Goal: Information Seeking & Learning: Understand process/instructions

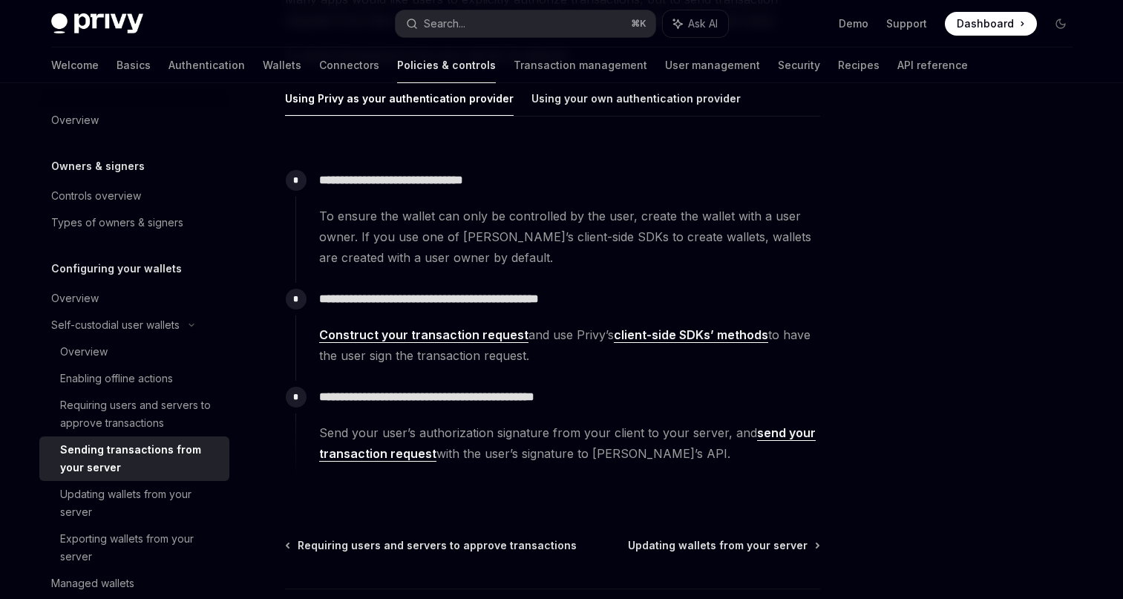
scroll to position [226, 0]
click at [418, 229] on span "To ensure the wallet can only be controlled by the user, create the wallet with…" at bounding box center [569, 236] width 500 height 62
click at [423, 333] on link "Construct your transaction request" at bounding box center [423, 335] width 209 height 16
click at [663, 330] on link "client-side SDKs’ methods" at bounding box center [691, 335] width 154 height 16
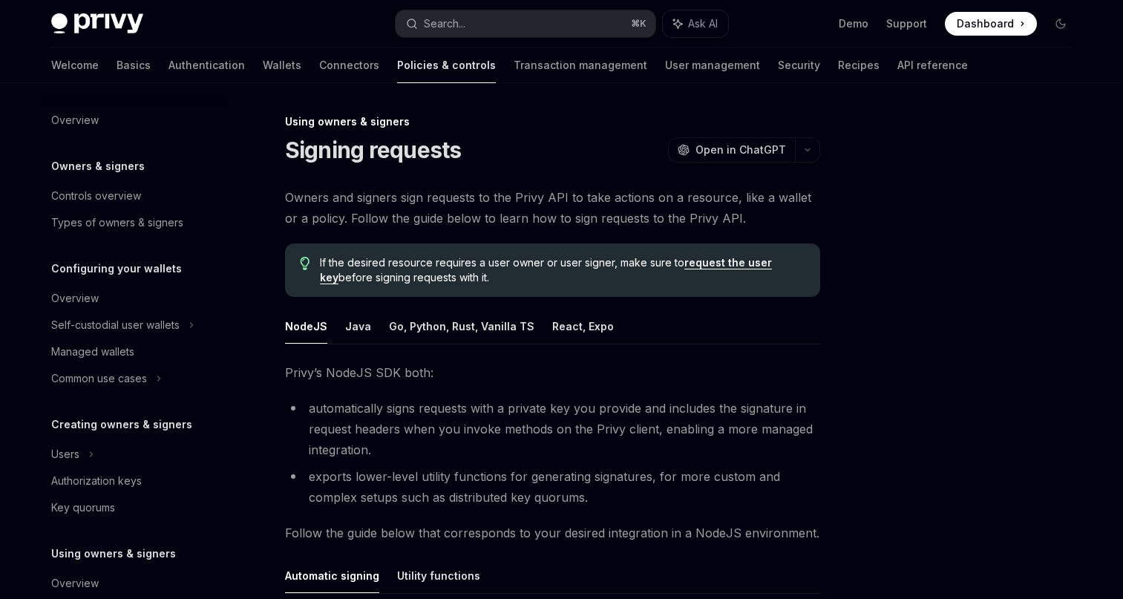
scroll to position [322, 0]
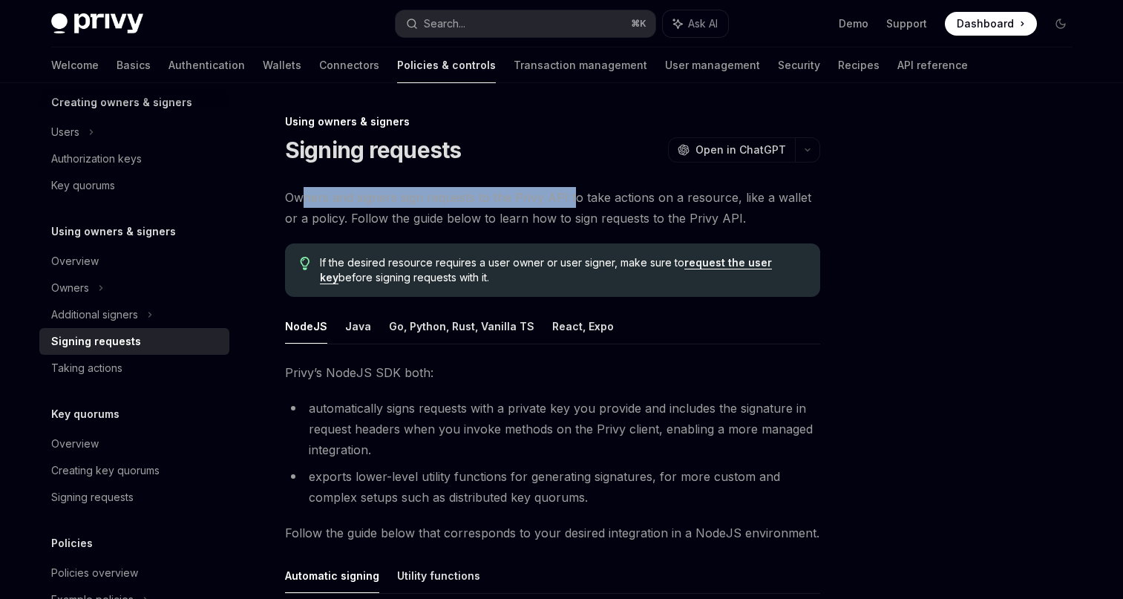
drag, startPoint x: 307, startPoint y: 193, endPoint x: 576, endPoint y: 197, distance: 269.6
click at [576, 197] on span "Owners and signers sign requests to the Privy API to take actions on a resource…" at bounding box center [552, 208] width 535 height 42
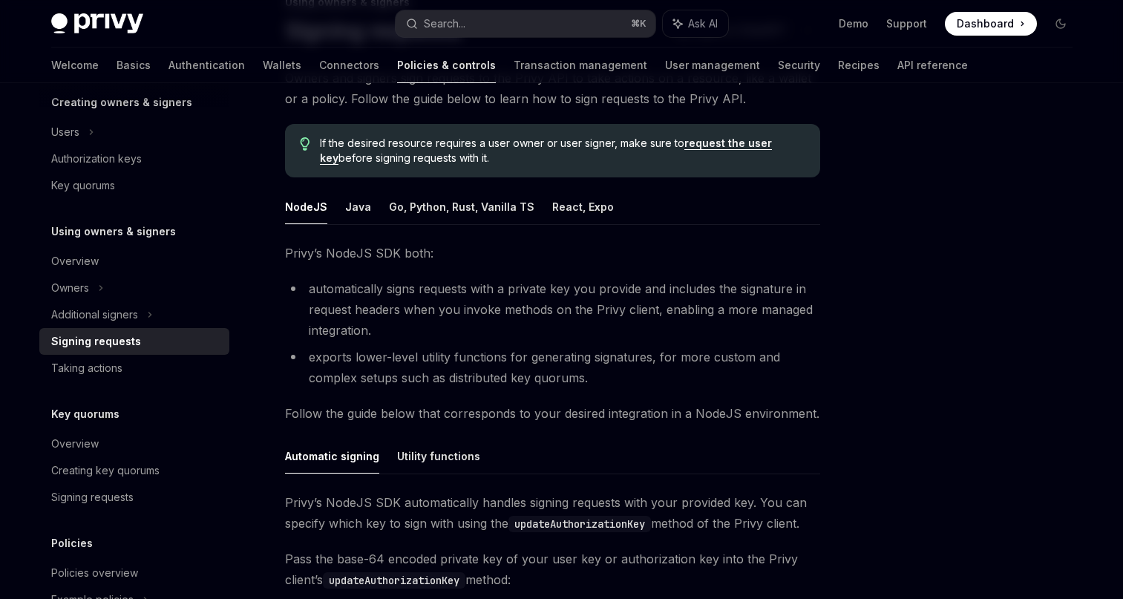
scroll to position [130, 0]
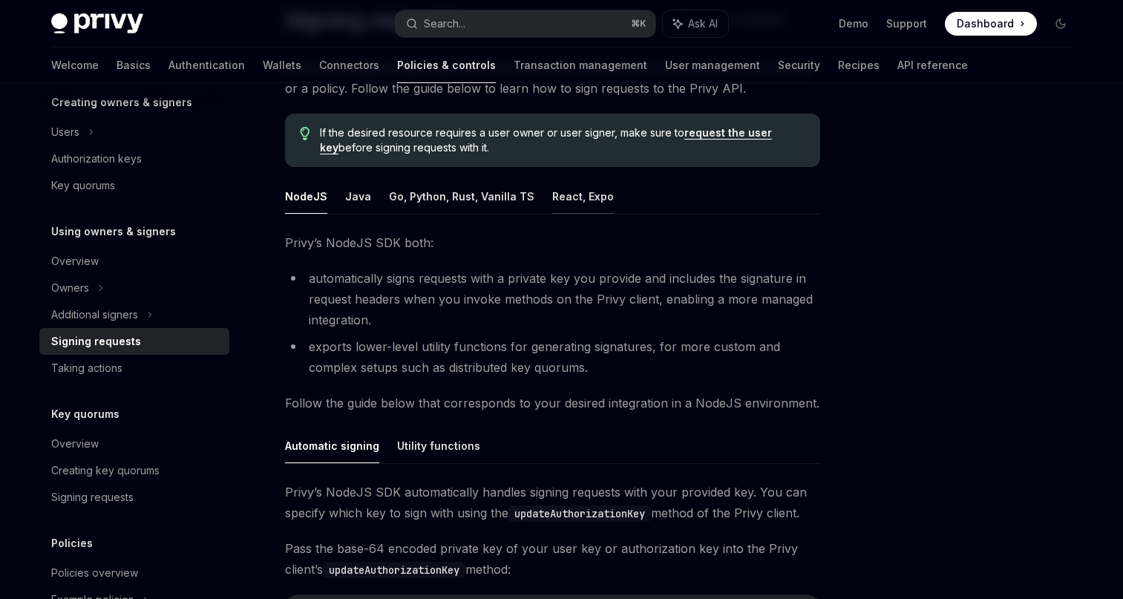
click at [584, 202] on button "React, Expo" at bounding box center [583, 196] width 62 height 35
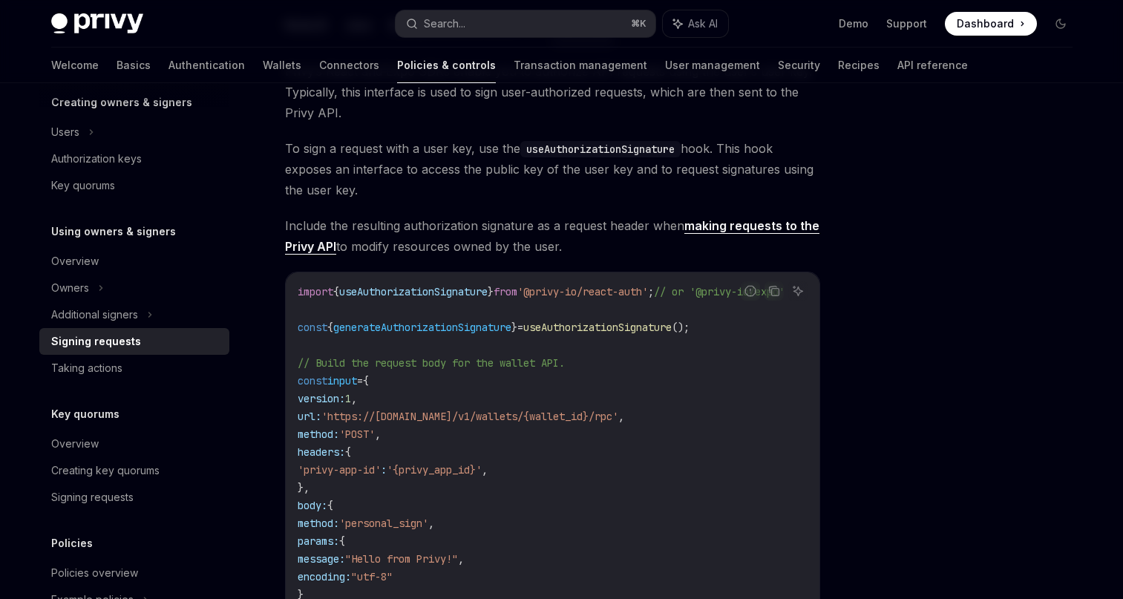
scroll to position [302, 0]
click at [621, 327] on span "useAuthorizationSignature" at bounding box center [597, 326] width 149 height 13
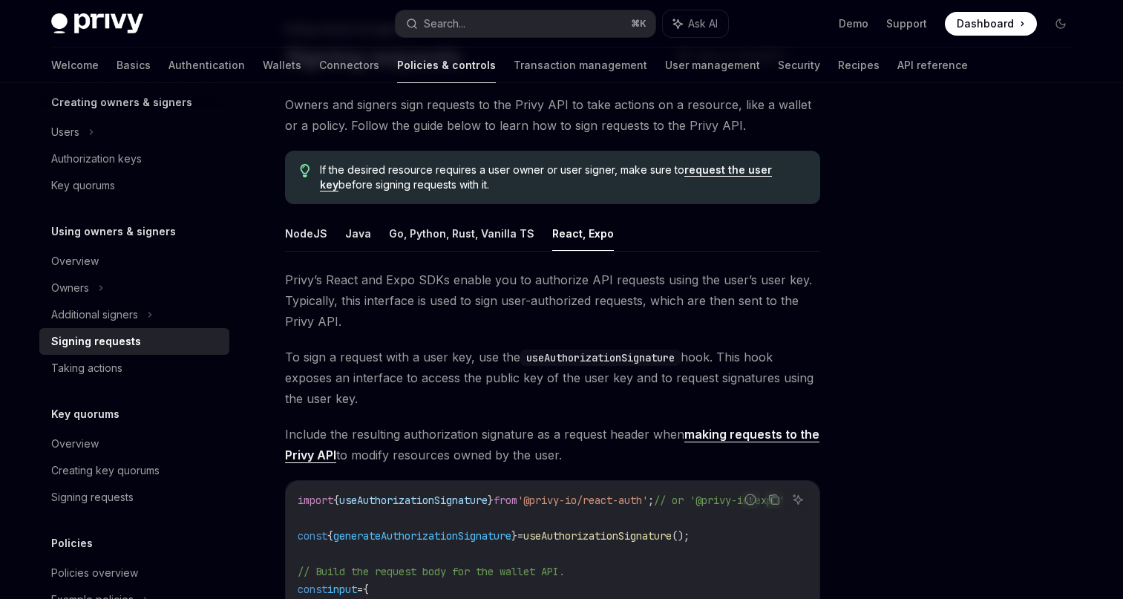
scroll to position [76, 0]
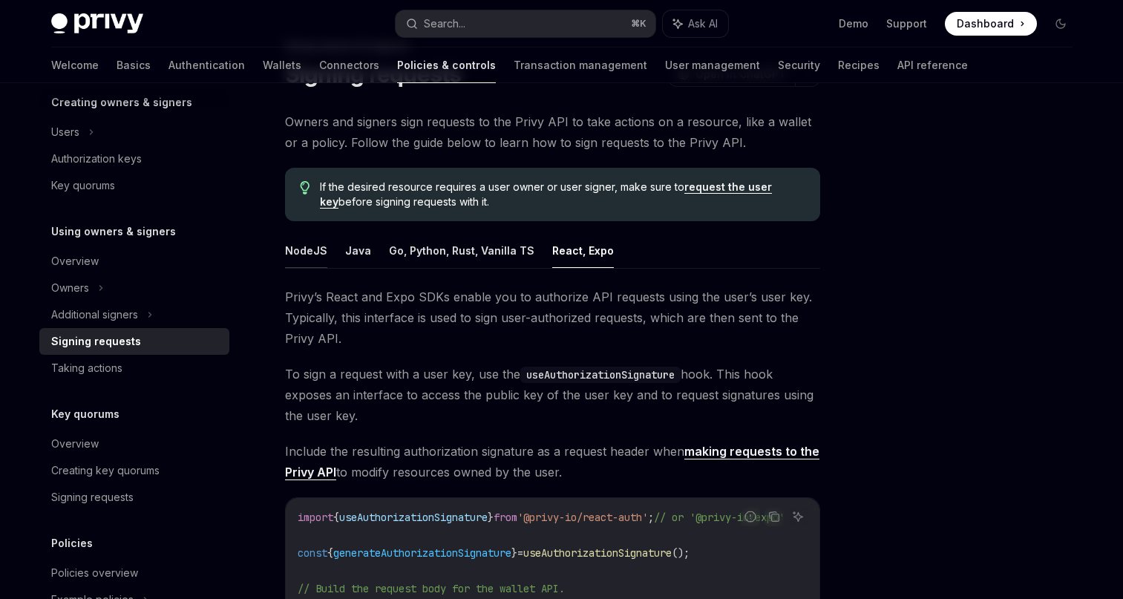
click at [303, 255] on button "NodeJS" at bounding box center [306, 250] width 42 height 35
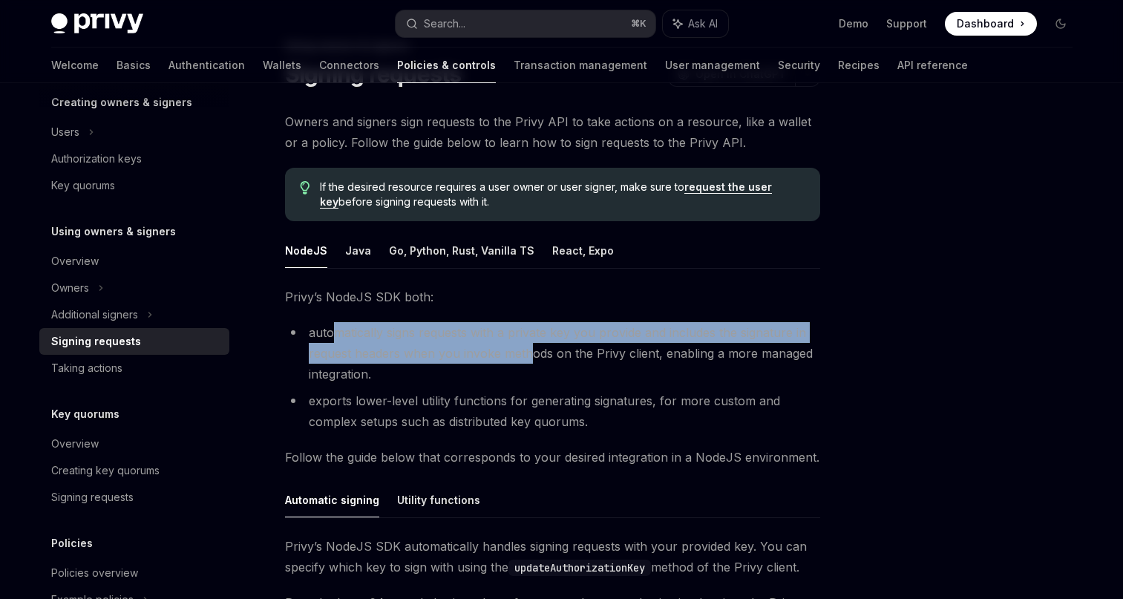
drag, startPoint x: 333, startPoint y: 327, endPoint x: 526, endPoint y: 358, distance: 195.4
click at [526, 358] on li "automatically signs requests with a private key you provide and includes the si…" at bounding box center [552, 353] width 535 height 62
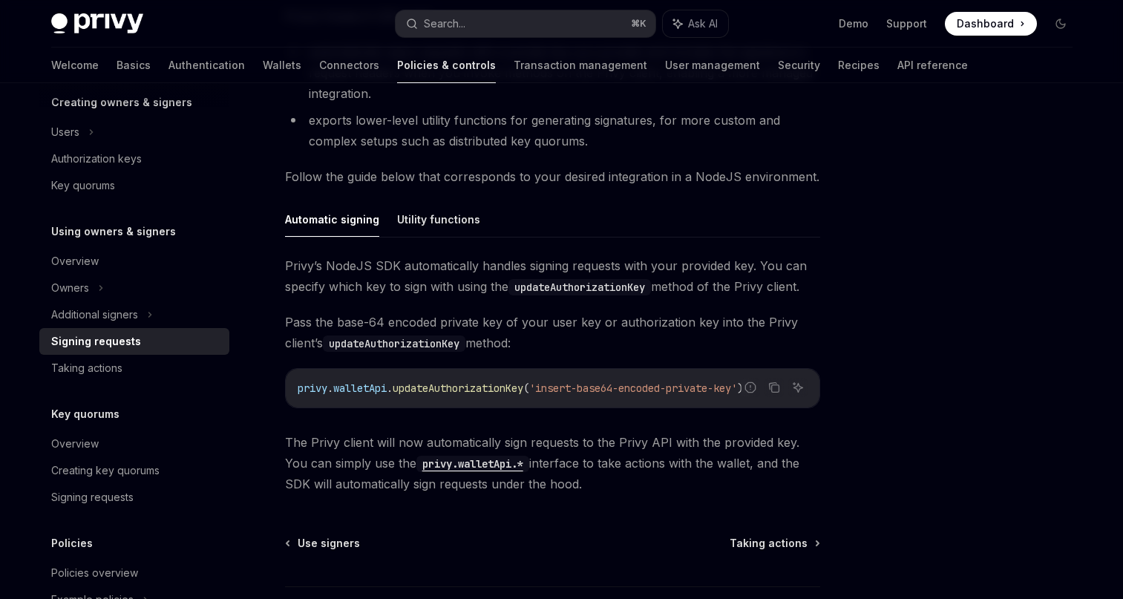
scroll to position [362, 0]
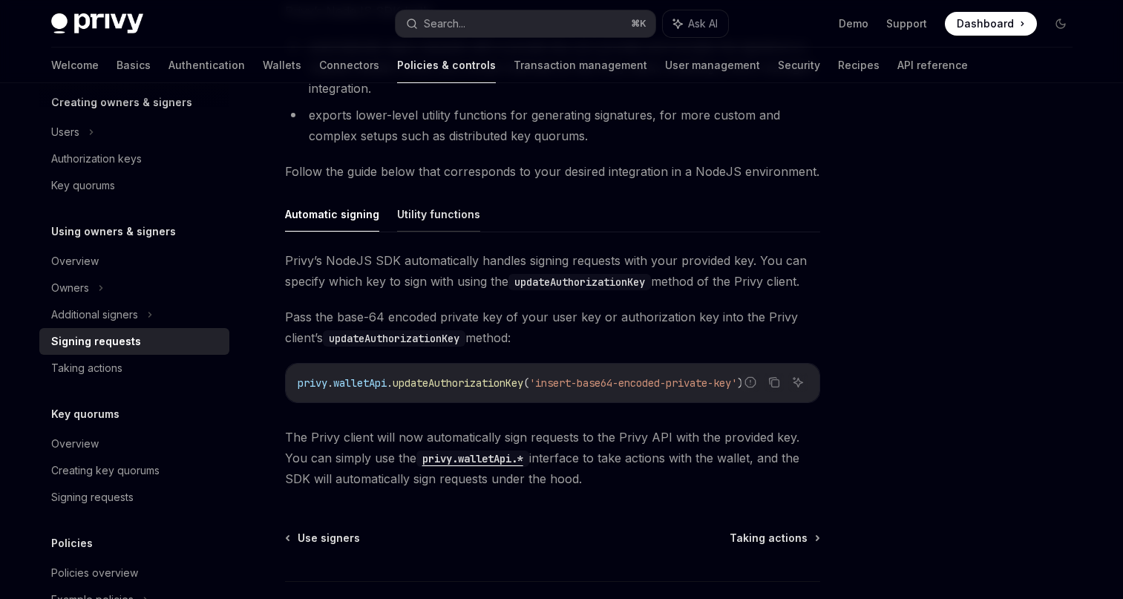
click at [432, 213] on button "Utility functions" at bounding box center [438, 214] width 83 height 35
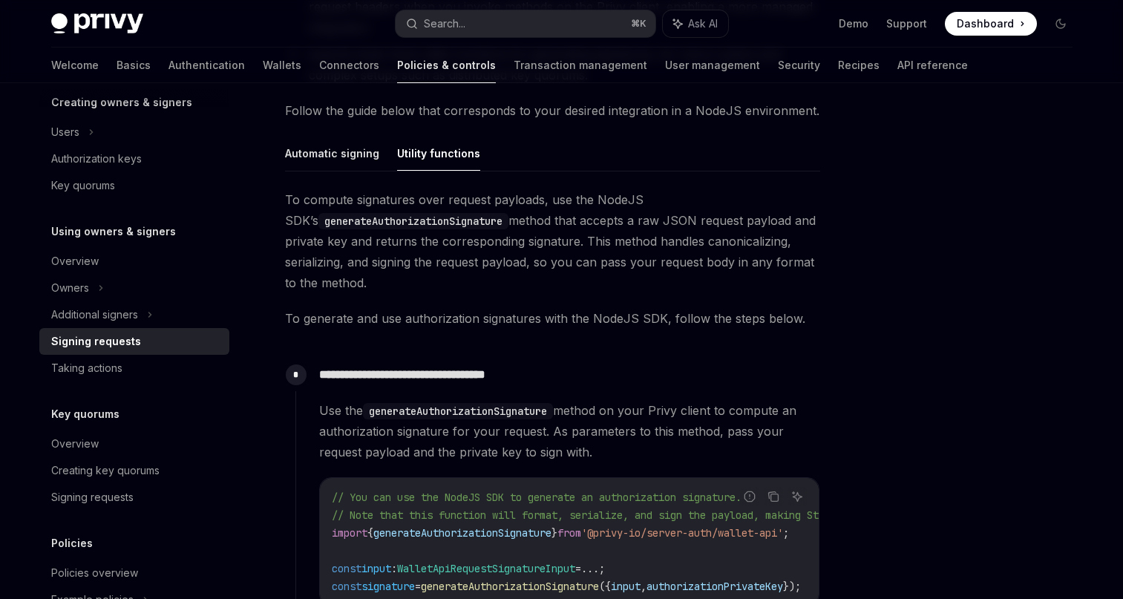
scroll to position [373, 0]
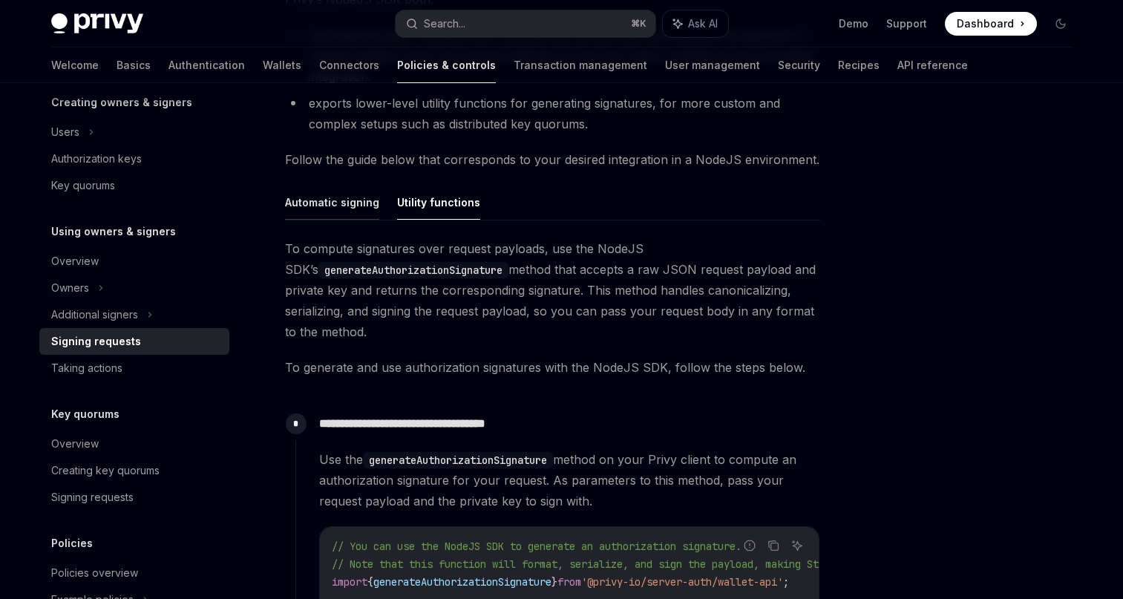
click at [325, 203] on button "Automatic signing" at bounding box center [332, 202] width 94 height 35
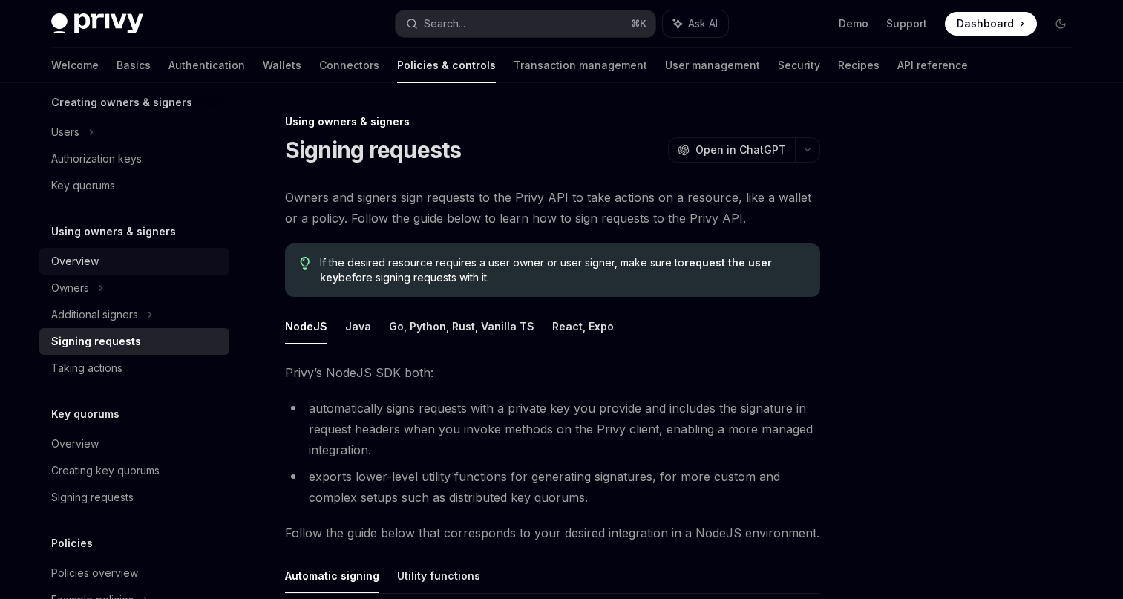
click at [75, 268] on div "Overview" at bounding box center [75, 261] width 48 height 18
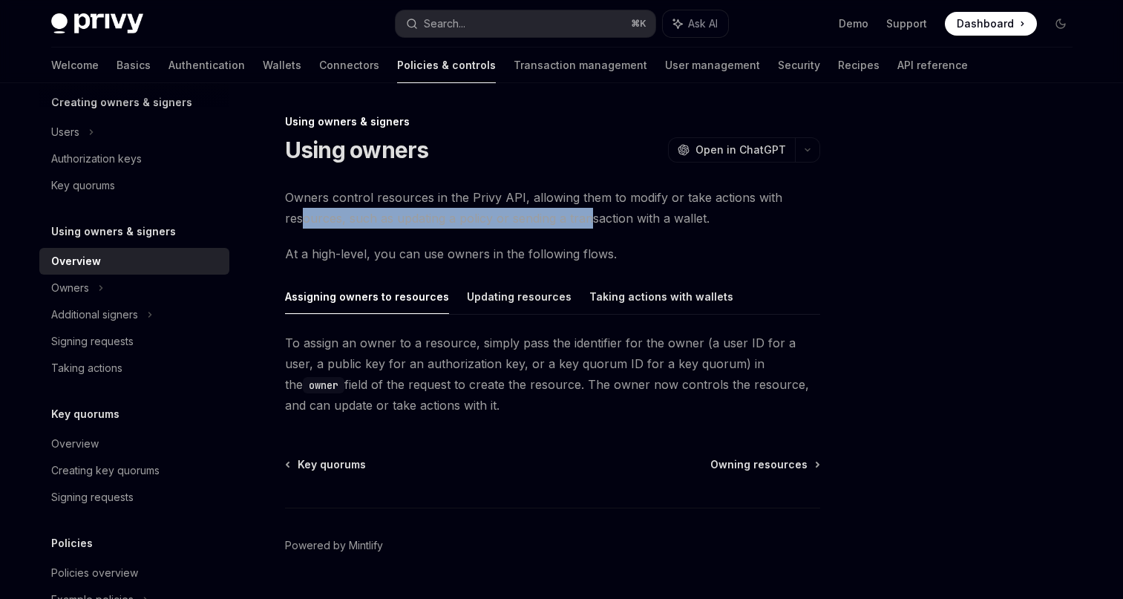
drag, startPoint x: 304, startPoint y: 216, endPoint x: 591, endPoint y: 224, distance: 286.7
click at [591, 224] on span "Owners control resources in the Privy API, allowing them to modify or take acti…" at bounding box center [552, 208] width 535 height 42
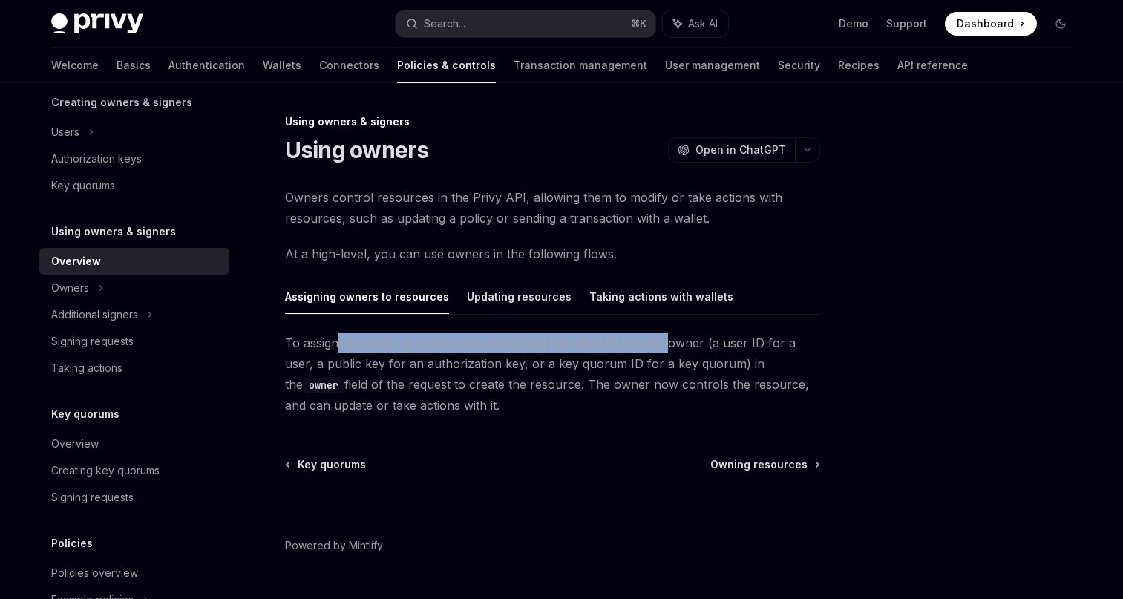
drag, startPoint x: 335, startPoint y: 345, endPoint x: 664, endPoint y: 346, distance: 328.9
click at [664, 346] on span "To assign an owner to a resource, simply pass the identifier for the owner (a u…" at bounding box center [552, 374] width 535 height 83
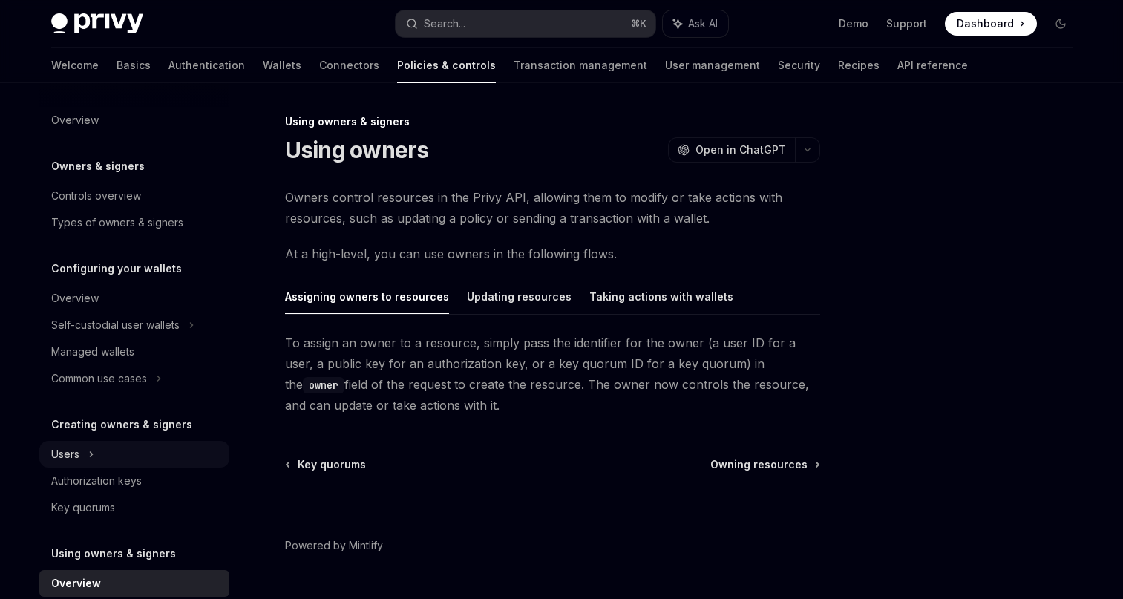
click at [72, 451] on div "Users" at bounding box center [65, 455] width 28 height 18
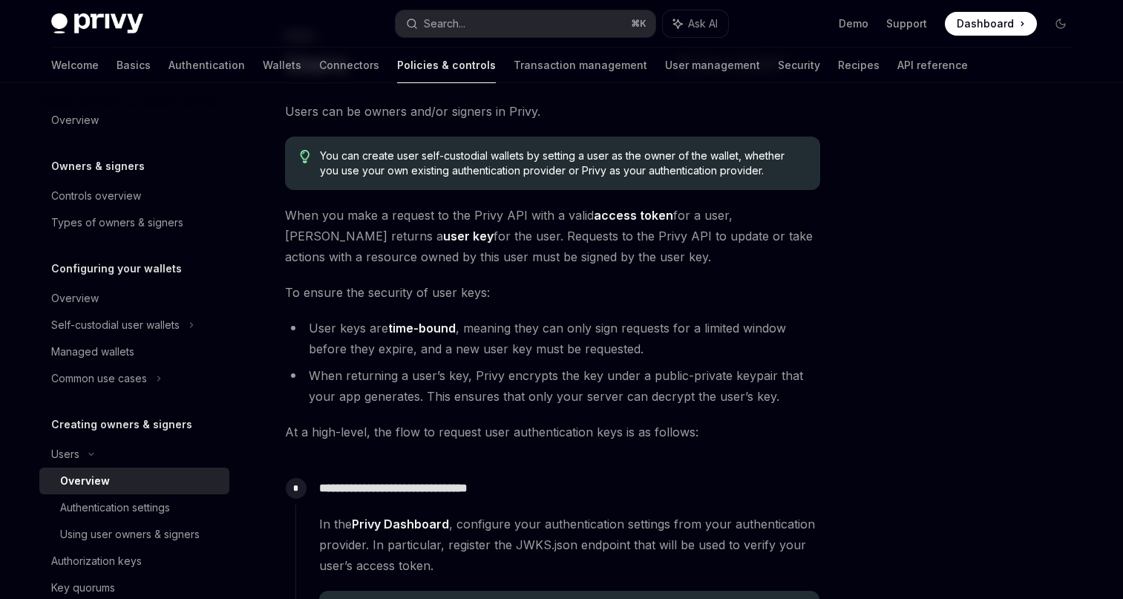
scroll to position [97, 0]
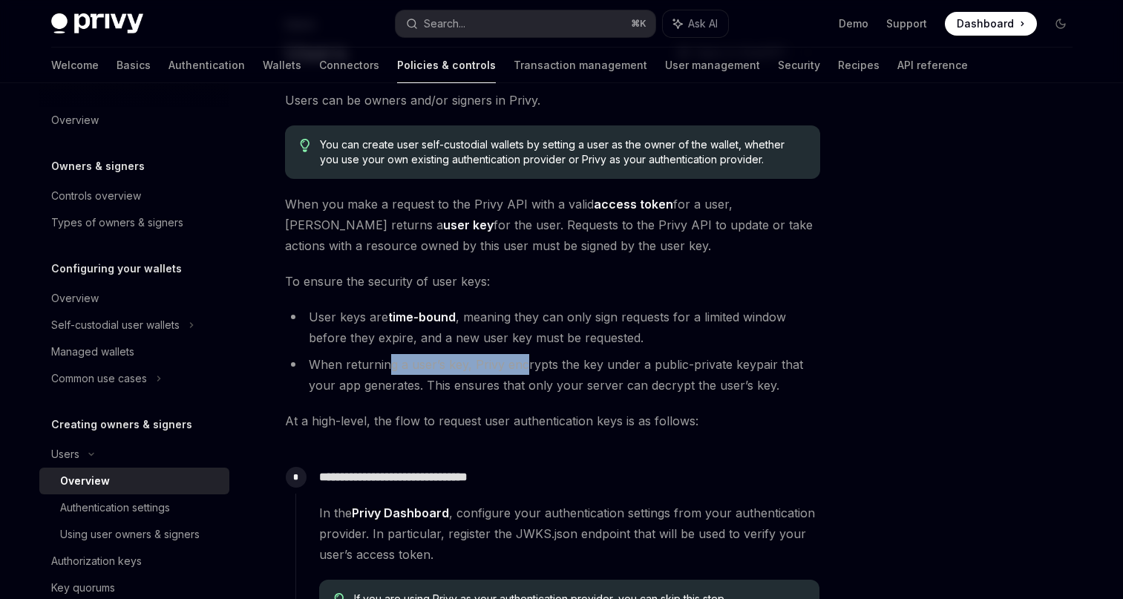
drag, startPoint x: 389, startPoint y: 362, endPoint x: 524, endPoint y: 373, distance: 135.5
click at [524, 373] on li "When returning a user’s key, Privy encrypts the key under a public-private keyp…" at bounding box center [552, 375] width 535 height 42
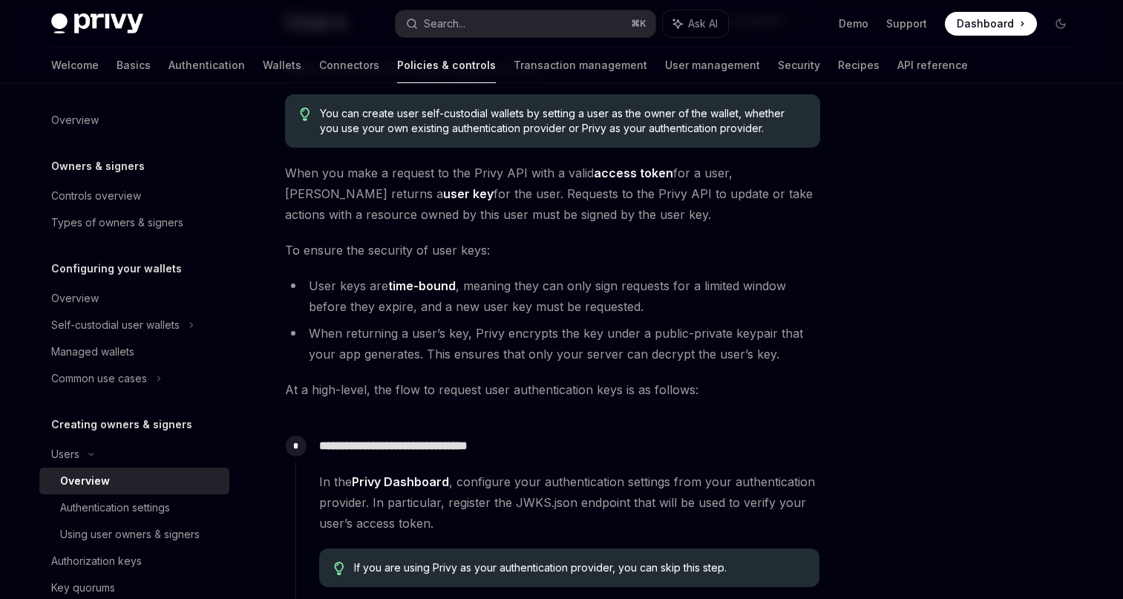
scroll to position [130, 0]
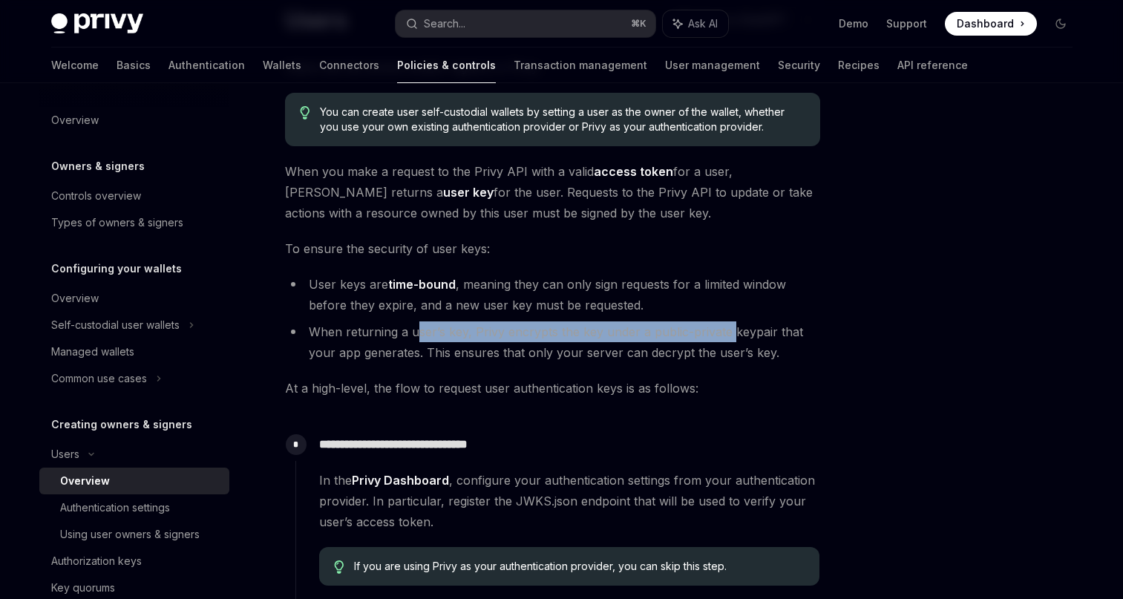
drag, startPoint x: 414, startPoint y: 332, endPoint x: 729, endPoint y: 336, distance: 314.9
click at [729, 336] on li "When returning a user’s key, Privy encrypts the key under a public-private keyp…" at bounding box center [552, 343] width 535 height 42
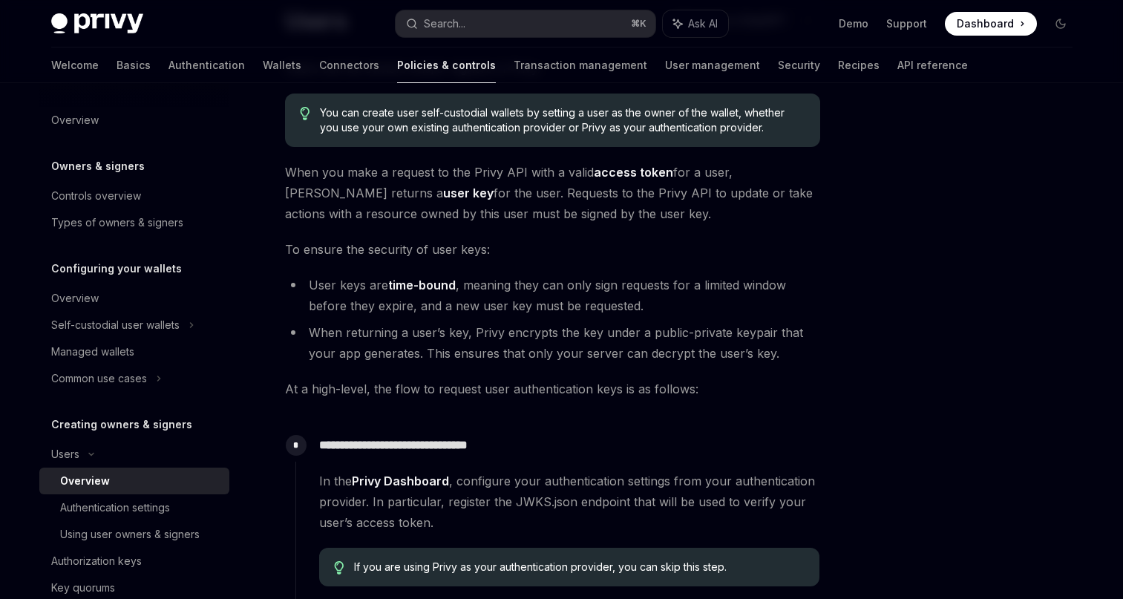
scroll to position [0, 0]
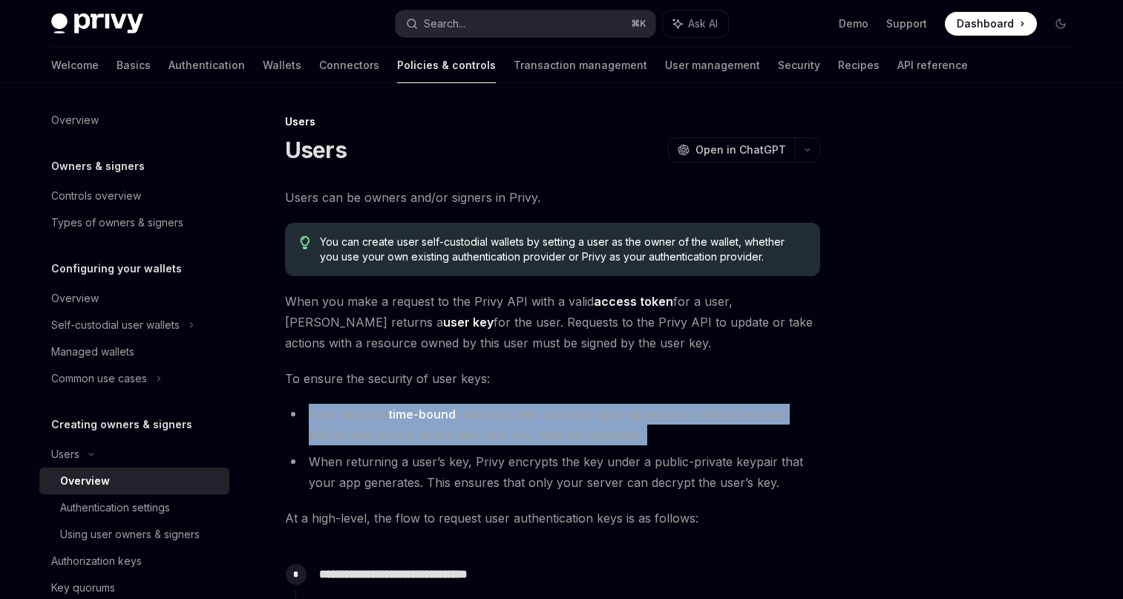
drag, startPoint x: 307, startPoint y: 414, endPoint x: 646, endPoint y: 446, distance: 340.2
click at [646, 446] on ul "User keys are time-bound , meaning they can only sign requests for a limited wi…" at bounding box center [552, 448] width 535 height 89
copy ul "User keys are time-bound , meaning they can only sign requests for a limited wi…"
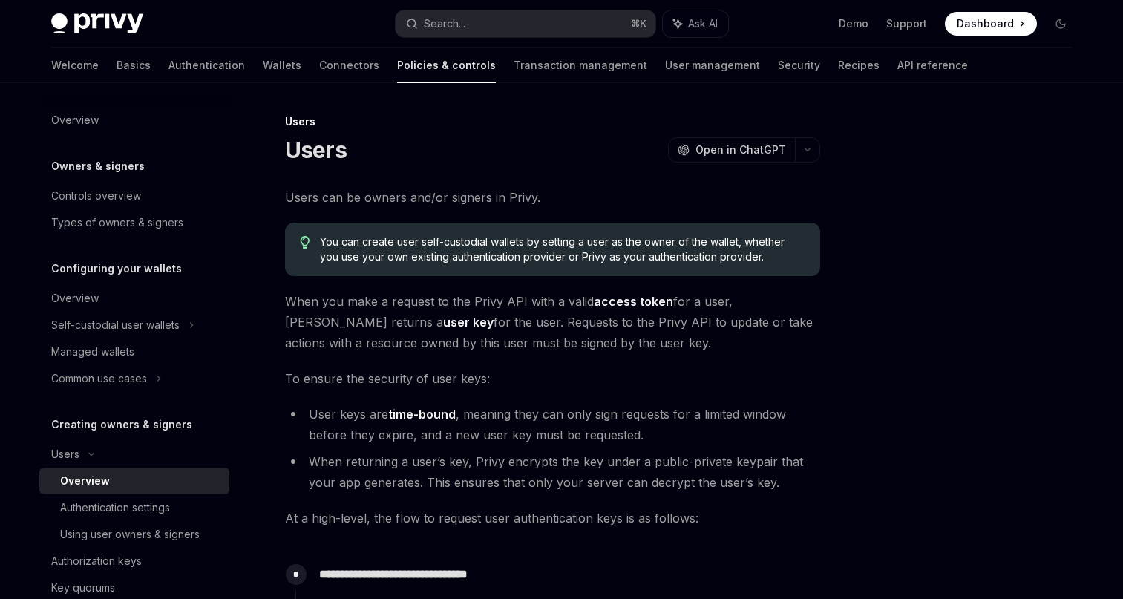
click at [411, 369] on span "To ensure the security of user keys:" at bounding box center [552, 378] width 535 height 21
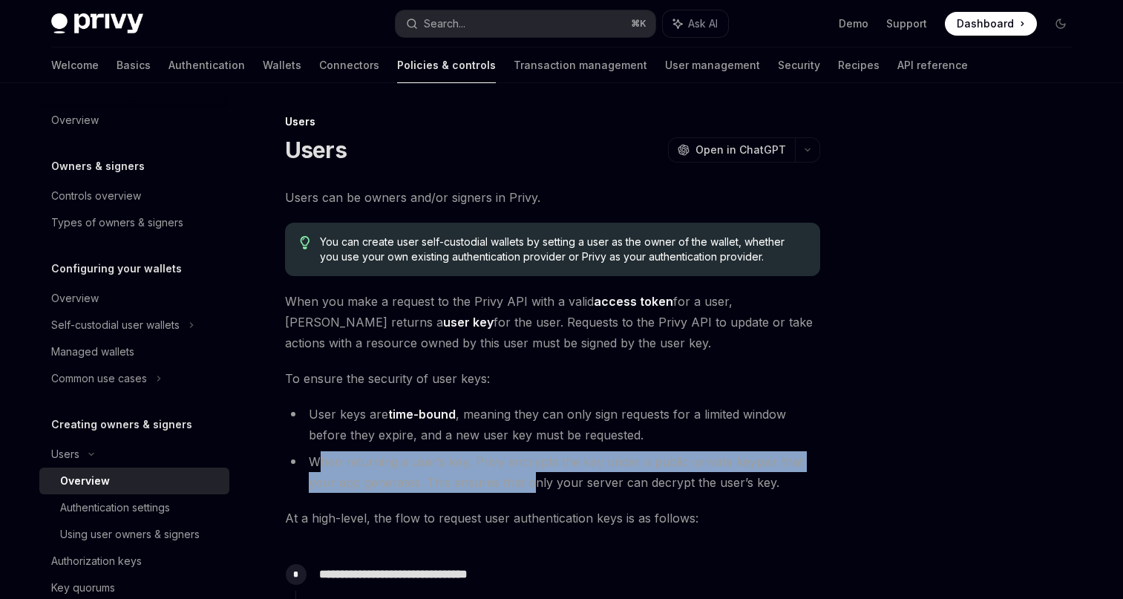
drag, startPoint x: 322, startPoint y: 466, endPoint x: 531, endPoint y: 481, distance: 209.2
click at [531, 481] on li "When returning a user’s key, Privy encrypts the key under a public-private keyp…" at bounding box center [552, 472] width 535 height 42
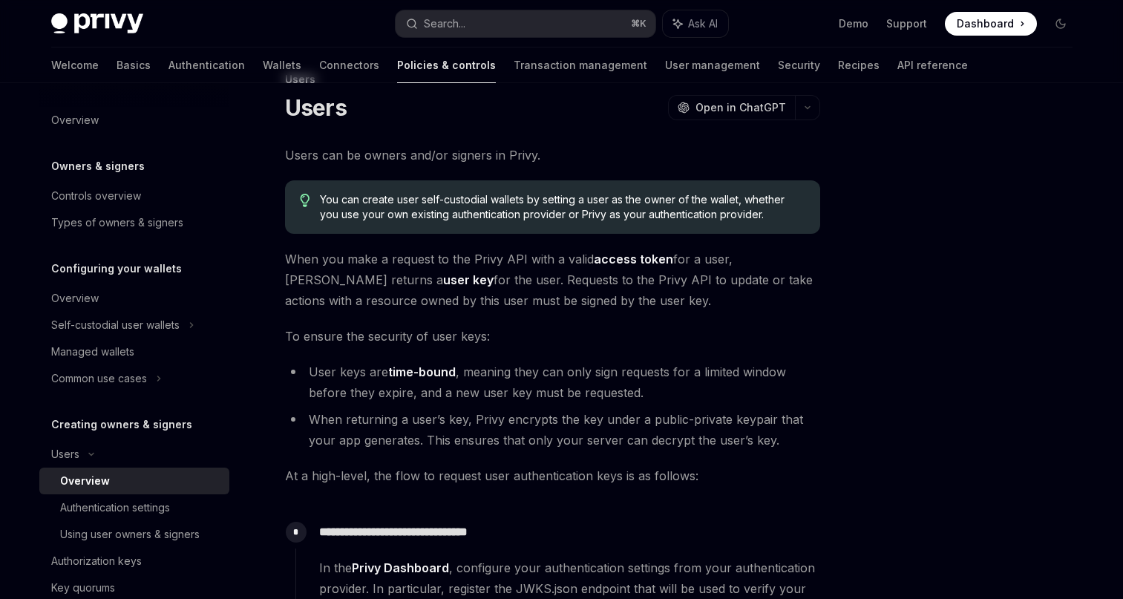
scroll to position [67, 0]
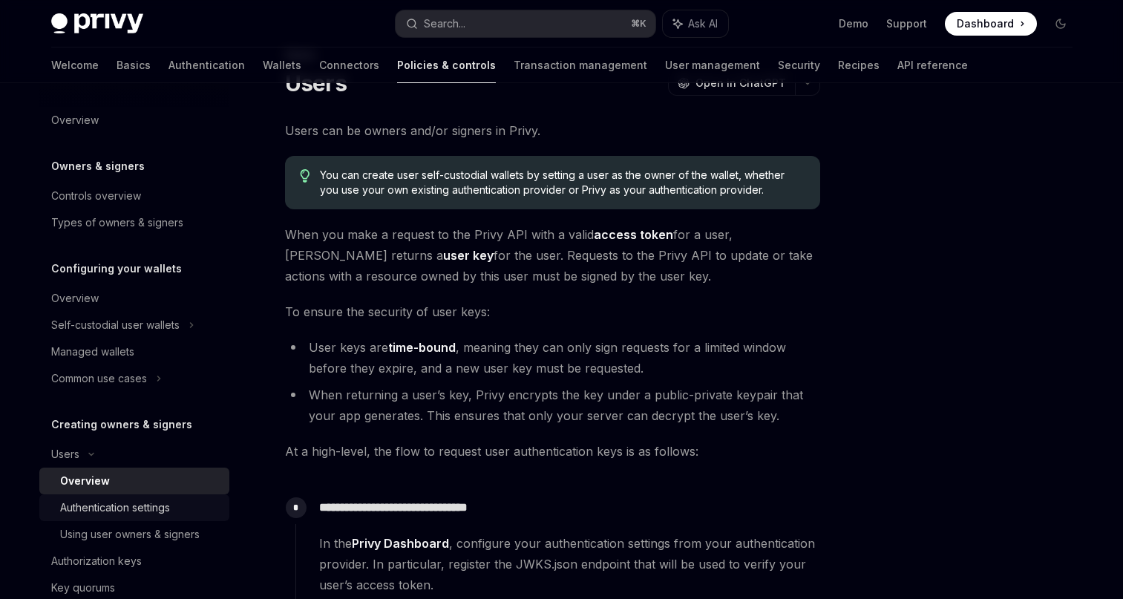
click at [148, 502] on div "Authentication settings" at bounding box center [115, 508] width 110 height 18
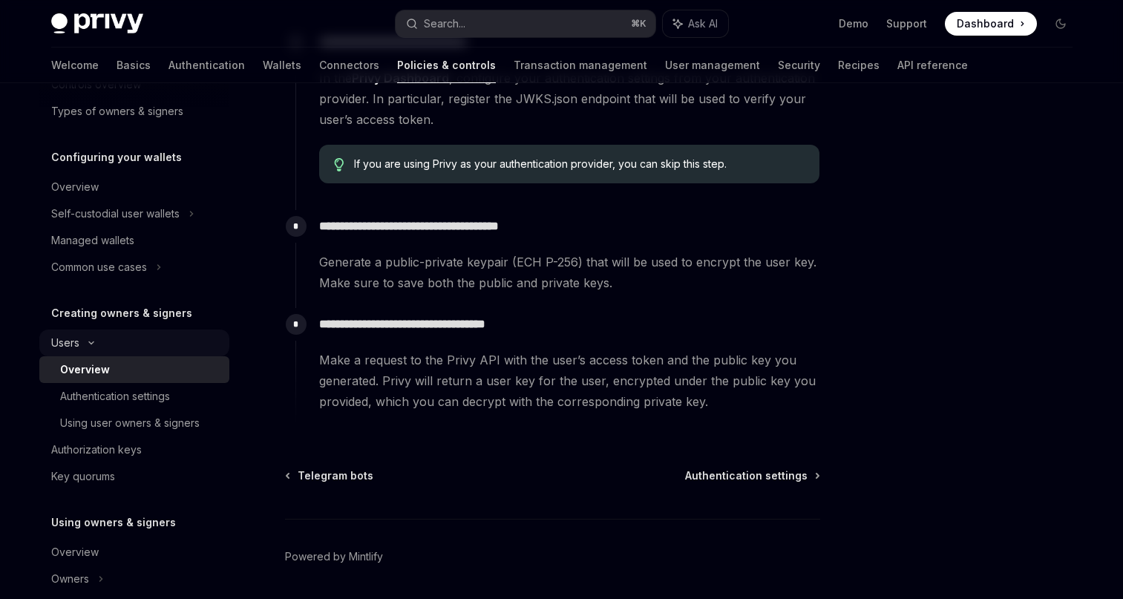
scroll to position [120, 0]
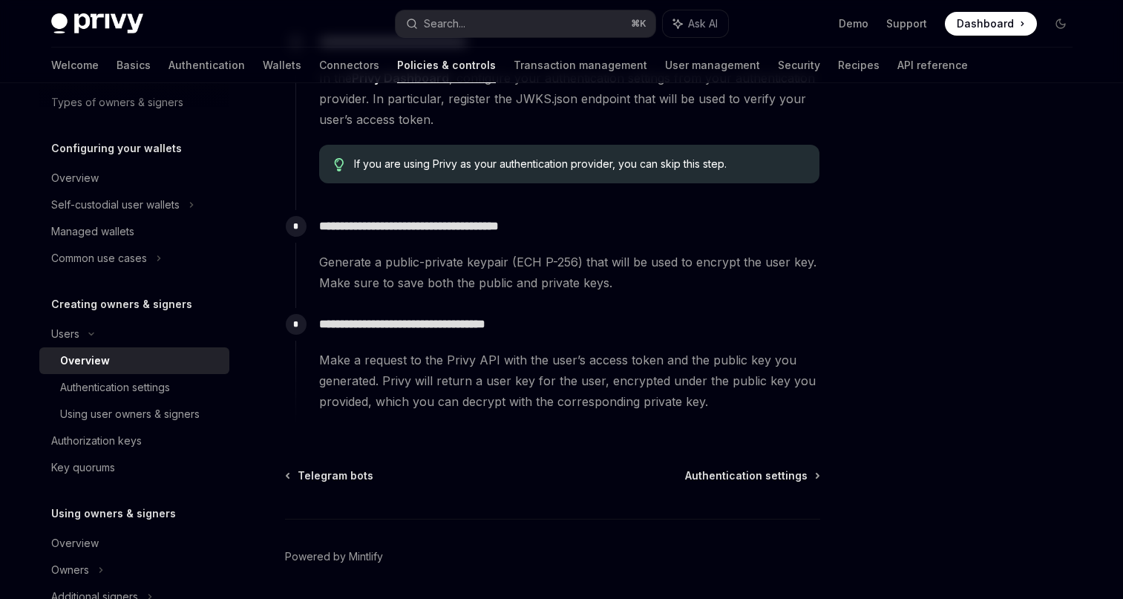
type textarea "*"
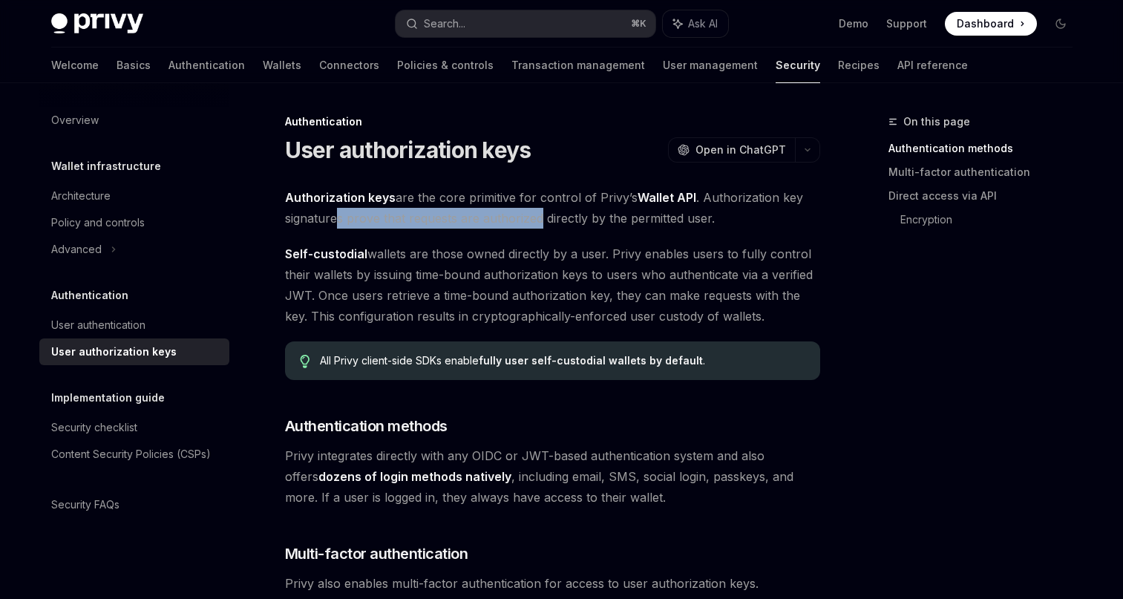
drag, startPoint x: 338, startPoint y: 218, endPoint x: 541, endPoint y: 217, distance: 202.7
click at [541, 217] on span "Authorization keys are the core primitive for control of Privy’s Wallet API . A…" at bounding box center [552, 208] width 535 height 42
drag, startPoint x: 524, startPoint y: 214, endPoint x: 557, endPoint y: 225, distance: 34.5
click at [557, 225] on span "Authorization keys are the core primitive for control of Privy’s Wallet API . A…" at bounding box center [552, 208] width 535 height 42
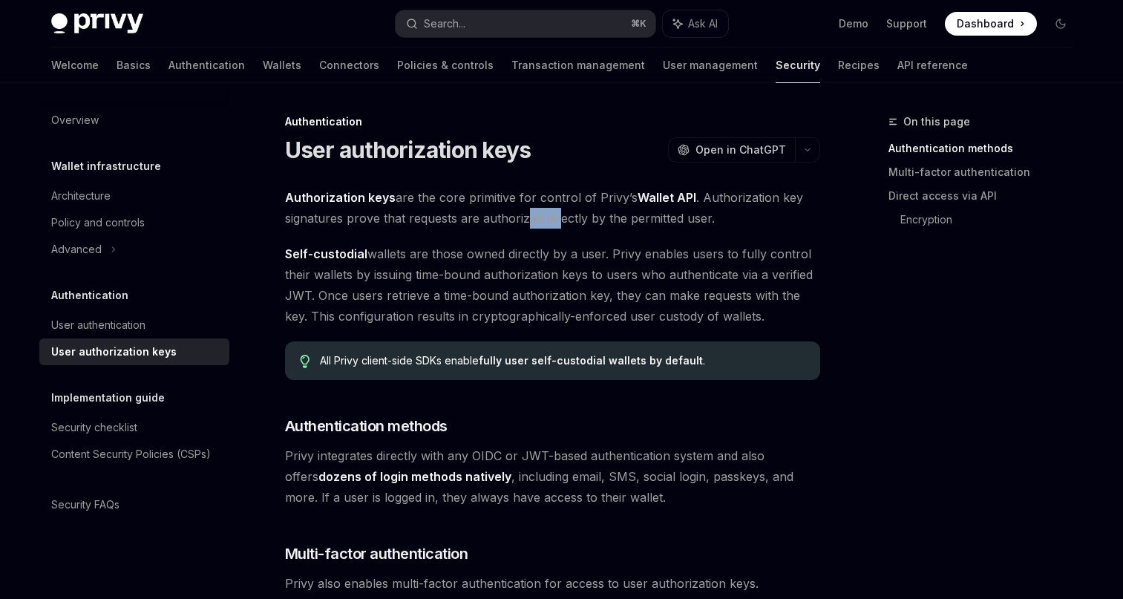
click at [558, 226] on span "Authorization keys are the core primitive for control of Privy’s Wallet API . A…" at bounding box center [552, 208] width 535 height 42
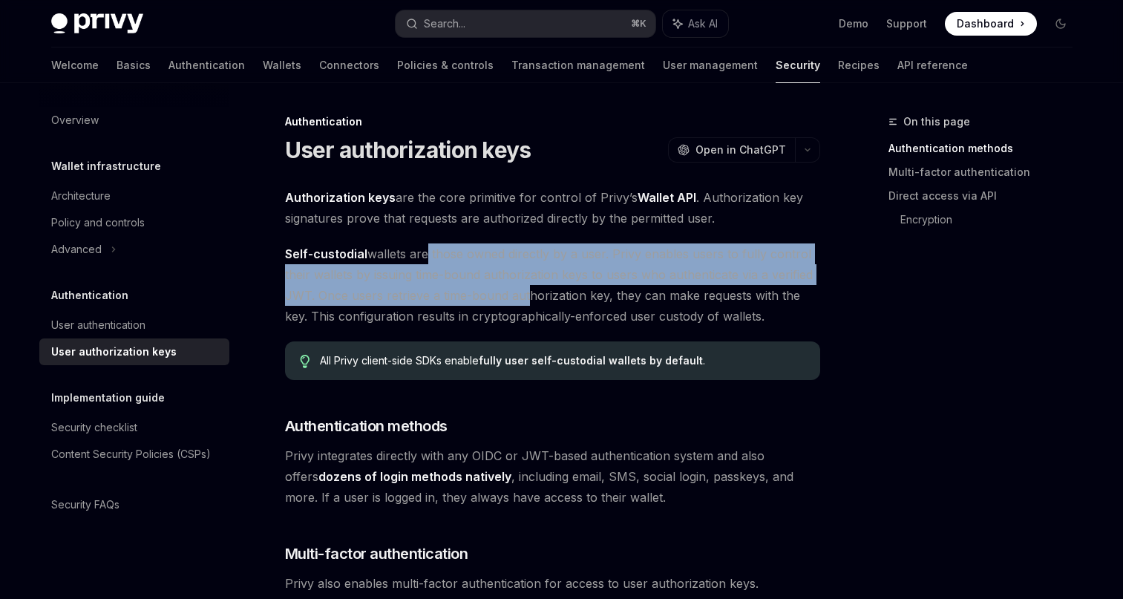
drag, startPoint x: 420, startPoint y: 251, endPoint x: 521, endPoint y: 289, distance: 107.2
click at [521, 290] on span "Self-custodial wallets are those owned directly by a user. Privy enables users …" at bounding box center [552, 285] width 535 height 83
click at [521, 289] on span "Self-custodial wallets are those owned directly by a user. Privy enables users …" at bounding box center [552, 285] width 535 height 83
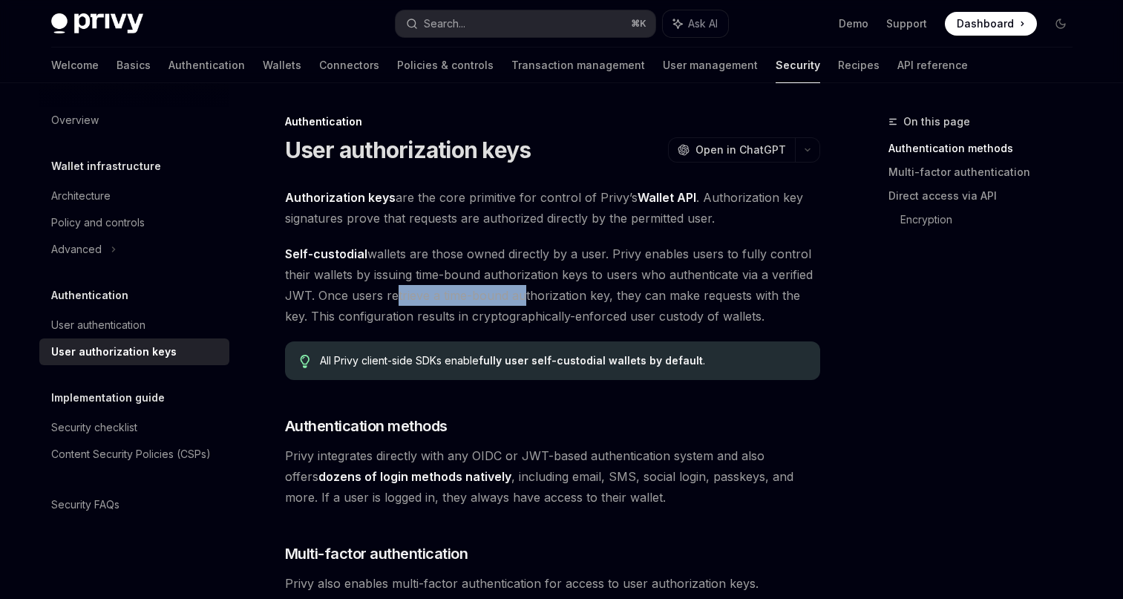
drag, startPoint x: 390, startPoint y: 295, endPoint x: 517, endPoint y: 295, distance: 127.0
click at [517, 295] on span "Self-custodial wallets are those owned directly by a user. Privy enables users …" at bounding box center [552, 285] width 535 height 83
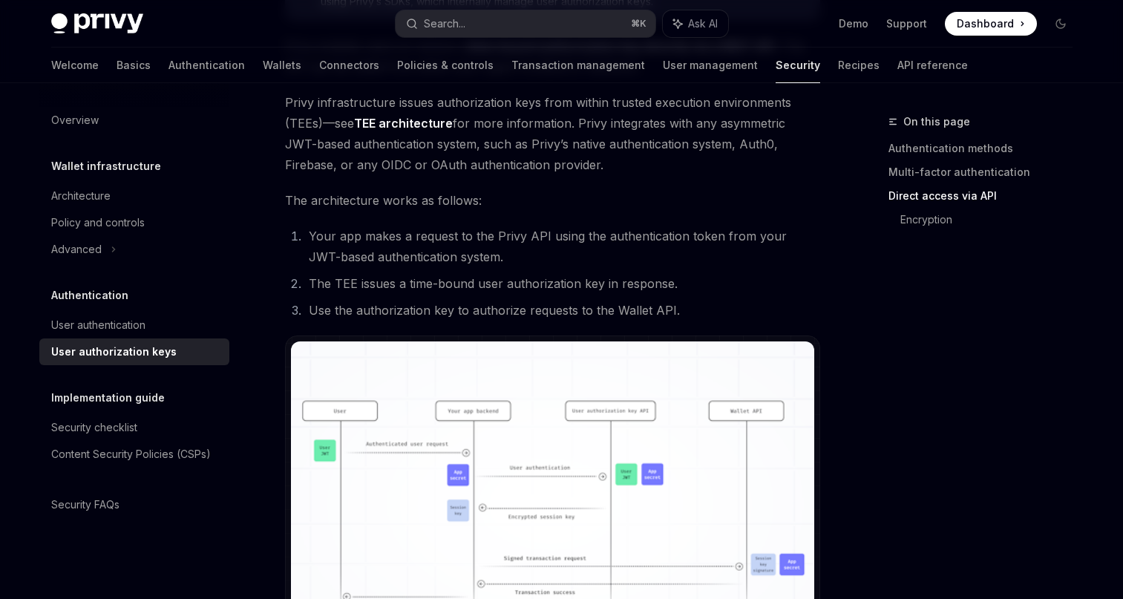
scroll to position [917, 0]
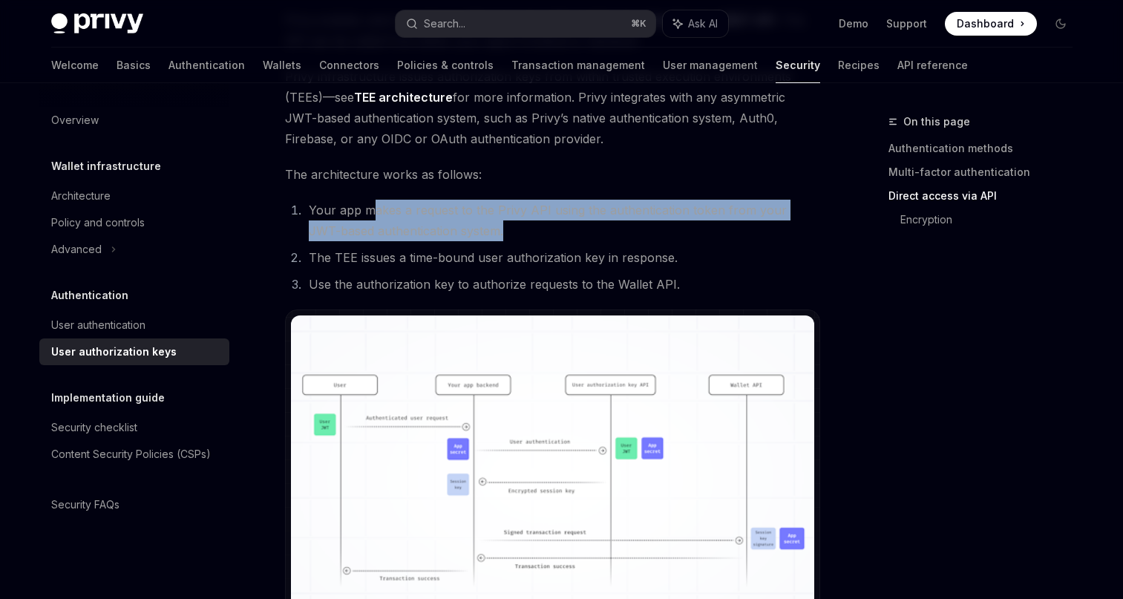
drag, startPoint x: 368, startPoint y: 209, endPoint x: 633, endPoint y: 233, distance: 266.9
click at [633, 233] on li "Your app makes a request to the Privy API using the authentication token from y…" at bounding box center [562, 221] width 516 height 42
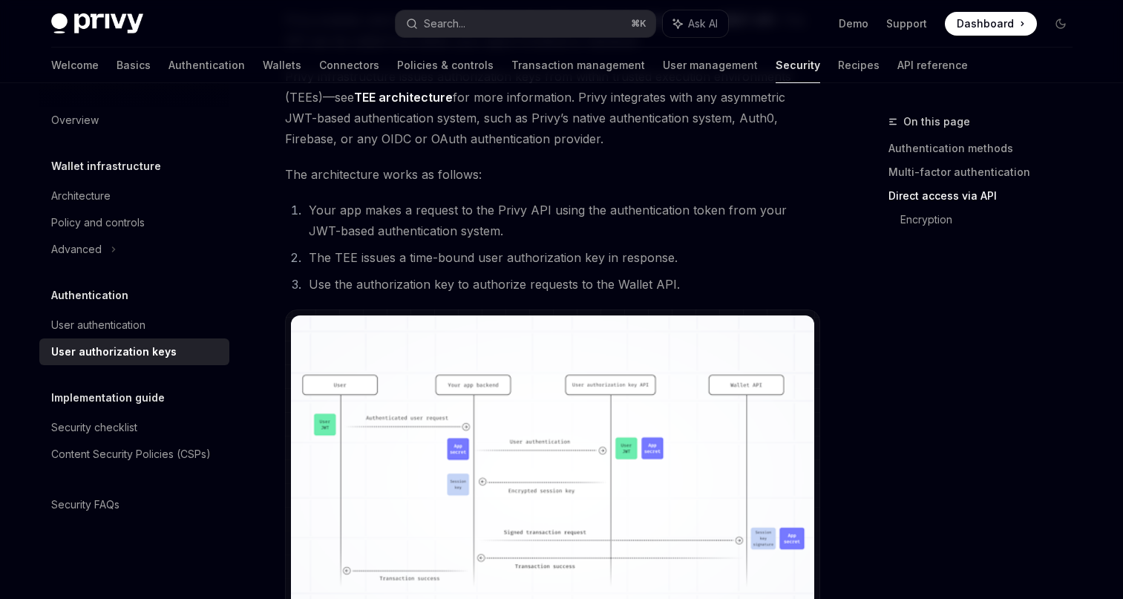
drag, startPoint x: 633, startPoint y: 233, endPoint x: 609, endPoint y: 232, distance: 24.5
click at [610, 233] on li "Your app makes a request to the Privy API using the authentication token from y…" at bounding box center [562, 221] width 516 height 42
drag, startPoint x: 418, startPoint y: 257, endPoint x: 563, endPoint y: 261, distance: 144.8
click at [563, 261] on li "The TEE issues a time-bound user authorization key in response." at bounding box center [562, 257] width 516 height 21
click at [562, 254] on li "The TEE issues a time-bound user authorization key in response." at bounding box center [562, 257] width 516 height 21
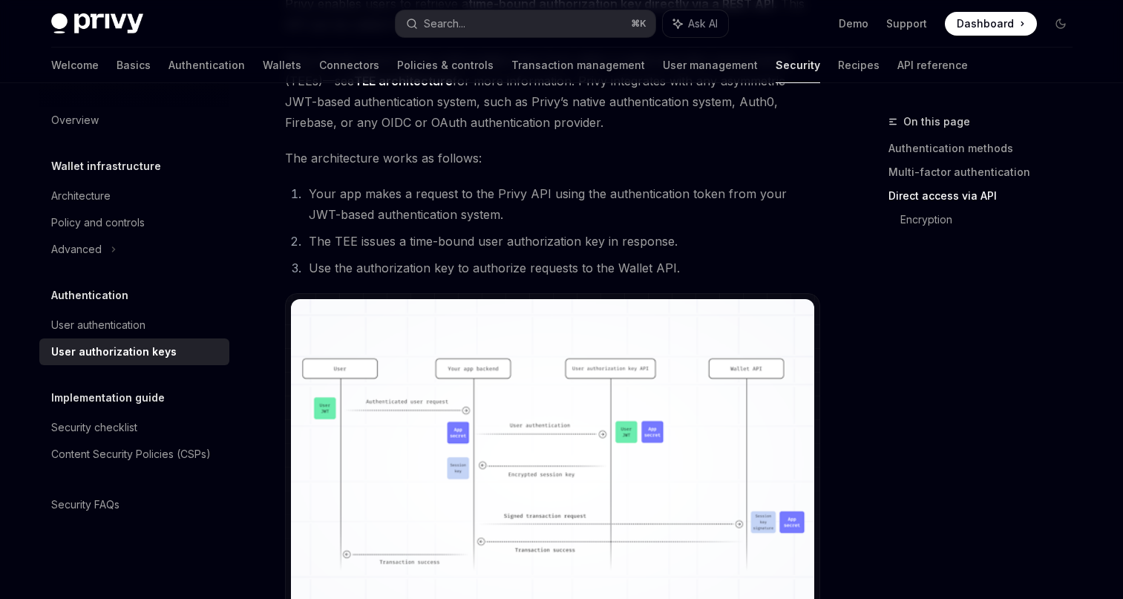
scroll to position [936, 0]
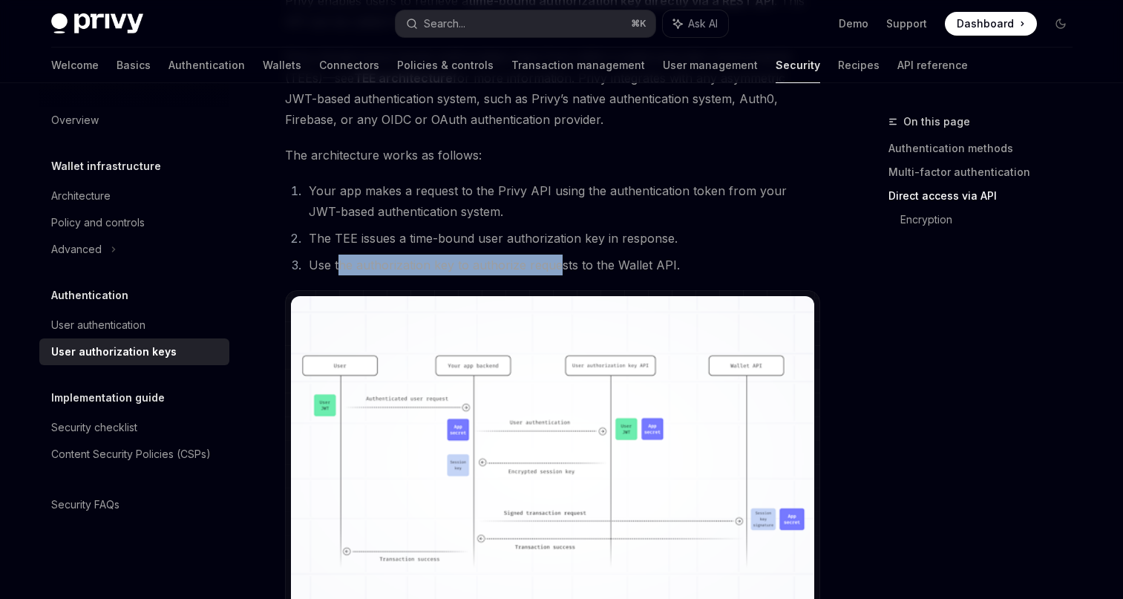
drag, startPoint x: 341, startPoint y: 266, endPoint x: 556, endPoint y: 270, distance: 215.4
click at [556, 270] on li "Use the authorization key to authorize requests to the Wallet API." at bounding box center [562, 265] width 516 height 21
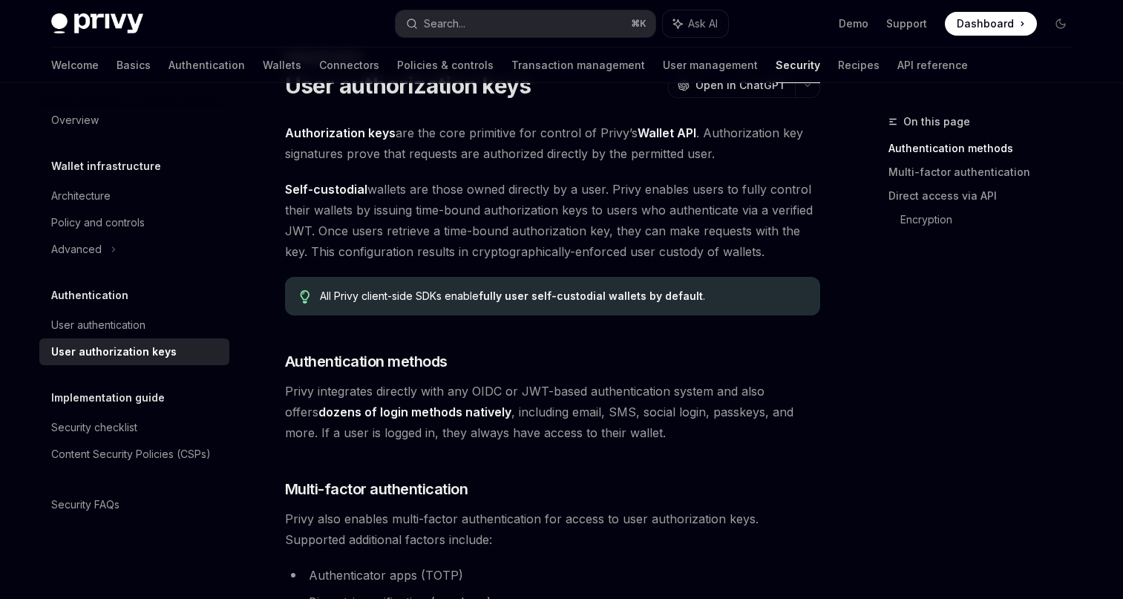
scroll to position [0, 0]
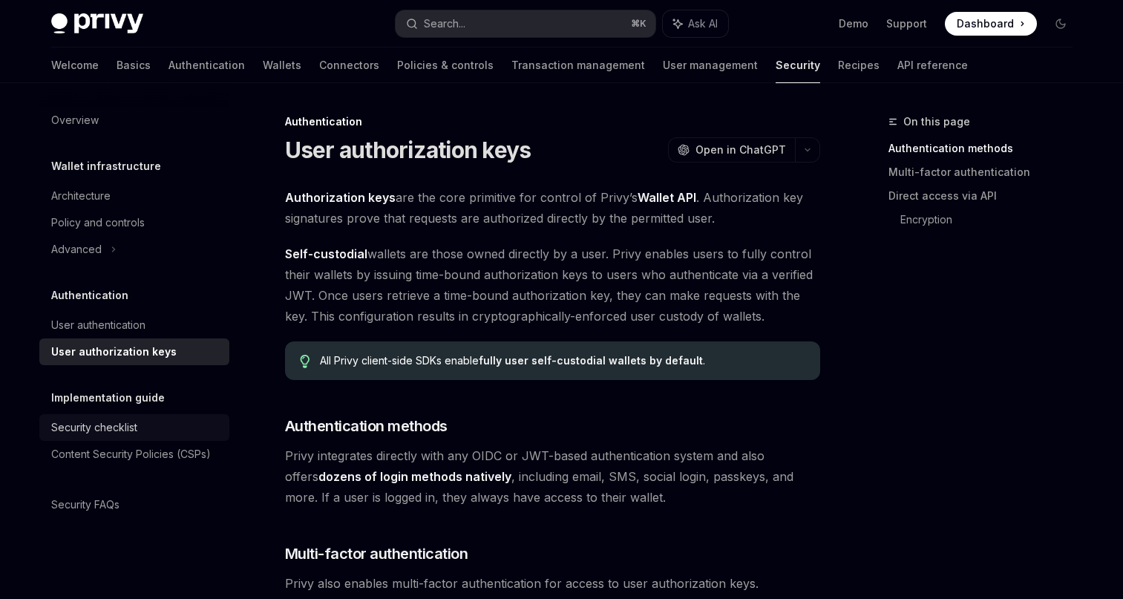
click at [117, 428] on div "Security checklist" at bounding box center [94, 428] width 86 height 18
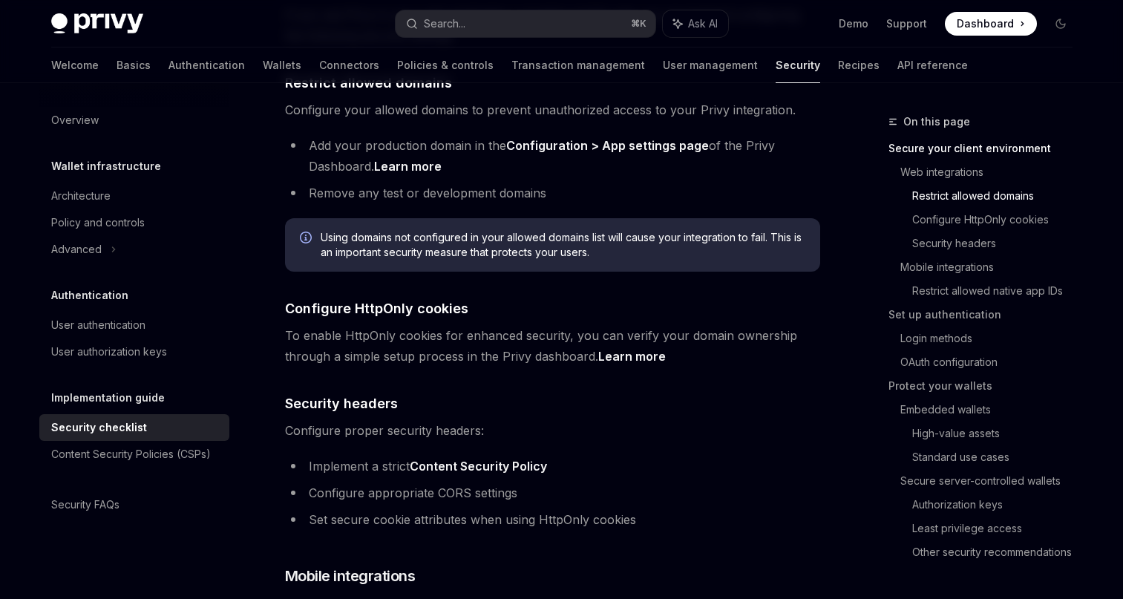
scroll to position [572, 0]
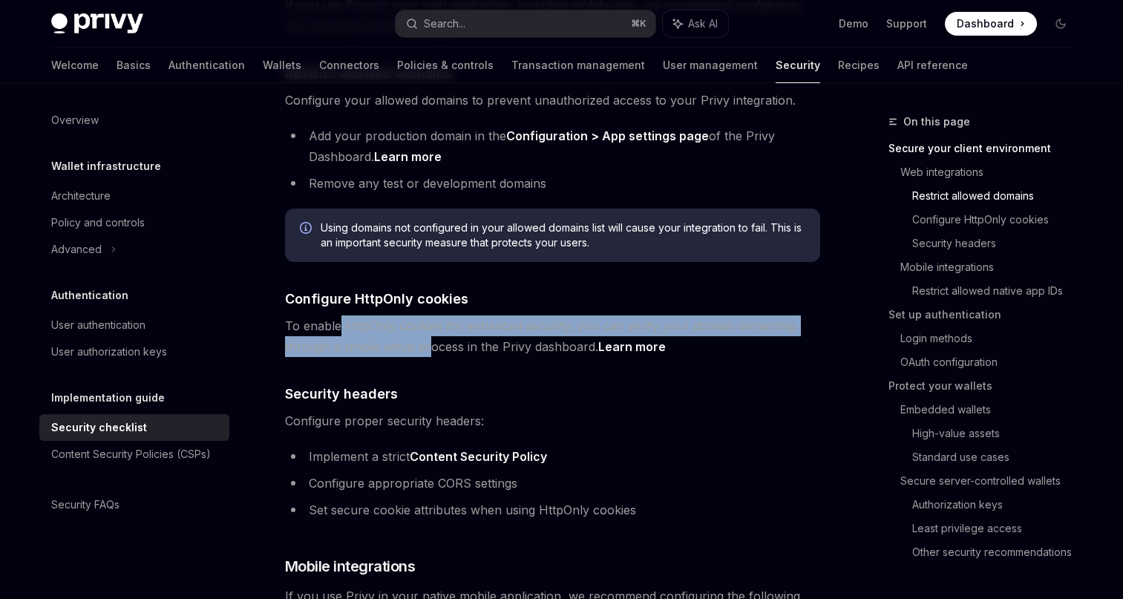
drag, startPoint x: 340, startPoint y: 301, endPoint x: 426, endPoint y: 316, distance: 87.4
click at [426, 316] on span "To enable HttpOnly cookies for enhanced security, you can verify your domain ow…" at bounding box center [552, 337] width 535 height 42
click at [424, 316] on span "To enable HttpOnly cookies for enhanced security, you can verify your domain ow…" at bounding box center [552, 337] width 535 height 42
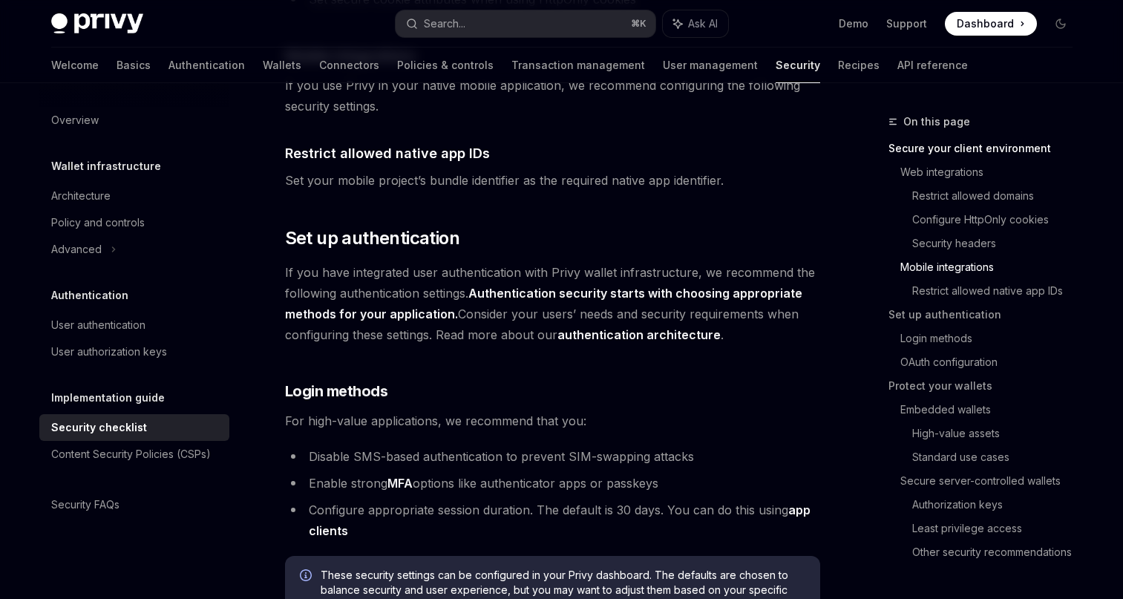
scroll to position [1086, 0]
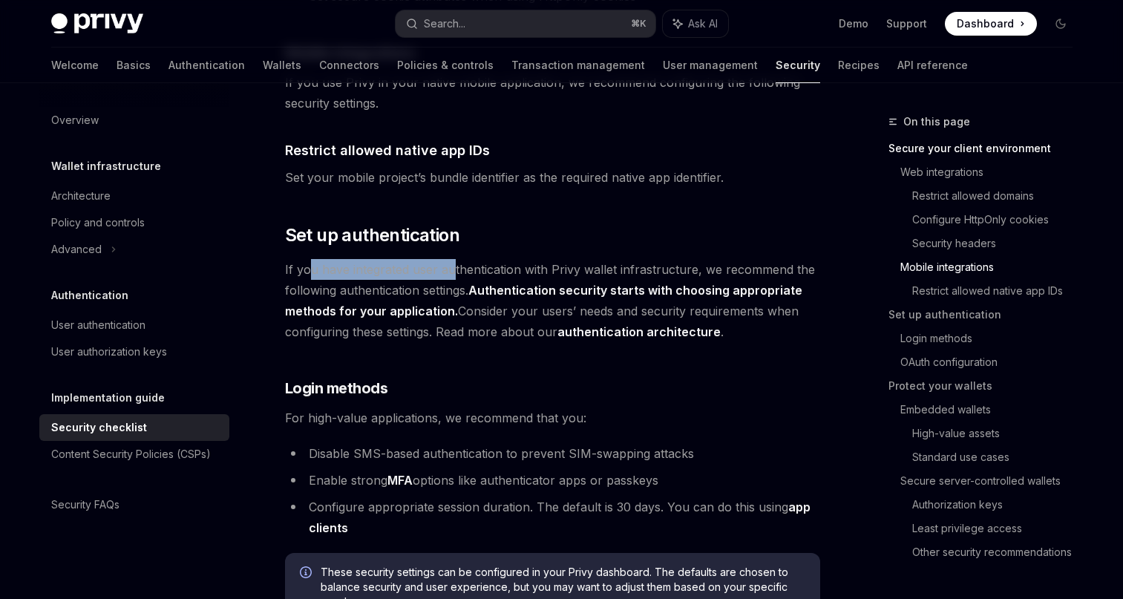
drag, startPoint x: 310, startPoint y: 251, endPoint x: 453, endPoint y: 255, distance: 143.4
click at [453, 259] on span "If you have integrated user authentication with Privy wallet infrastructure, we…" at bounding box center [552, 300] width 535 height 83
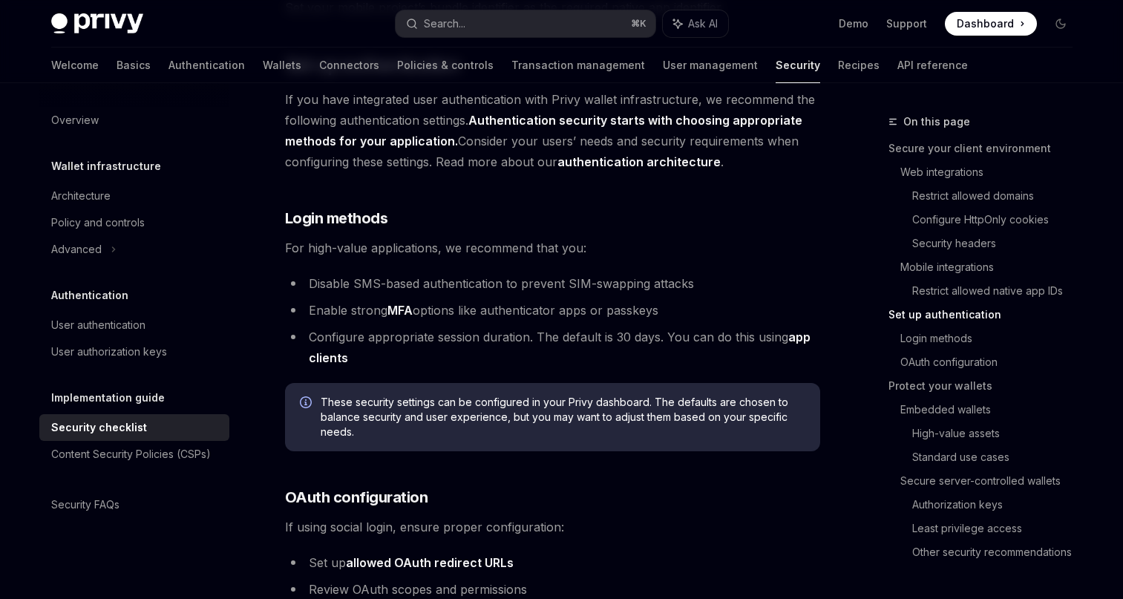
scroll to position [1266, 0]
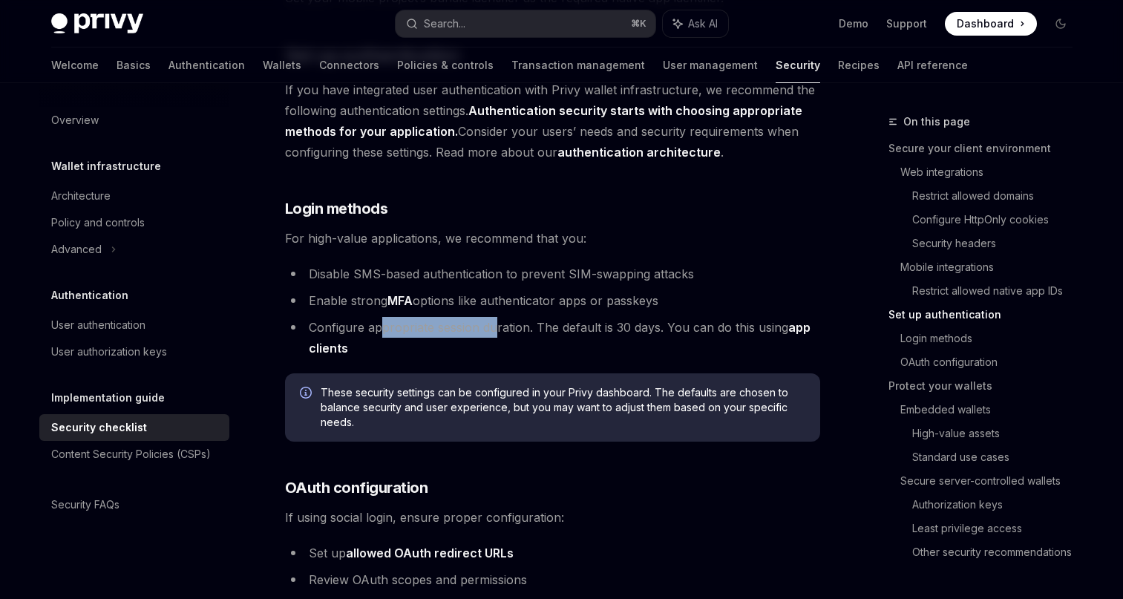
drag, startPoint x: 381, startPoint y: 308, endPoint x: 497, endPoint y: 307, distance: 116.6
click at [497, 317] on li "Configure appropriate session duration. The default is 30 days. You can do this…" at bounding box center [552, 338] width 535 height 42
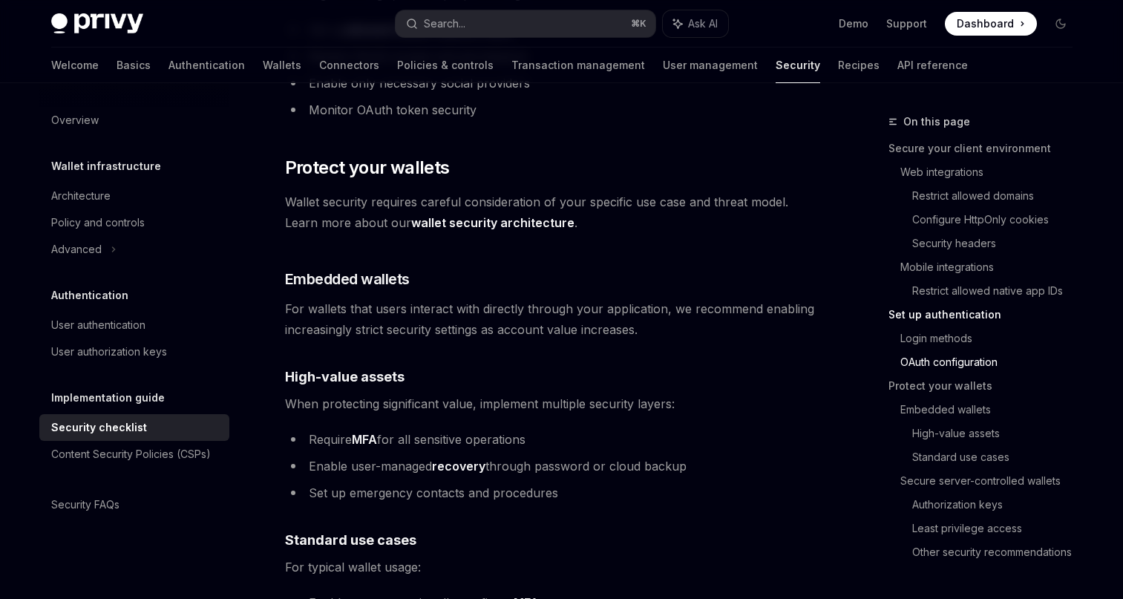
scroll to position [1798, 0]
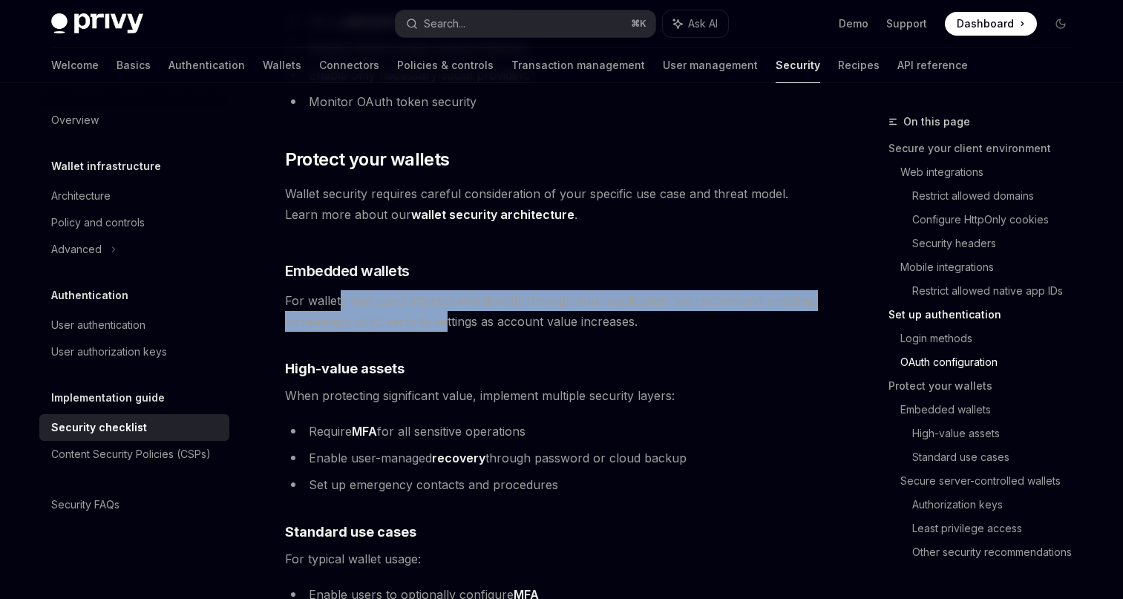
drag, startPoint x: 340, startPoint y: 279, endPoint x: 446, endPoint y: 298, distance: 107.8
click at [446, 298] on span "For wallets that users interact with directly through your application, we reco…" at bounding box center [552, 311] width 535 height 42
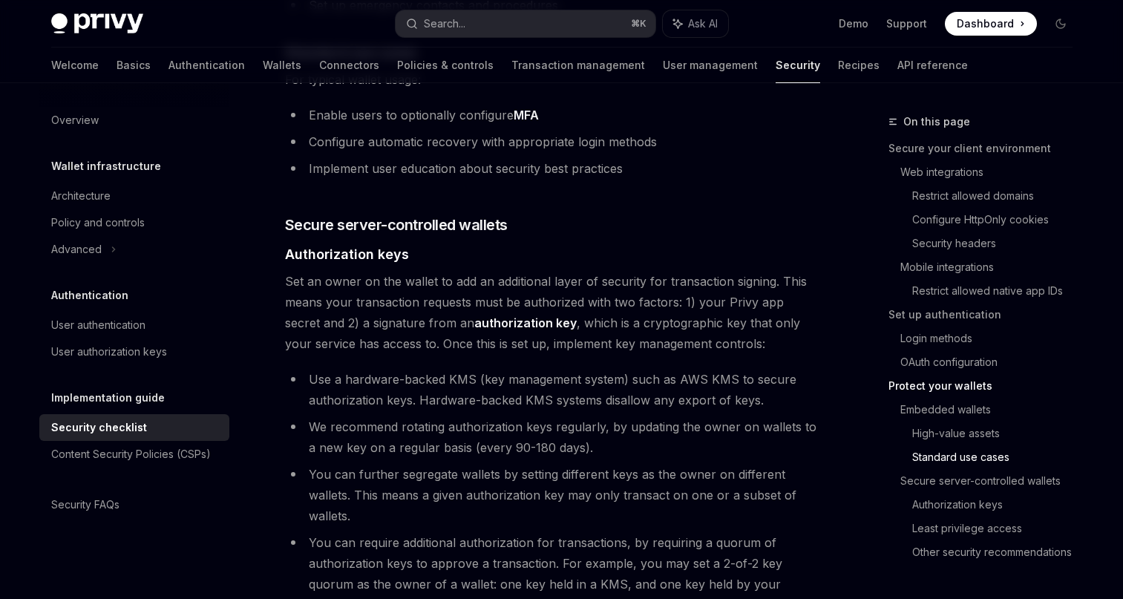
scroll to position [2285, 0]
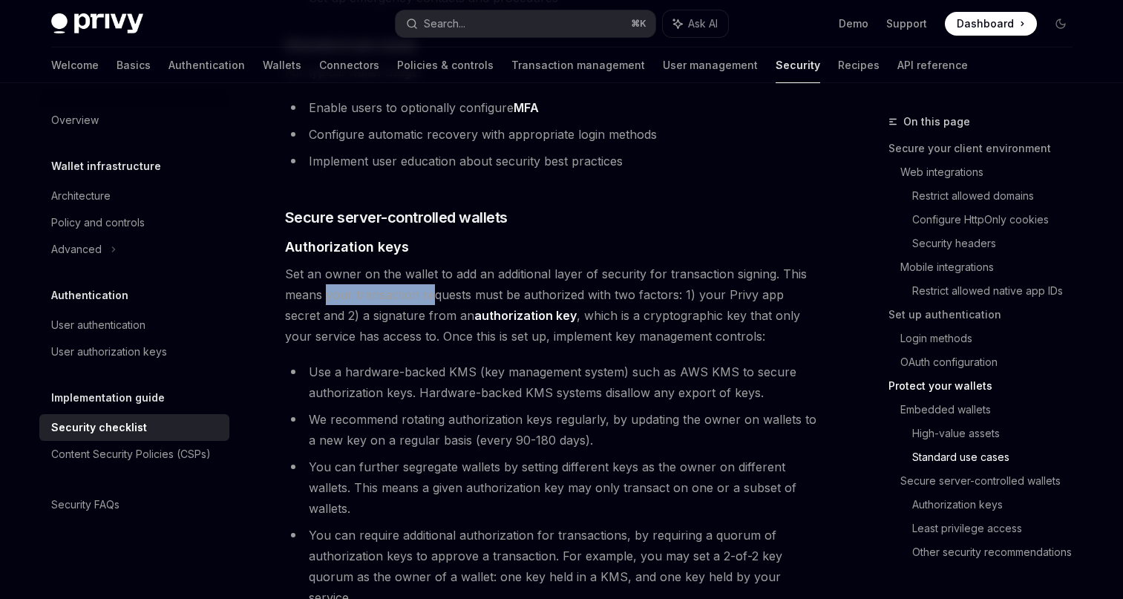
drag, startPoint x: 325, startPoint y: 268, endPoint x: 428, endPoint y: 264, distance: 103.3
click at [428, 264] on span "Set an owner on the wallet to add an additional layer of security for transacti…" at bounding box center [552, 305] width 535 height 83
click at [356, 275] on span "Set an owner on the wallet to add an additional layer of security for transacti…" at bounding box center [552, 305] width 535 height 83
click at [345, 293] on span "Set an owner on the wallet to add an additional layer of security for transacti…" at bounding box center [552, 305] width 535 height 83
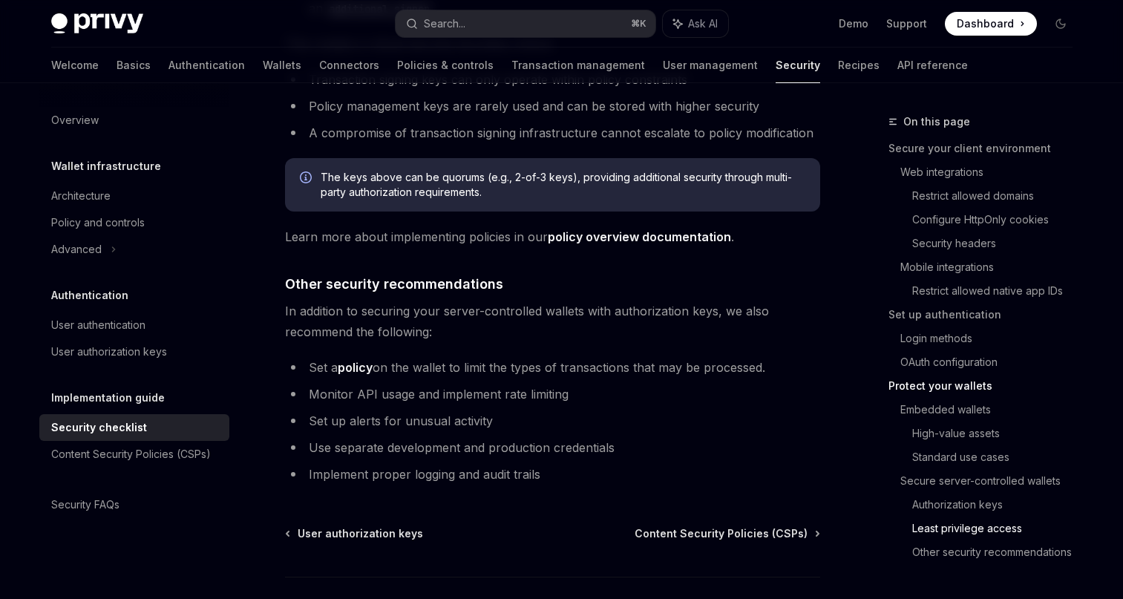
scroll to position [3432, 0]
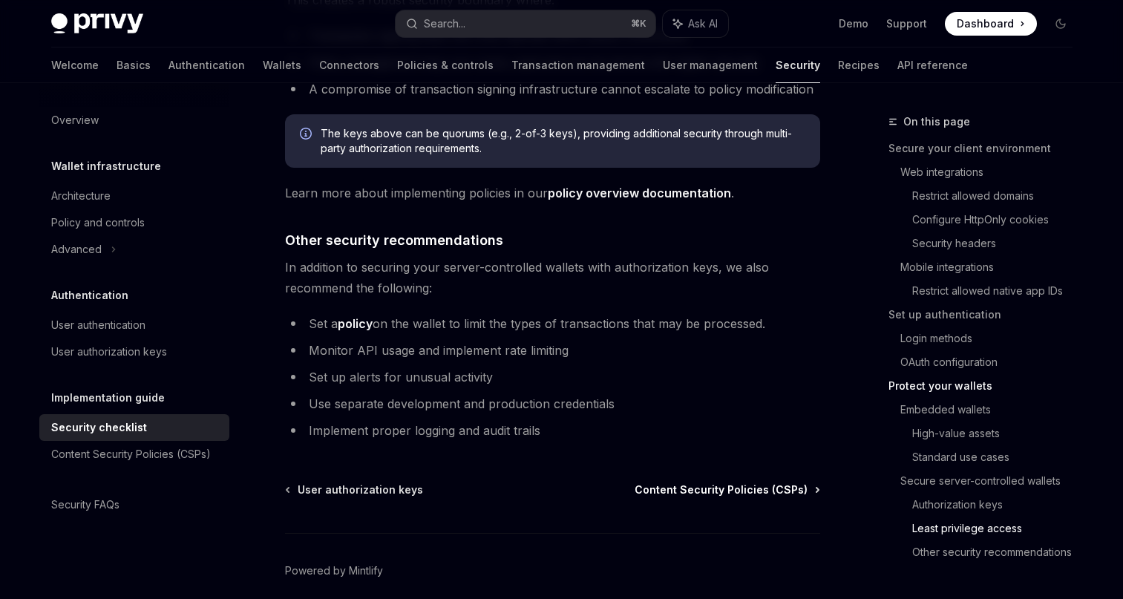
click at [685, 483] on span "Content Security Policies (CSPs)" at bounding box center [721, 490] width 173 height 15
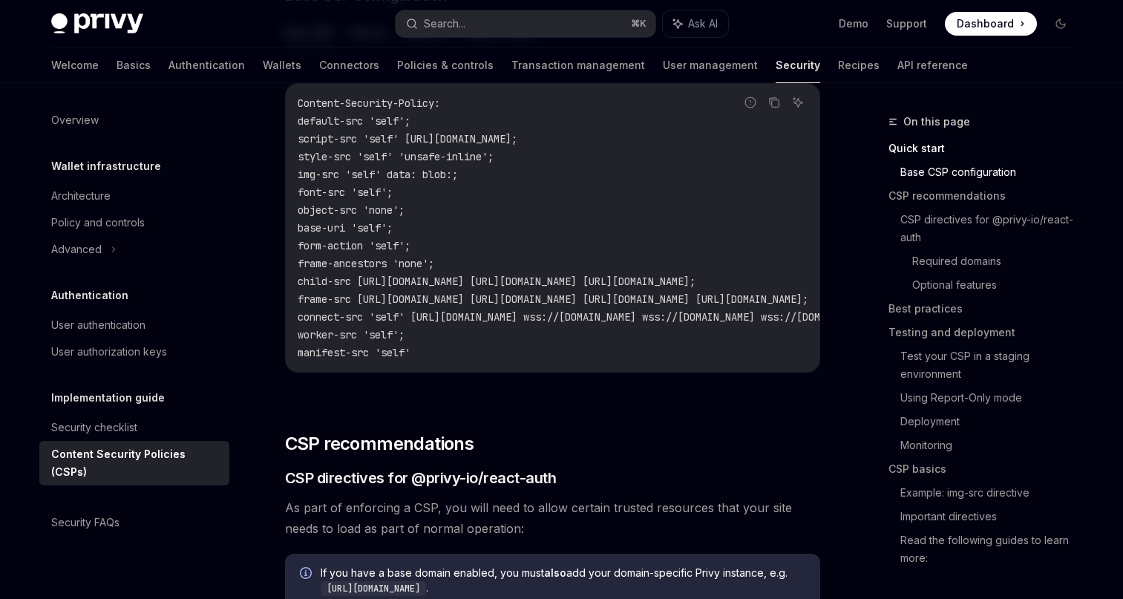
scroll to position [474, 0]
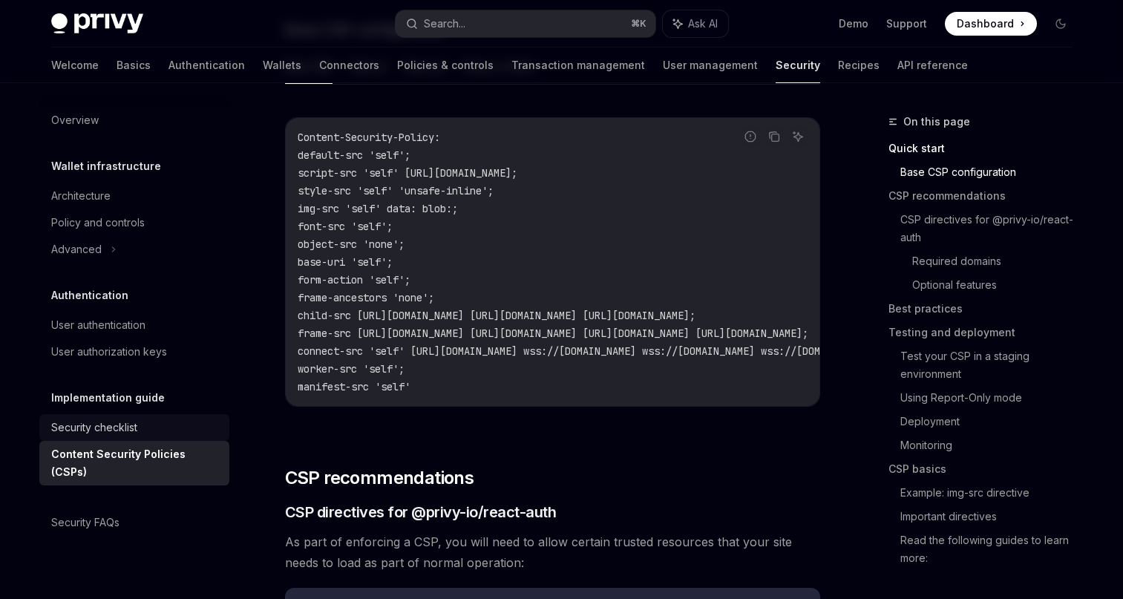
click at [100, 428] on div "Security checklist" at bounding box center [94, 428] width 86 height 18
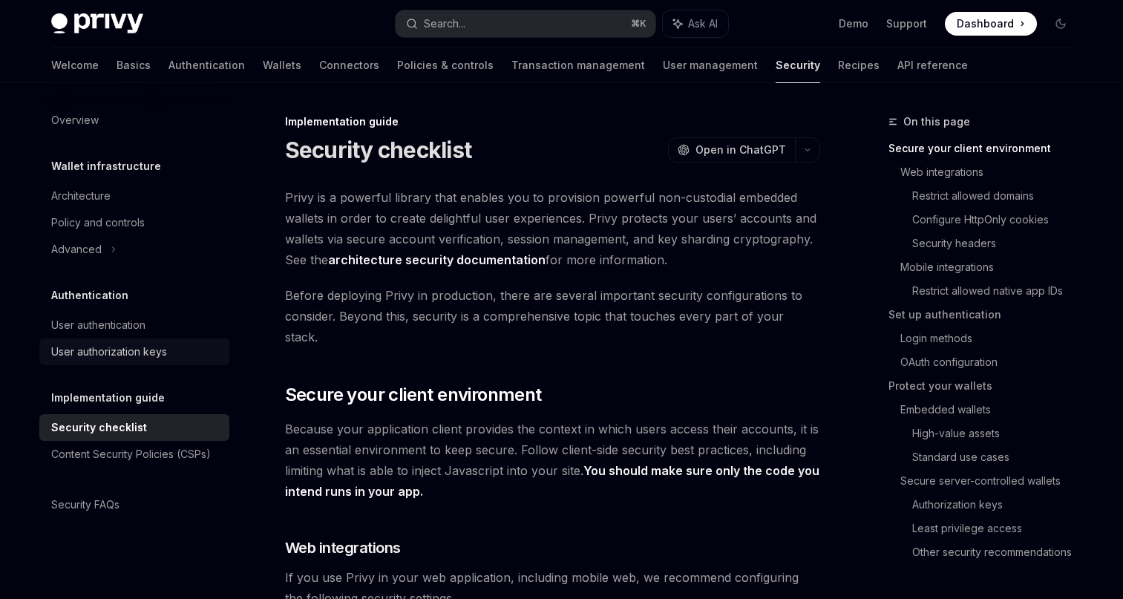
click at [131, 352] on div "User authorization keys" at bounding box center [109, 352] width 116 height 18
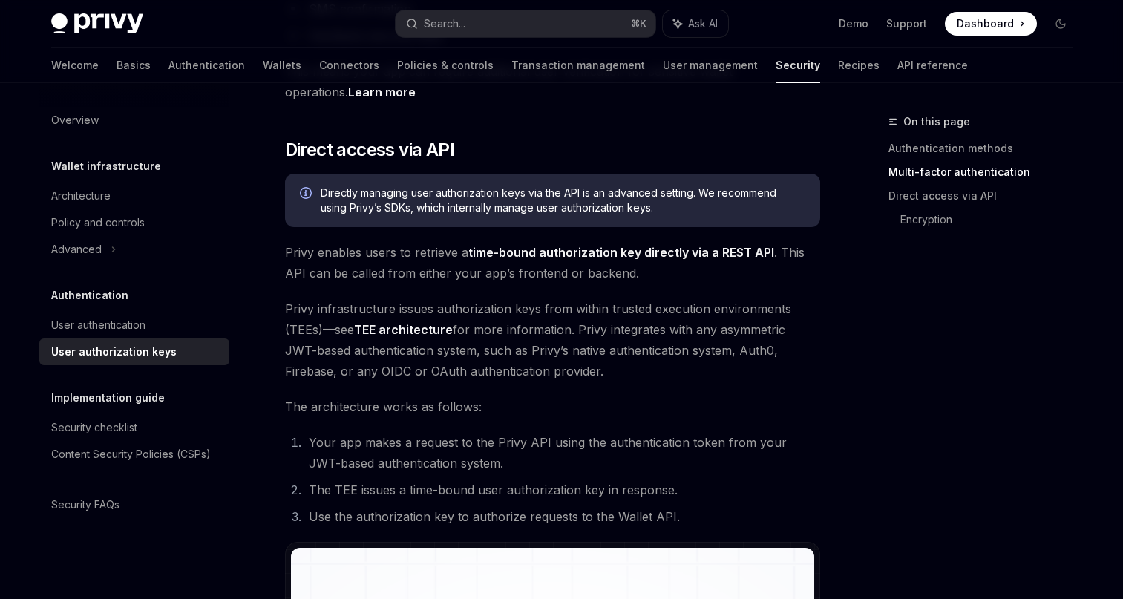
scroll to position [686, 0]
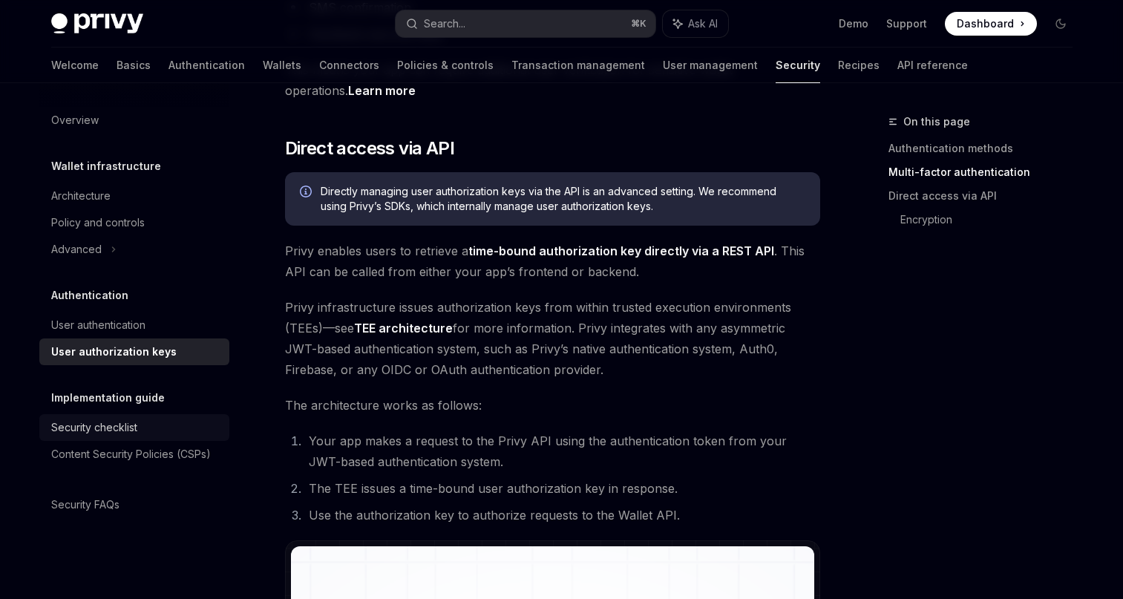
click at [145, 426] on div "Security checklist" at bounding box center [135, 428] width 169 height 18
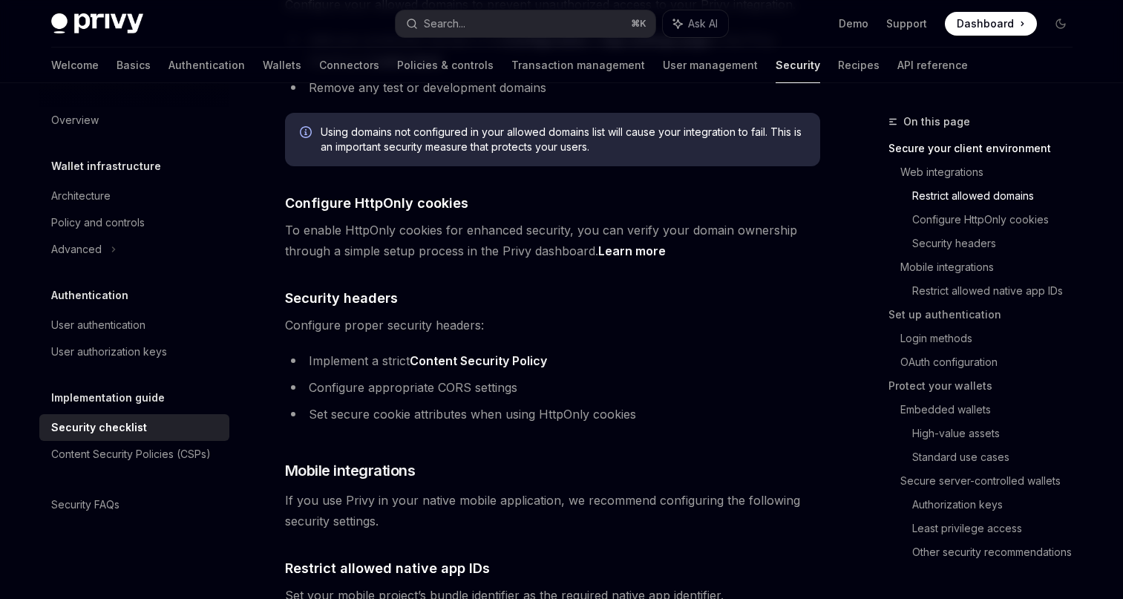
scroll to position [669, 0]
click at [497, 353] on link "Content Security Policy" at bounding box center [478, 361] width 137 height 16
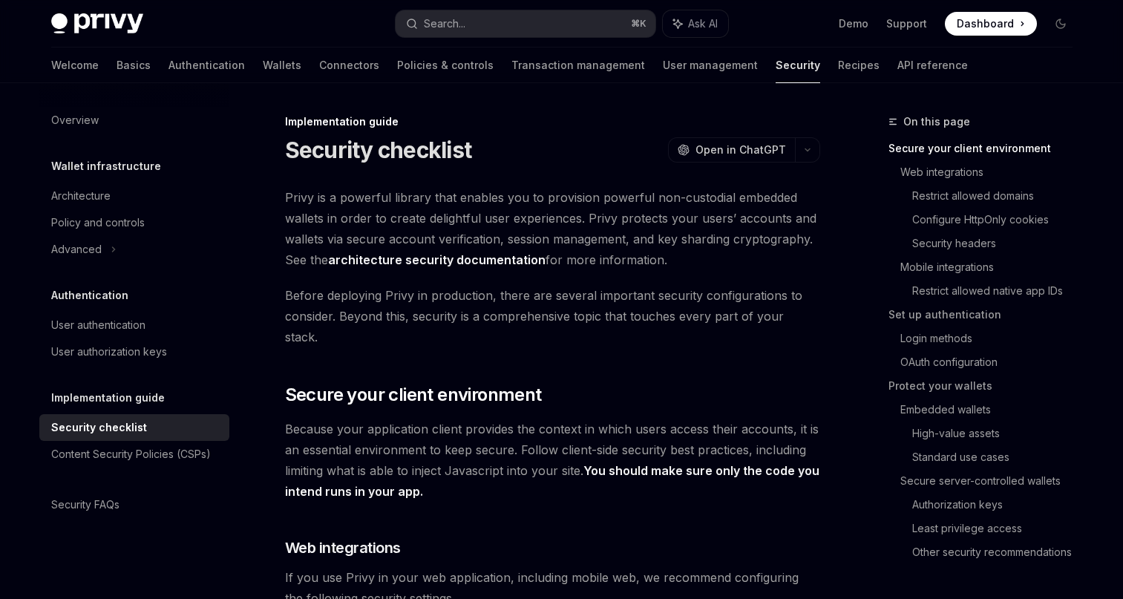
click at [396, 264] on link "architecture security documentation" at bounding box center [437, 260] width 218 height 16
type textarea "*"
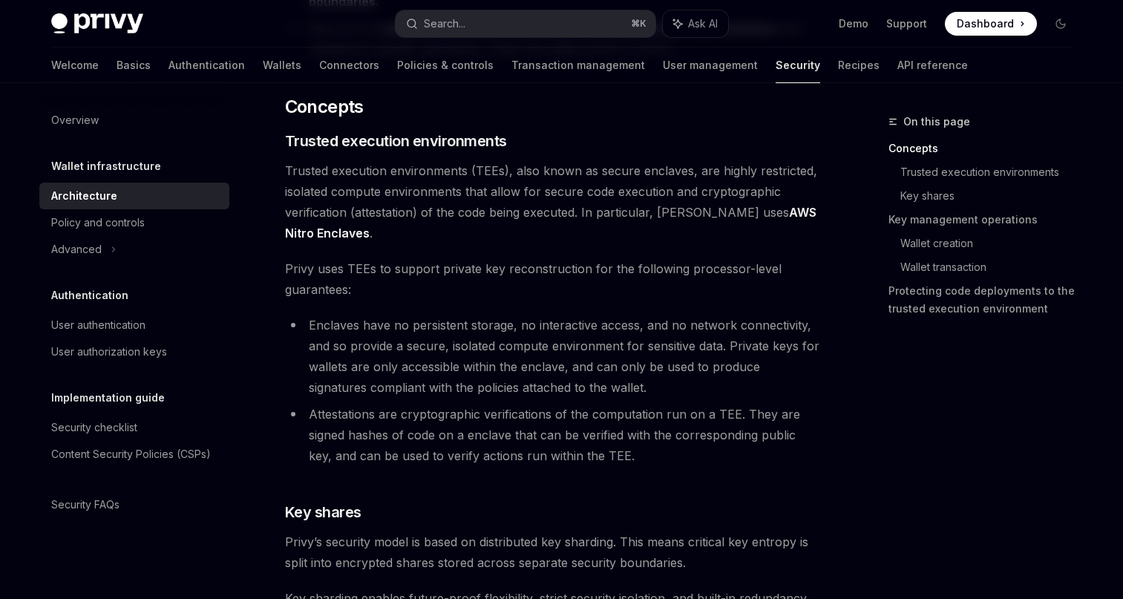
scroll to position [278, 0]
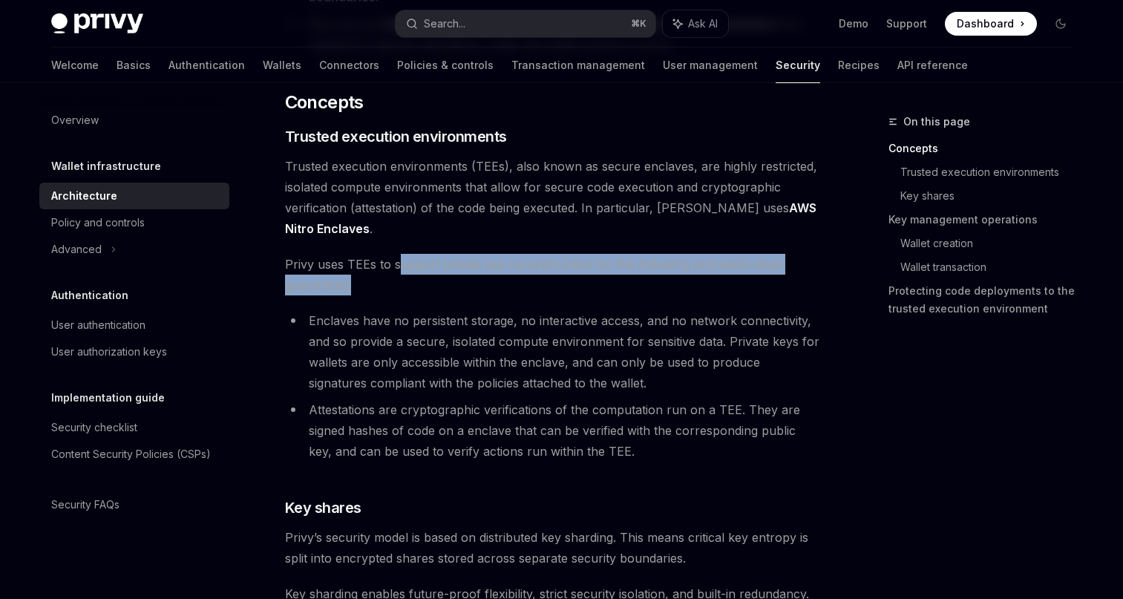
drag, startPoint x: 401, startPoint y: 267, endPoint x: 479, endPoint y: 288, distance: 80.7
click at [479, 288] on span "Privy uses TEEs to support private key reconstruction for the following process…" at bounding box center [552, 275] width 535 height 42
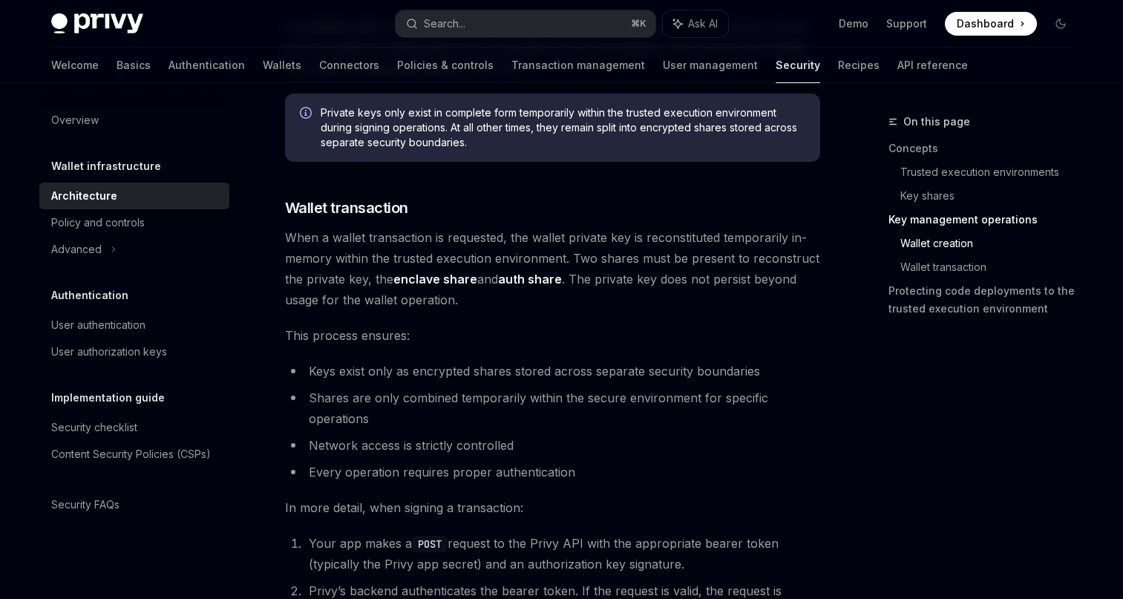
scroll to position [2016, 0]
drag, startPoint x: 439, startPoint y: 237, endPoint x: 544, endPoint y: 244, distance: 105.0
click at [544, 244] on span "When a wallet transaction is requested, the wallet private key is reconstituted…" at bounding box center [552, 267] width 535 height 83
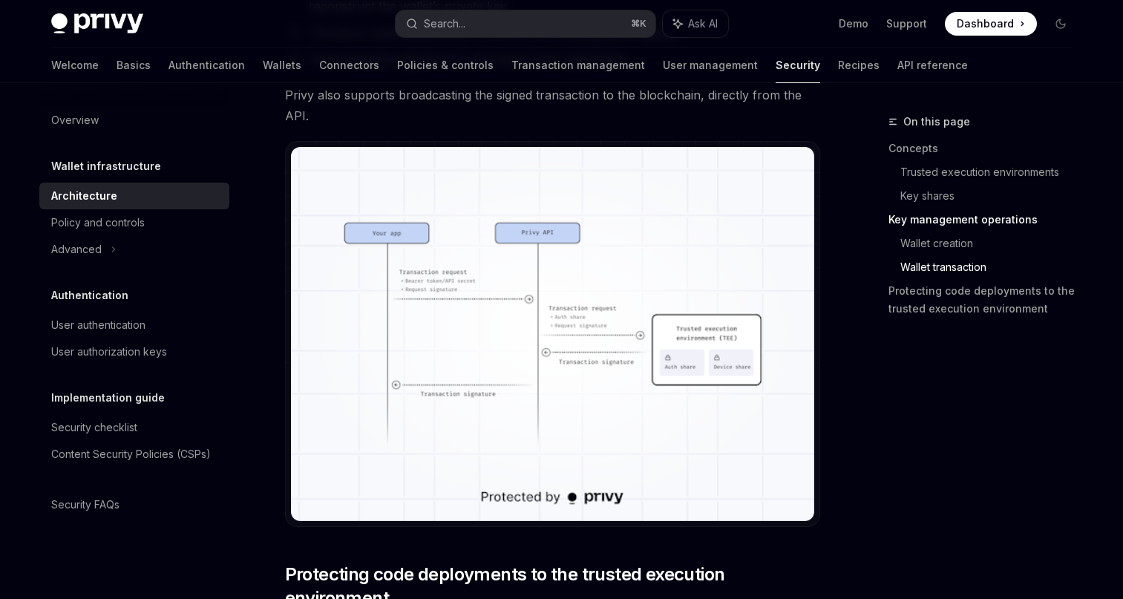
scroll to position [2717, 0]
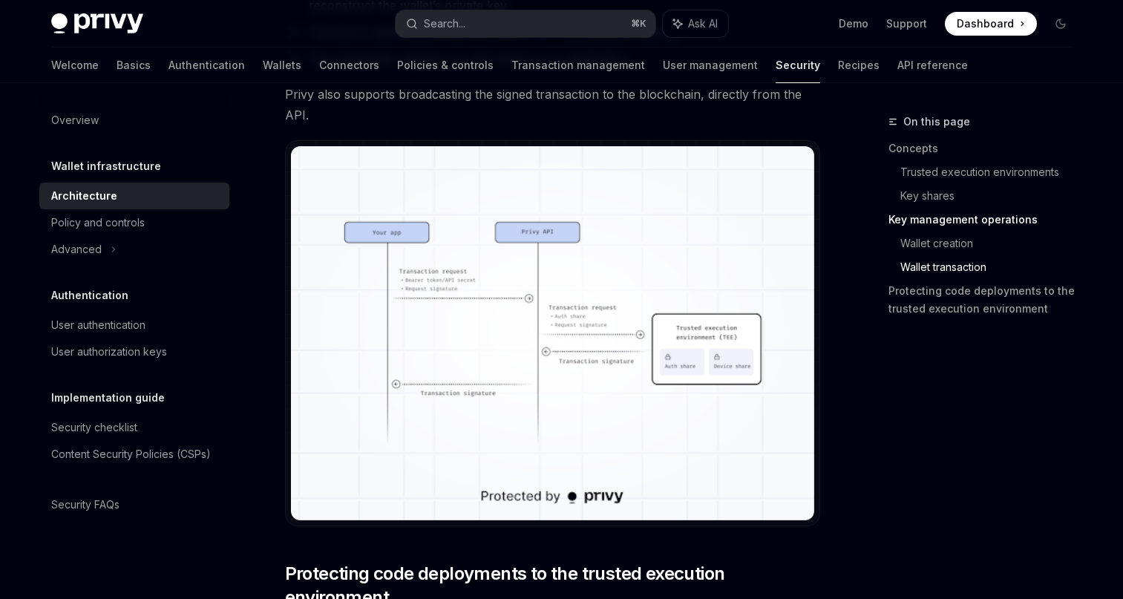
click at [459, 316] on img at bounding box center [552, 332] width 523 height 373
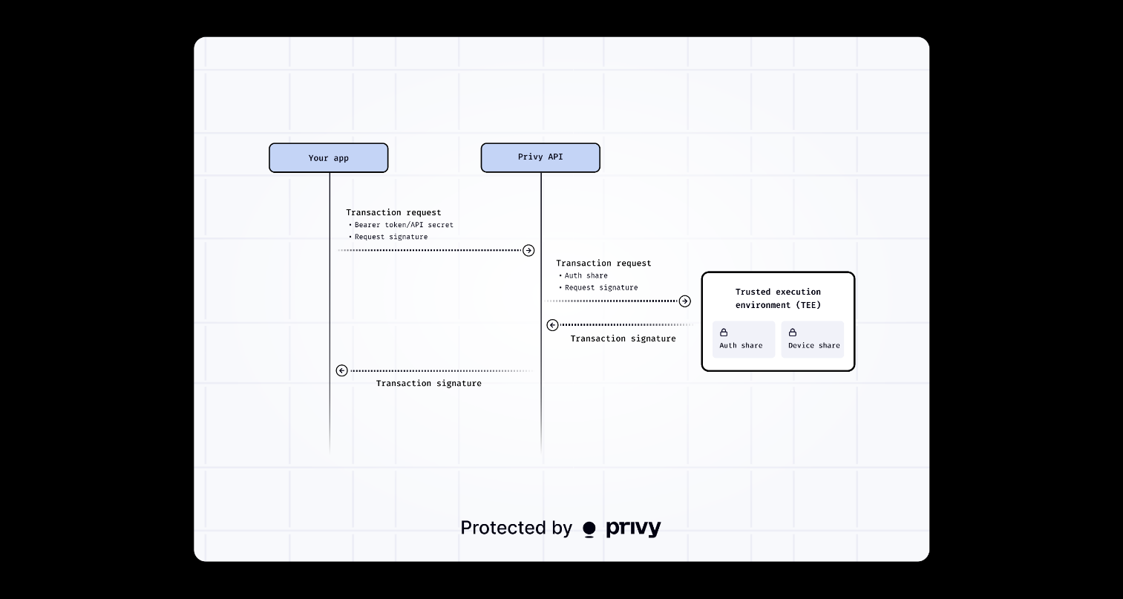
click at [416, 264] on img at bounding box center [562, 299] width 736 height 525
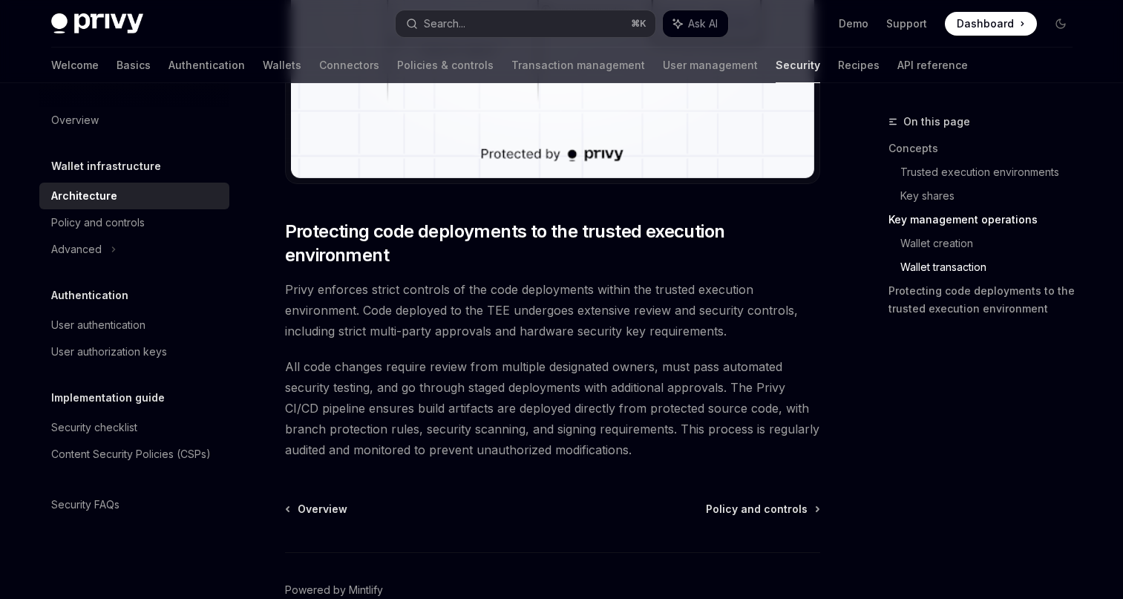
scroll to position [3140, 0]
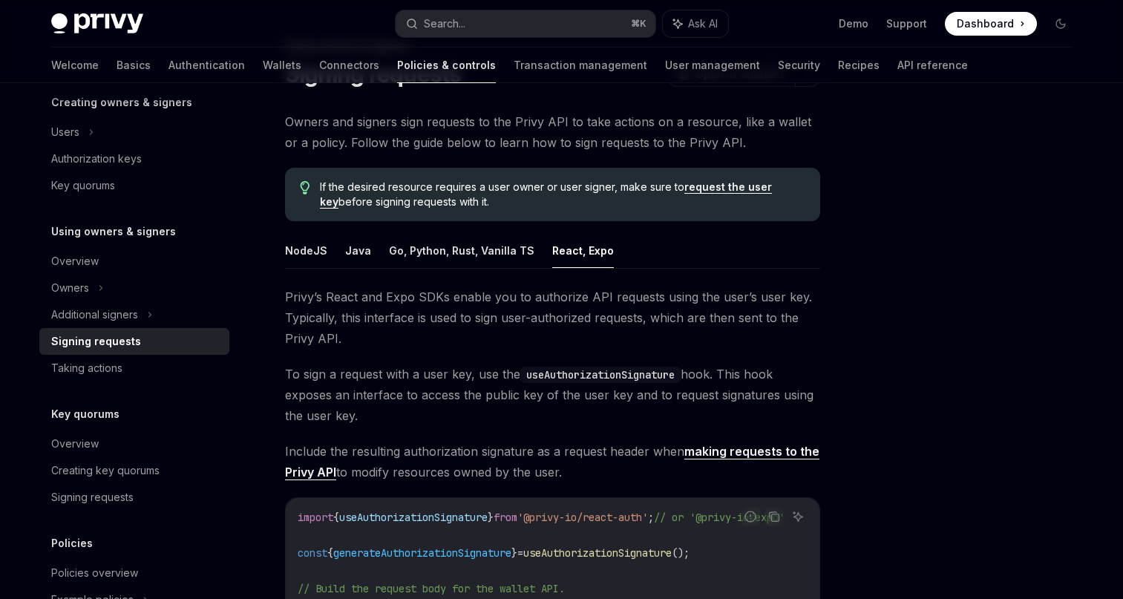
scroll to position [51, 0]
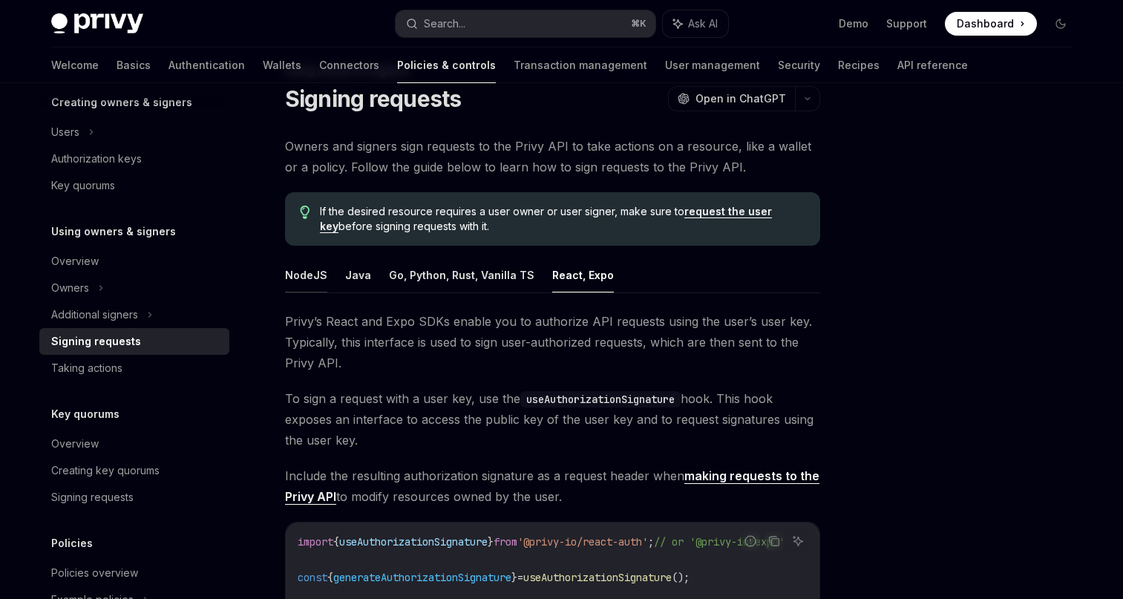
click at [309, 270] on button "NodeJS" at bounding box center [306, 275] width 42 height 35
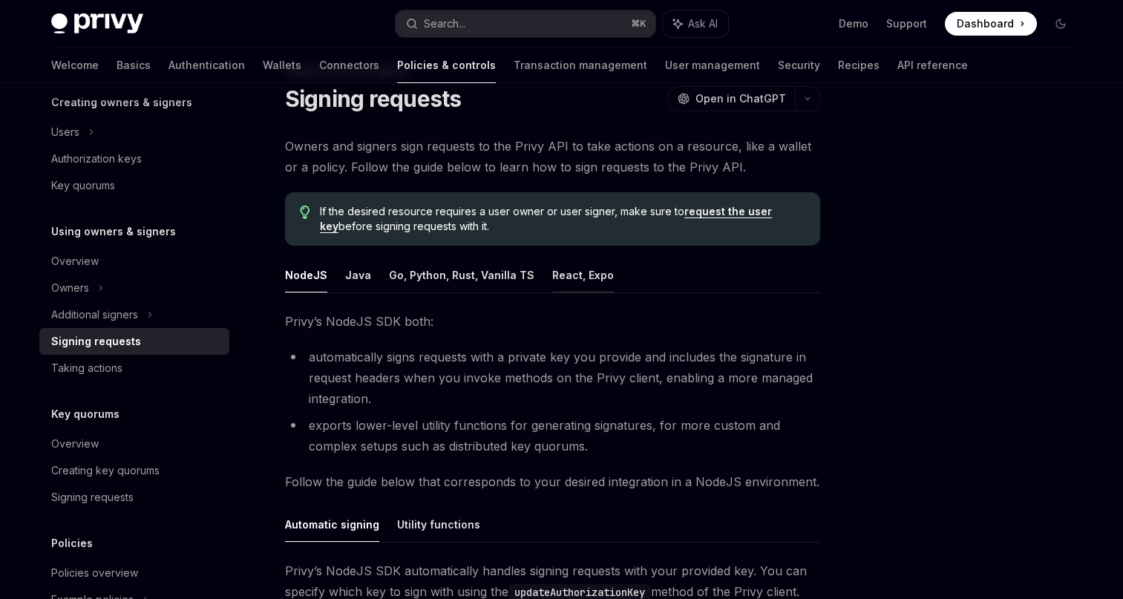
click at [555, 272] on button "React, Expo" at bounding box center [583, 275] width 62 height 35
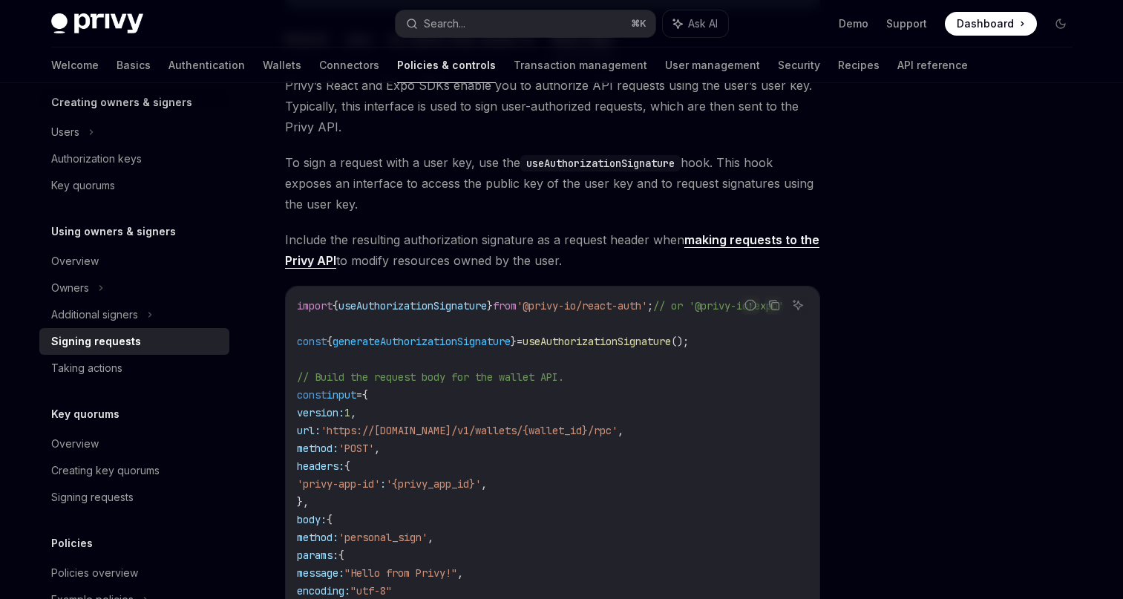
scroll to position [0, 62]
drag, startPoint x: 629, startPoint y: 306, endPoint x: 565, endPoint y: 298, distance: 64.3
click at [565, 299] on span "'@privy-io/react-auth'" at bounding box center [582, 305] width 131 height 13
copy span "react-auth"
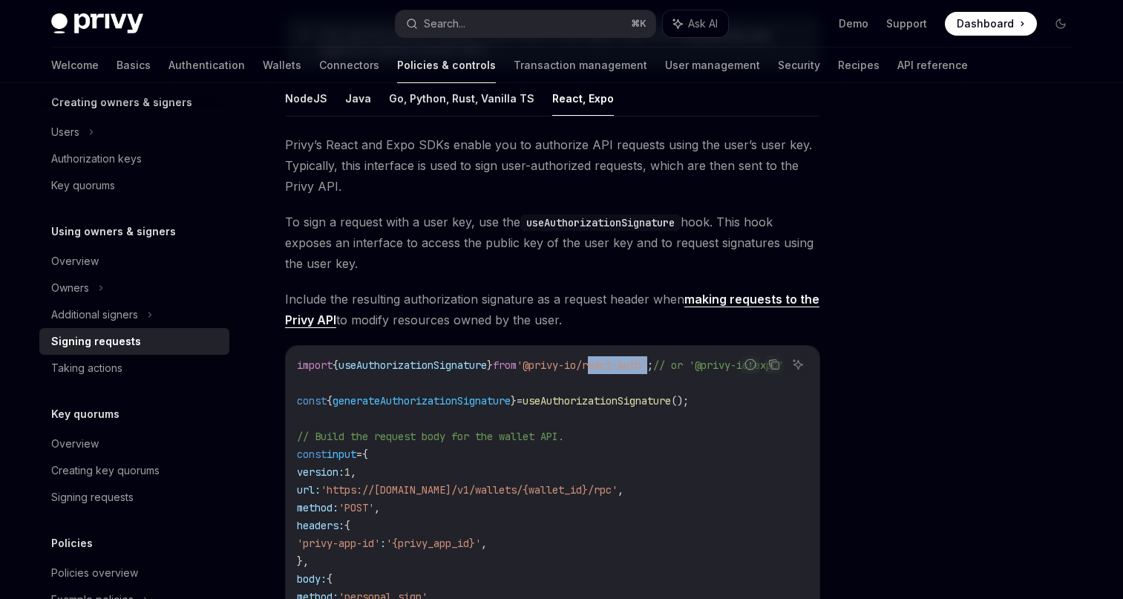
scroll to position [220, 0]
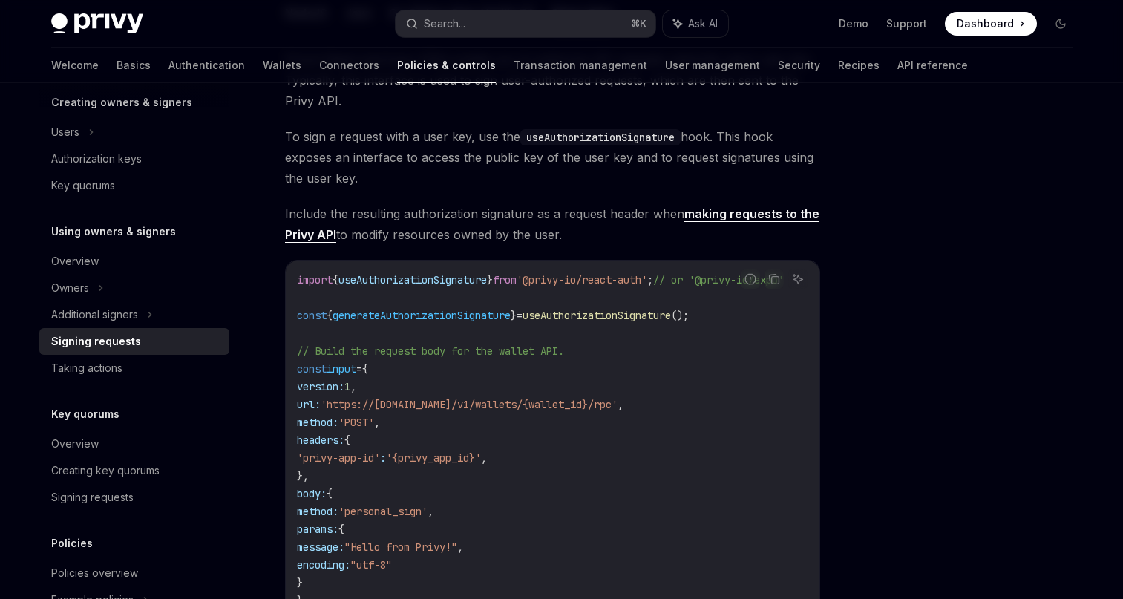
scroll to position [389, 0]
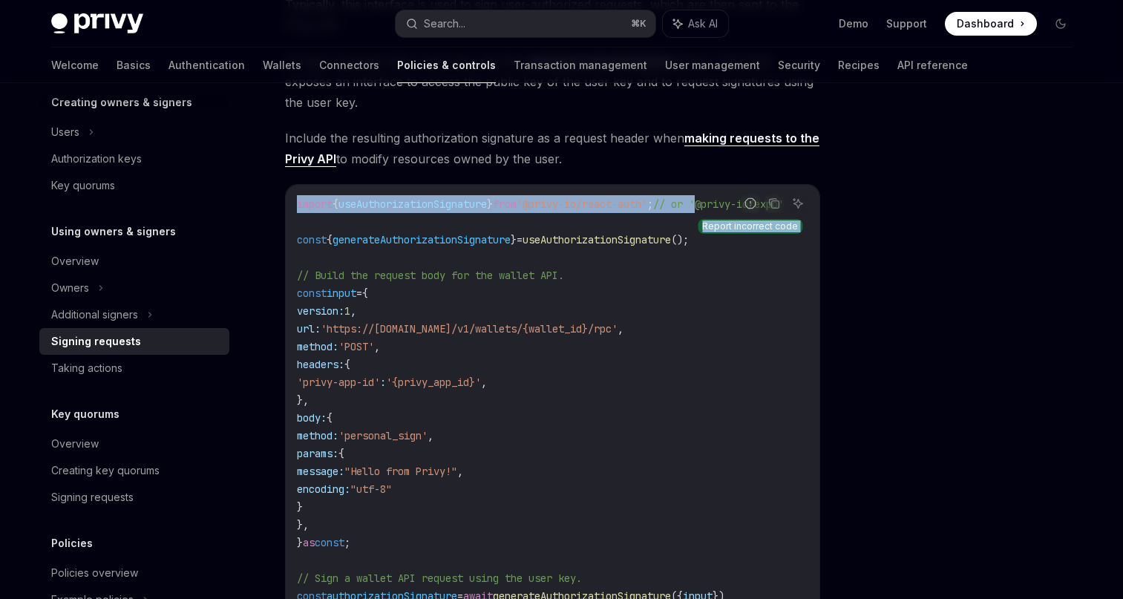
drag, startPoint x: 688, startPoint y: 202, endPoint x: 749, endPoint y: 209, distance: 61.3
click at [749, 209] on div "Report incorrect code Copy Ask AI import { useAuthorizationSignature } from '@p…" at bounding box center [552, 498] width 535 height 628
click at [749, 206] on icon "Report incorrect code" at bounding box center [751, 204] width 12 height 12
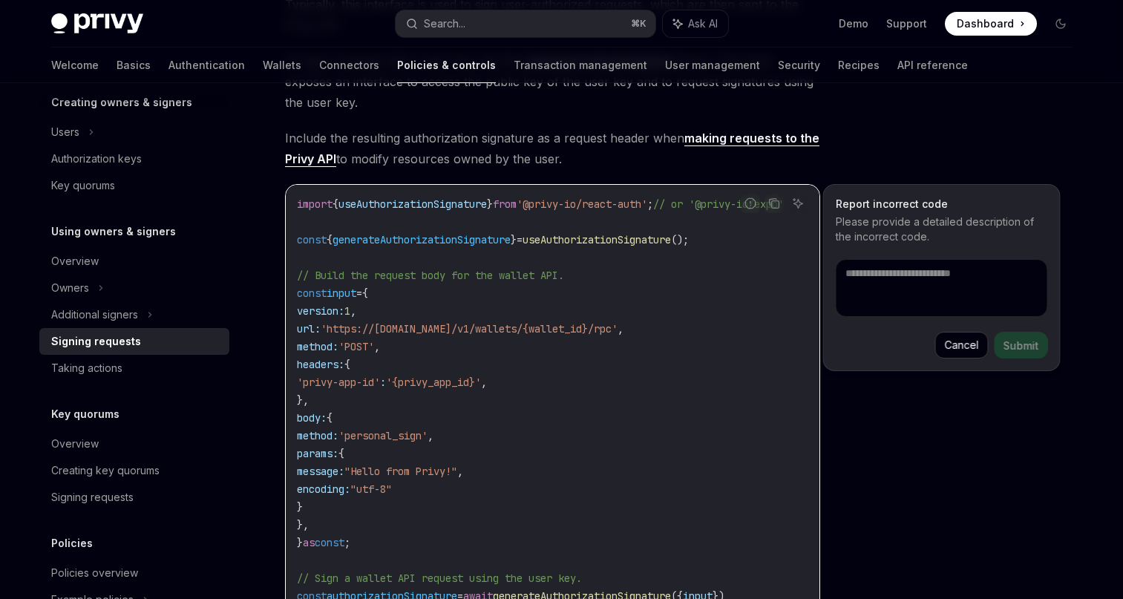
click at [950, 351] on button "Cancel" at bounding box center [962, 345] width 53 height 27
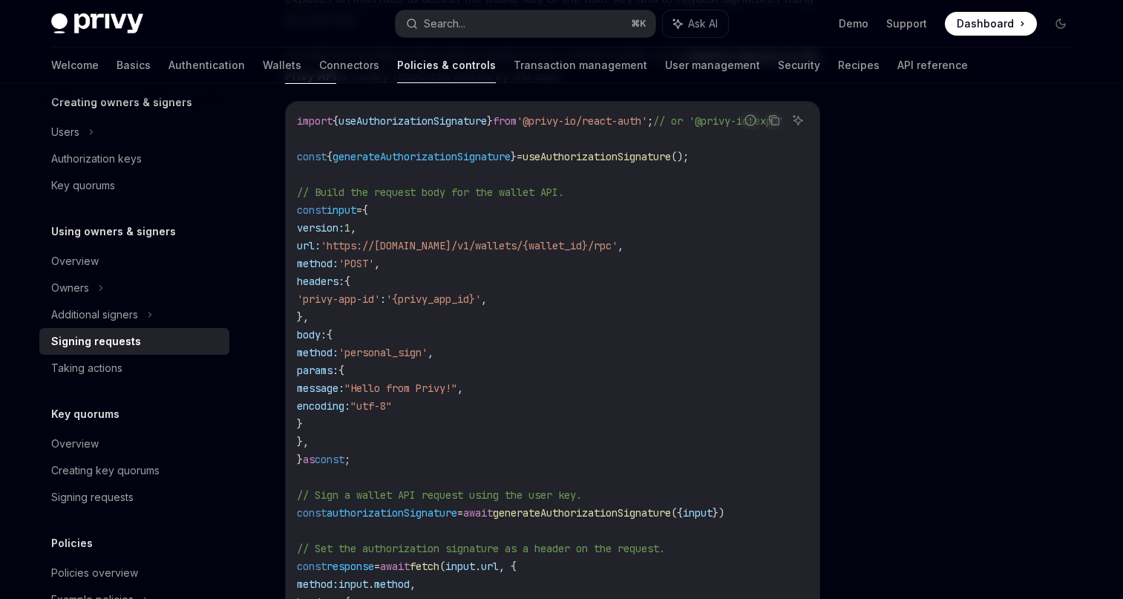
scroll to position [500, 0]
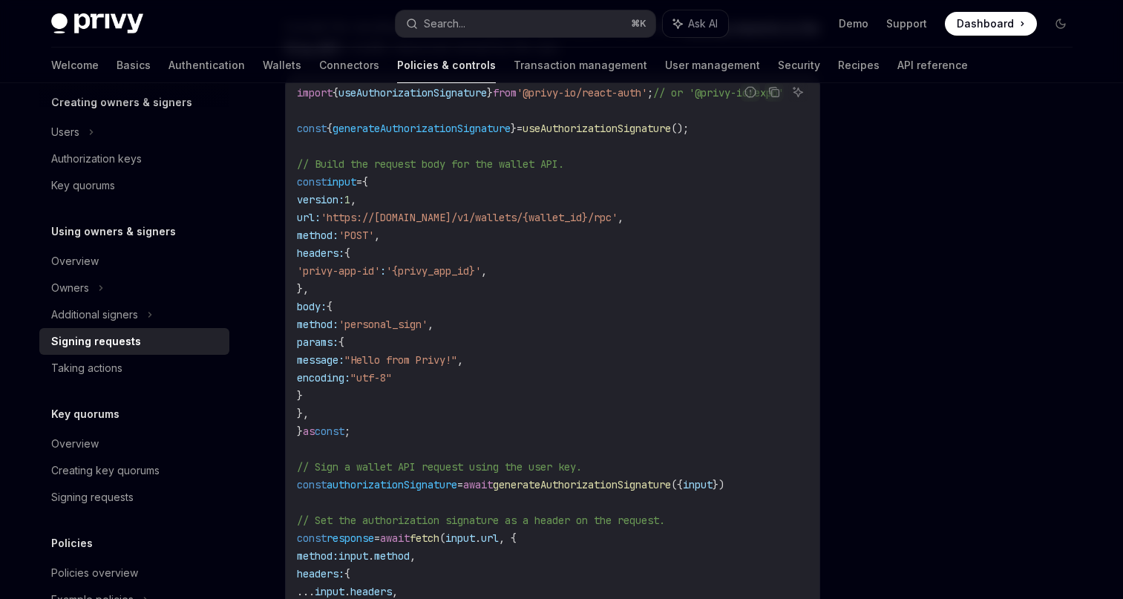
click at [746, 235] on code "import { useAuthorizationSignature } from '@privy-io/react-auth' ; // or '@priv…" at bounding box center [558, 387] width 523 height 606
click at [888, 217] on div at bounding box center [972, 356] width 226 height 486
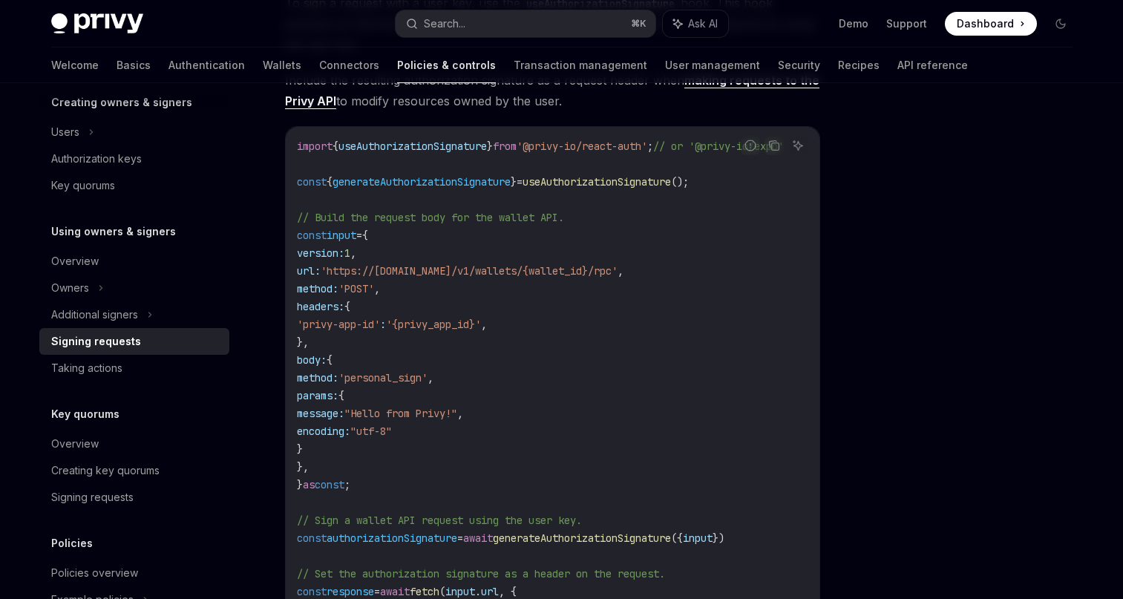
scroll to position [413, 0]
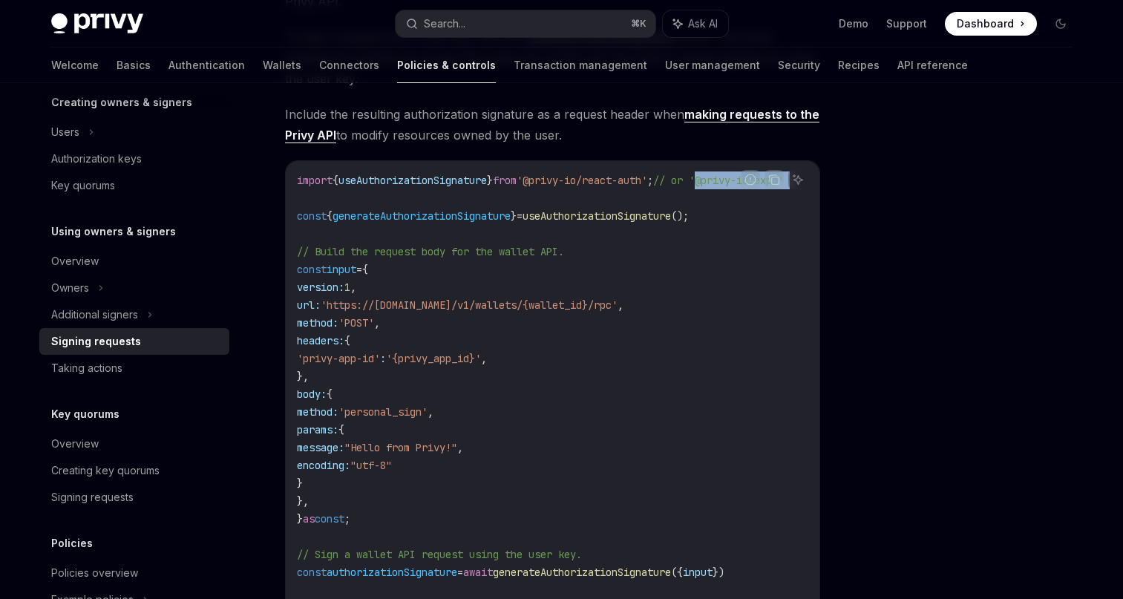
drag, startPoint x: 691, startPoint y: 179, endPoint x: 750, endPoint y: 193, distance: 60.3
click at [750, 193] on code "import { useAuthorizationSignature } from '@privy-io/react-auth' ; // or '@priv…" at bounding box center [558, 475] width 523 height 606
copy code "@privy-io/expo'"
click at [633, 190] on code "import { useAuthorizationSignature } from '@privy-io/react-auth' ; // or '@priv…" at bounding box center [558, 475] width 523 height 606
drag, startPoint x: 631, startPoint y: 184, endPoint x: 567, endPoint y: 179, distance: 64.1
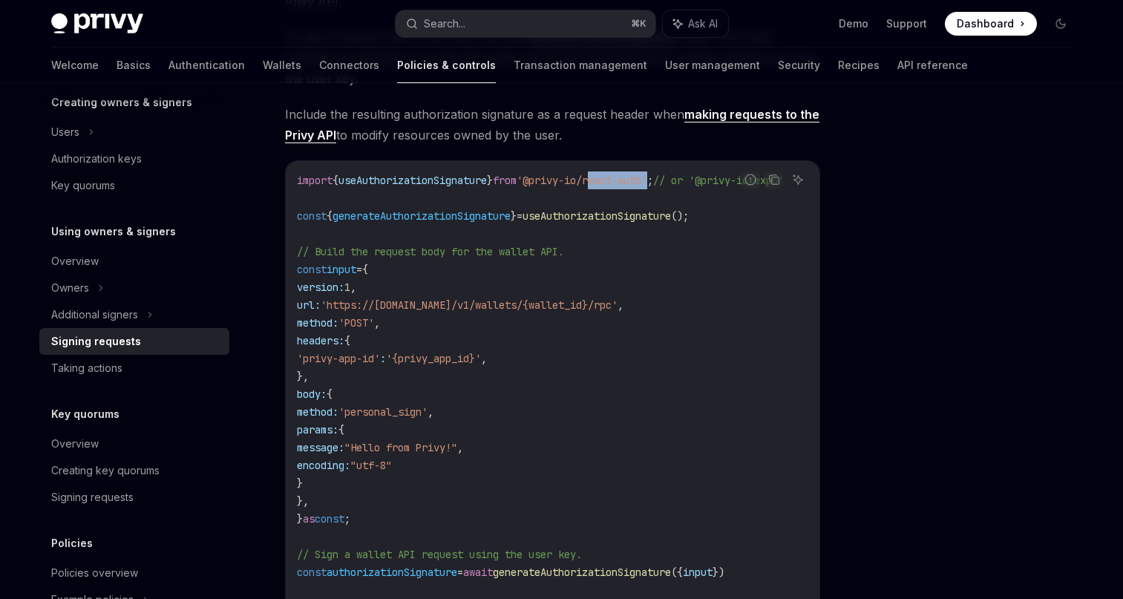
click at [567, 180] on span "'@privy-io/react-auth'" at bounding box center [582, 180] width 131 height 13
copy span "react-auth"
click at [463, 174] on span "useAuthorizationSignature" at bounding box center [413, 180] width 149 height 13
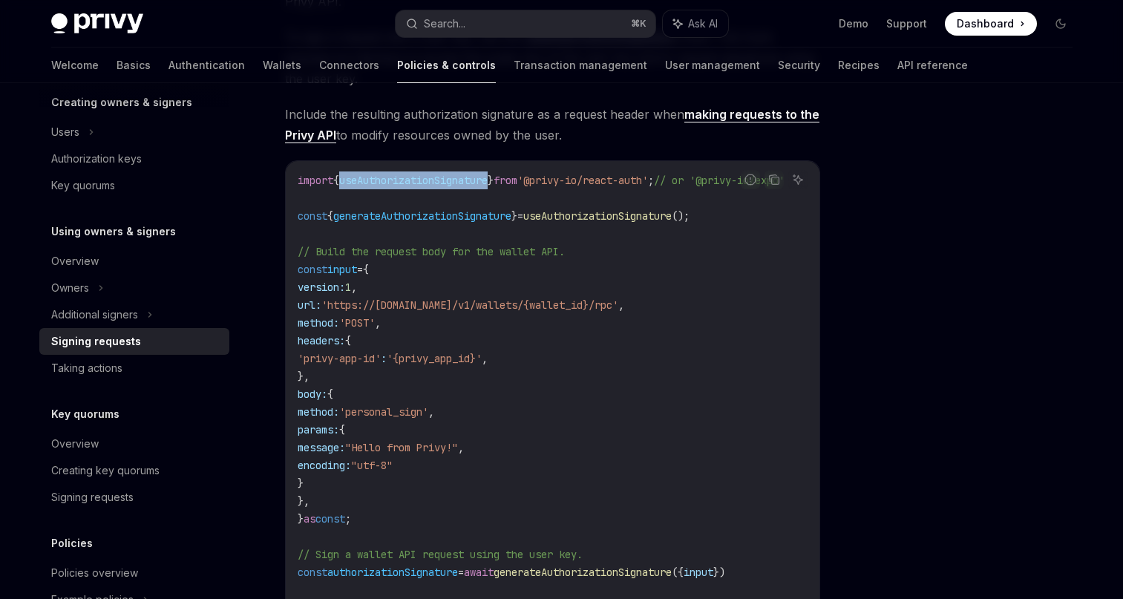
copy span "useAuthorizationSignature"
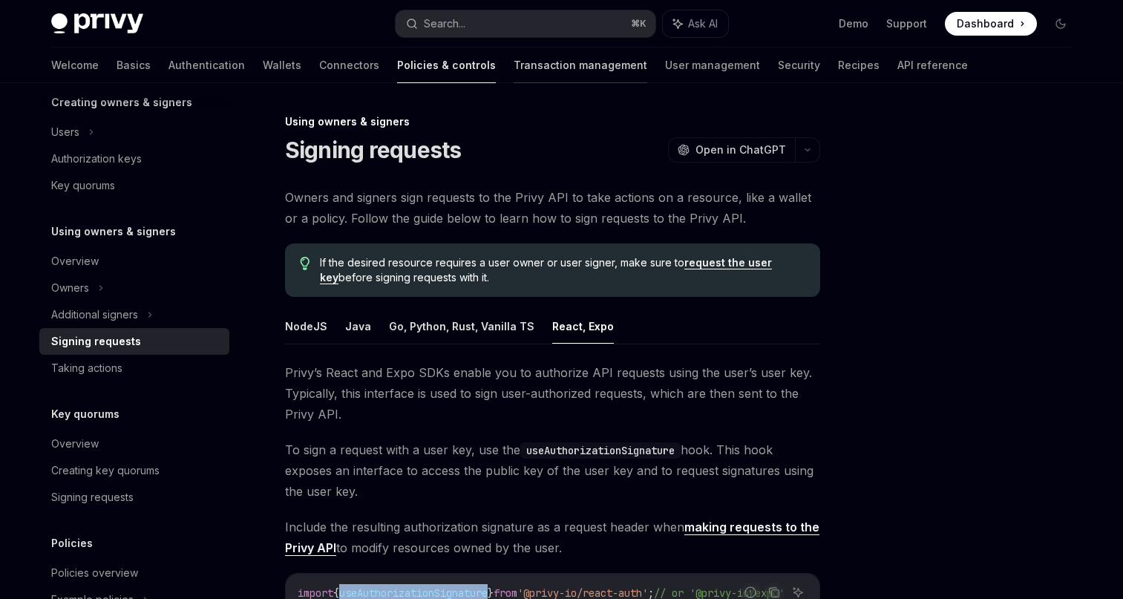
click at [514, 71] on link "Transaction management" at bounding box center [581, 66] width 134 height 36
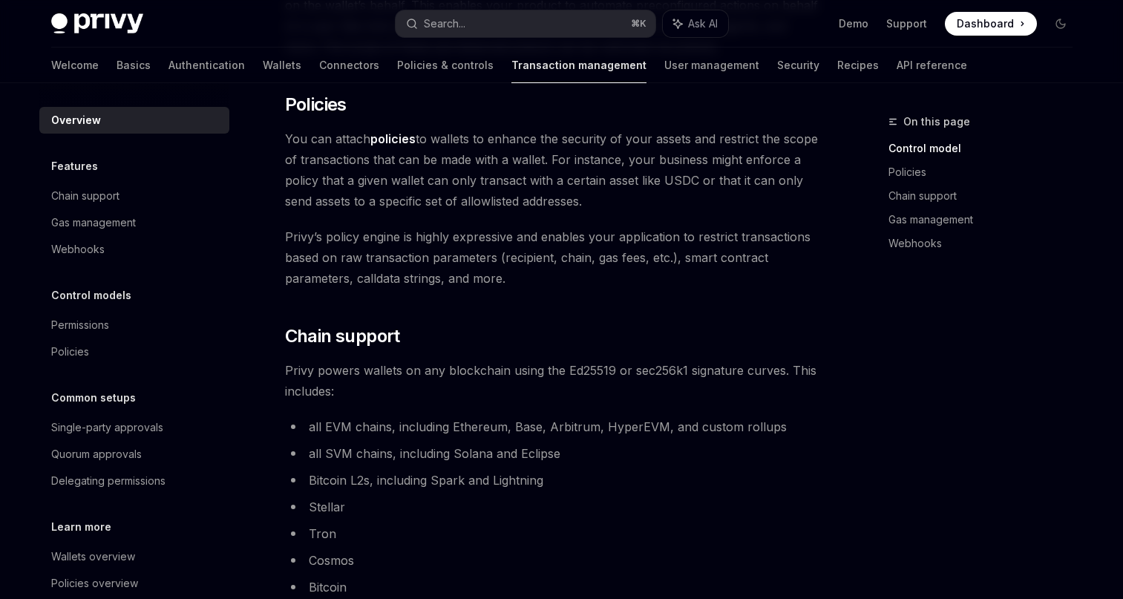
scroll to position [884, 0]
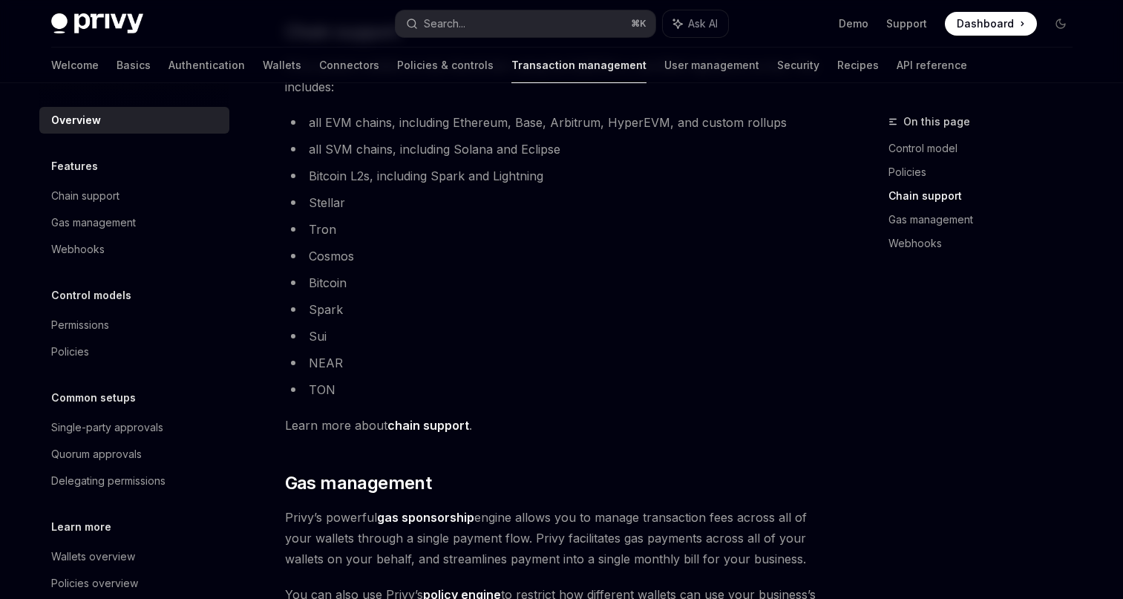
click at [419, 212] on li "Stellar" at bounding box center [552, 202] width 535 height 21
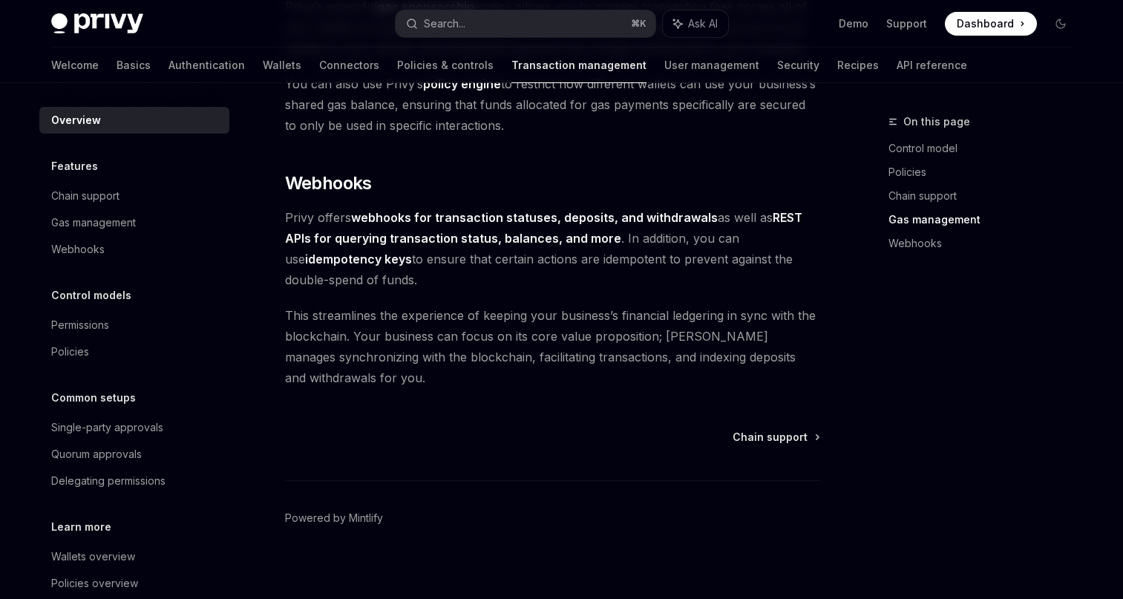
scroll to position [1405, 0]
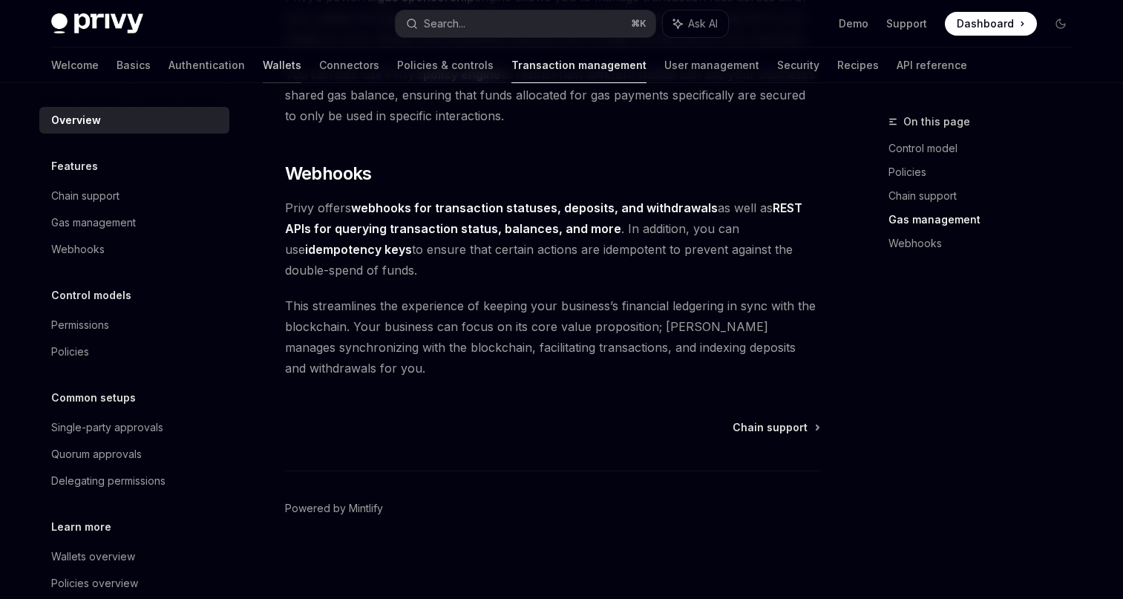
click at [263, 64] on link "Wallets" at bounding box center [282, 66] width 39 height 36
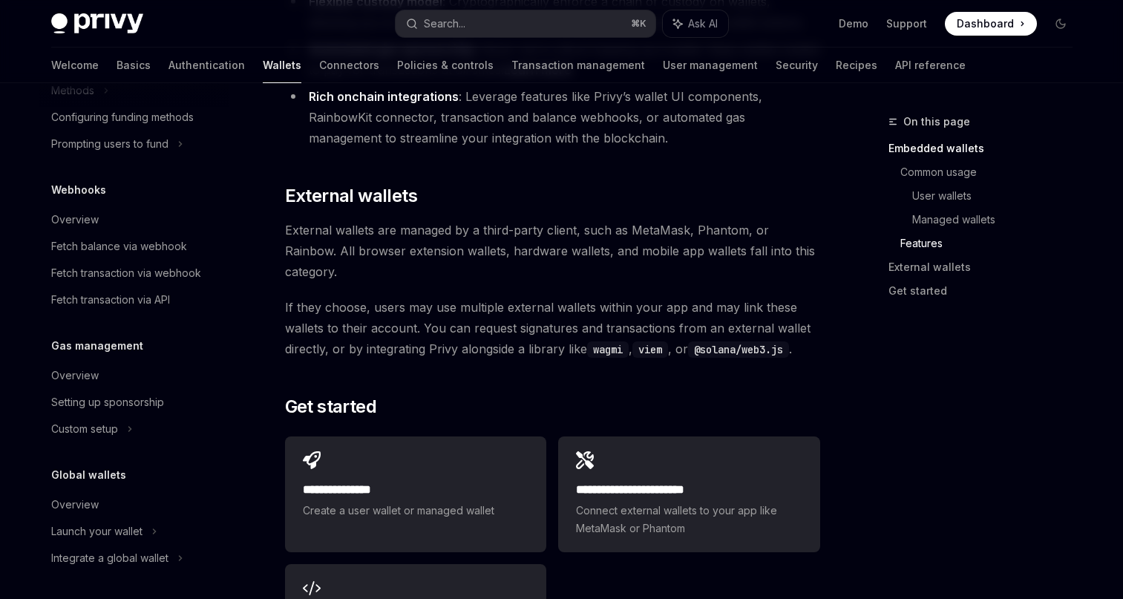
scroll to position [2134, 0]
click at [350, 296] on span "If they choose, users may use multiple external wallets within your app and may…" at bounding box center [552, 327] width 535 height 62
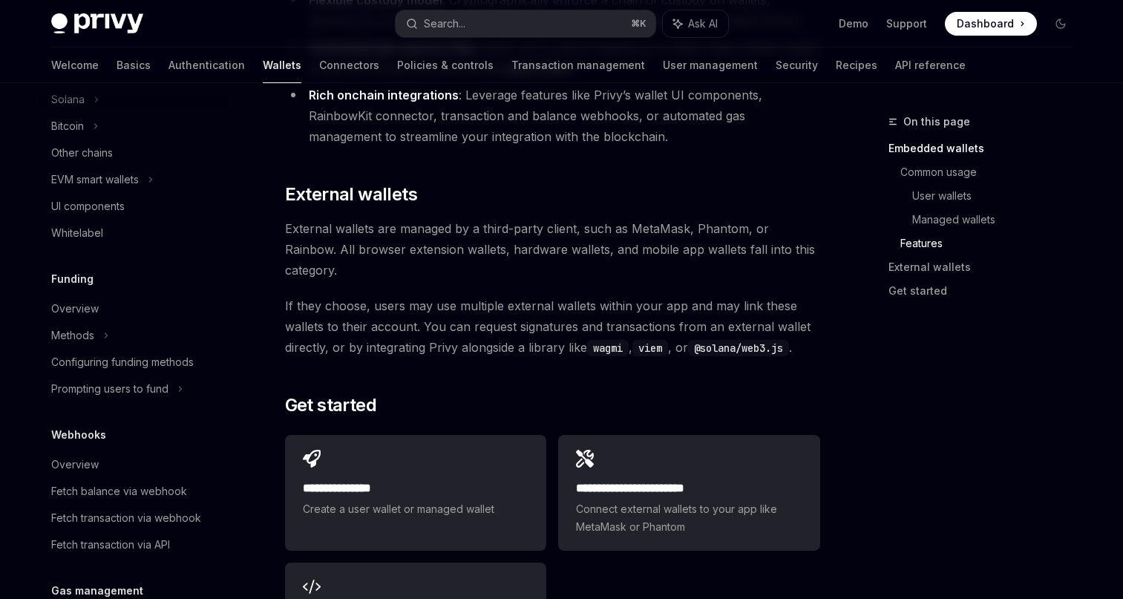
scroll to position [493, 0]
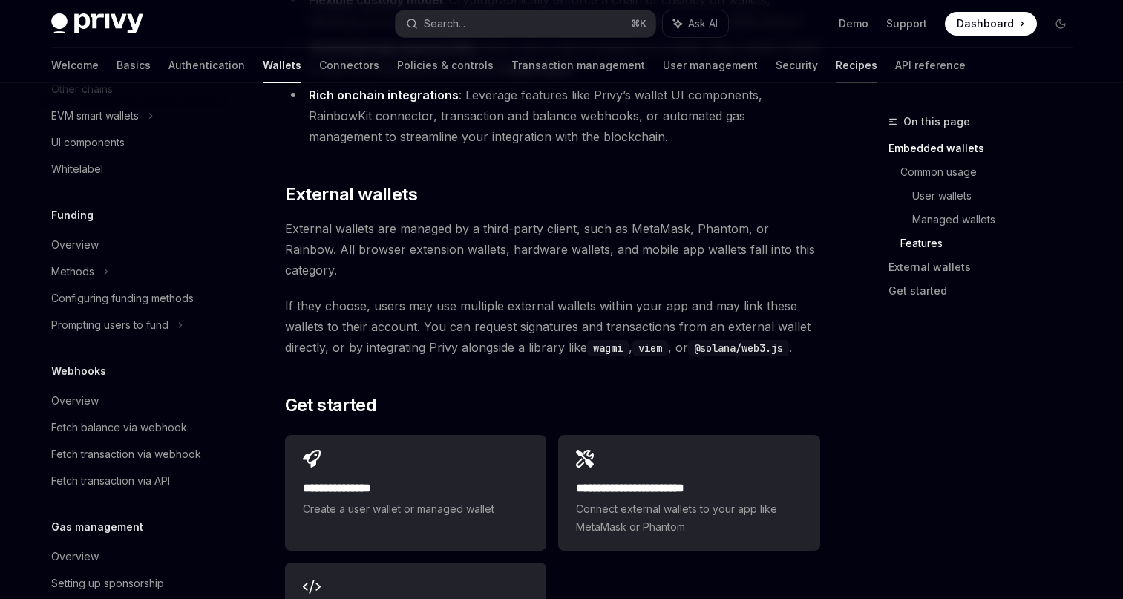
click at [836, 67] on link "Recipes" at bounding box center [857, 66] width 42 height 36
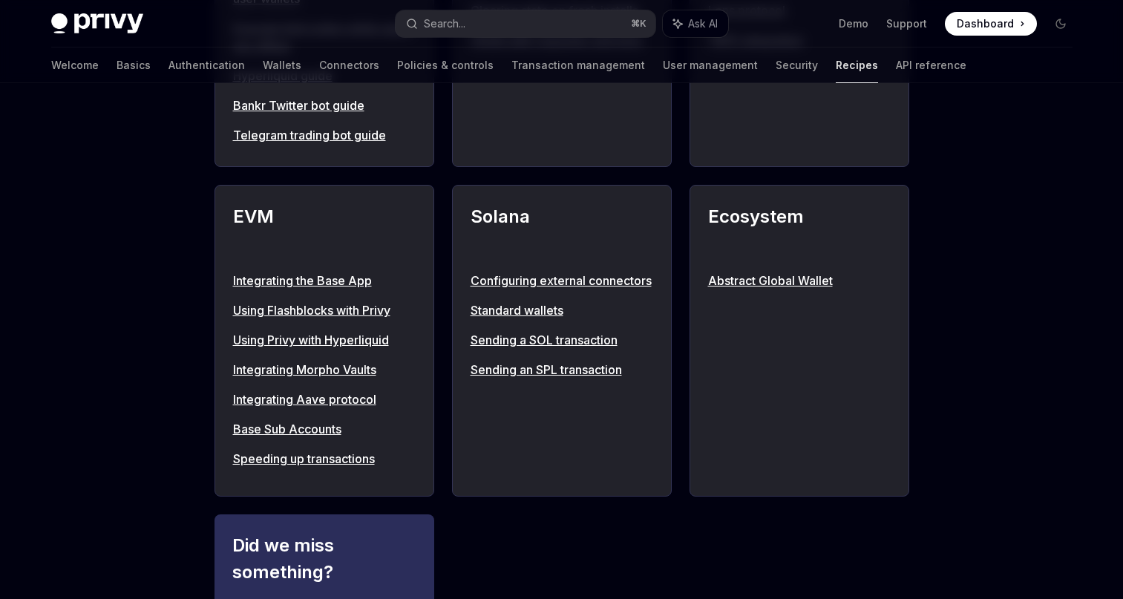
scroll to position [1543, 0]
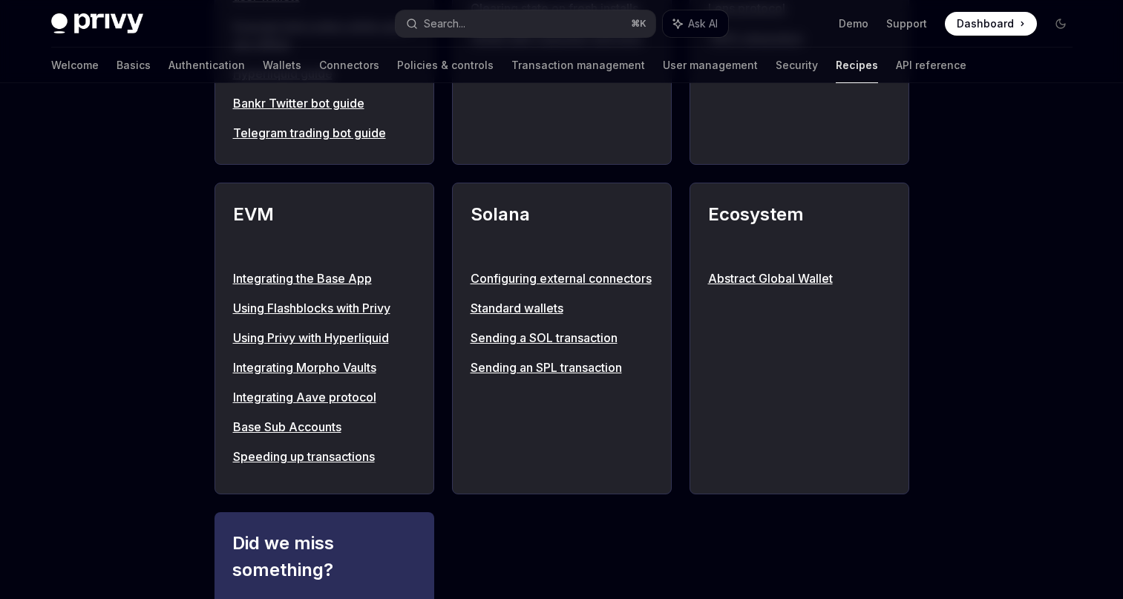
click at [501, 347] on link "Sending a SOL transaction" at bounding box center [562, 338] width 183 height 18
type textarea "*"
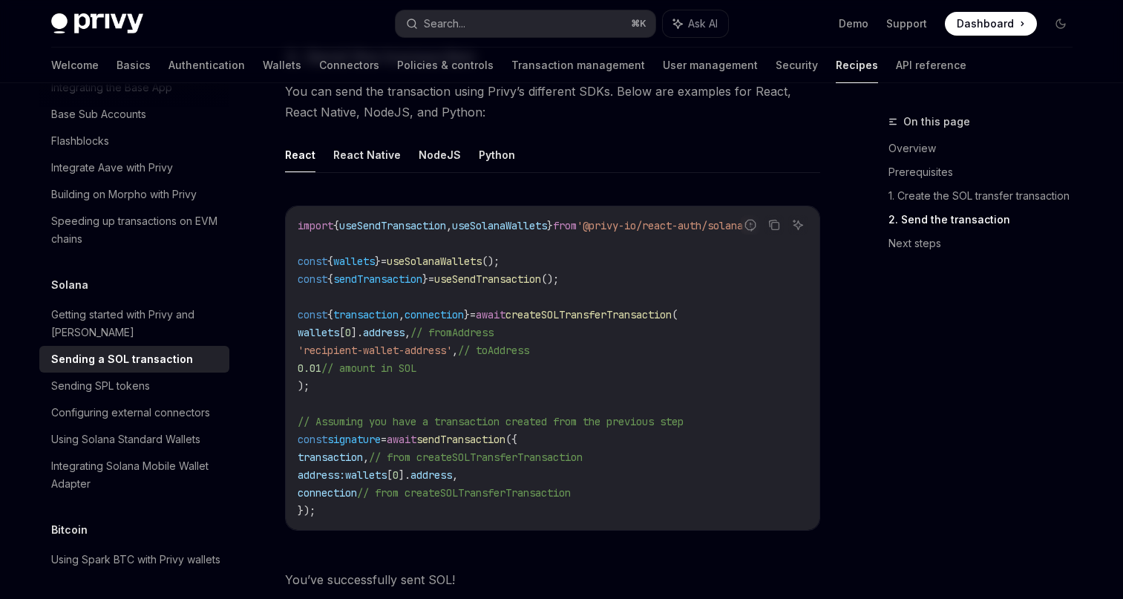
scroll to position [1474, 0]
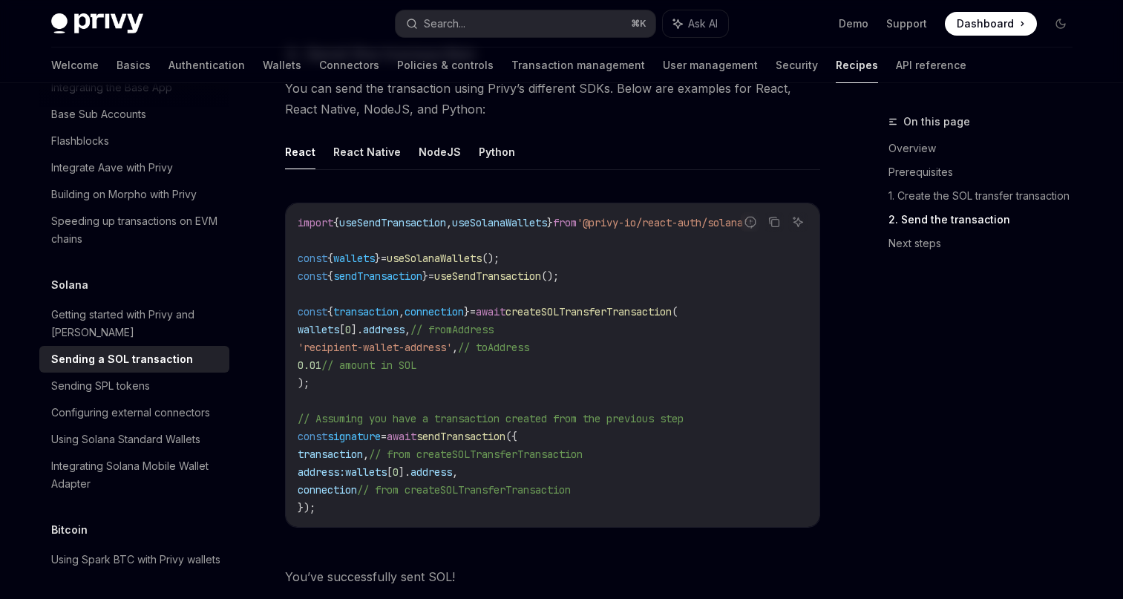
click at [399, 216] on span "useSendTransaction" at bounding box center [392, 222] width 107 height 13
click at [495, 216] on span "useSolanaWallets" at bounding box center [499, 222] width 95 height 13
click at [361, 255] on span "wallets" at bounding box center [354, 258] width 42 height 13
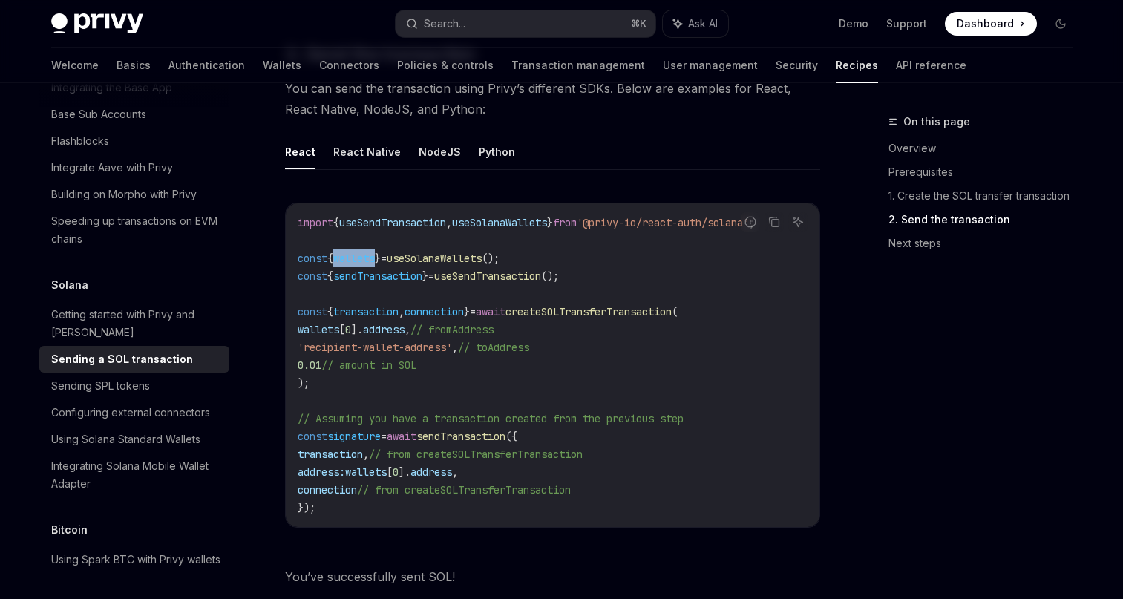
click at [361, 255] on span "wallets" at bounding box center [354, 258] width 42 height 13
copy span "wallets"
click at [388, 362] on span "// amount in SOL" at bounding box center [369, 365] width 95 height 13
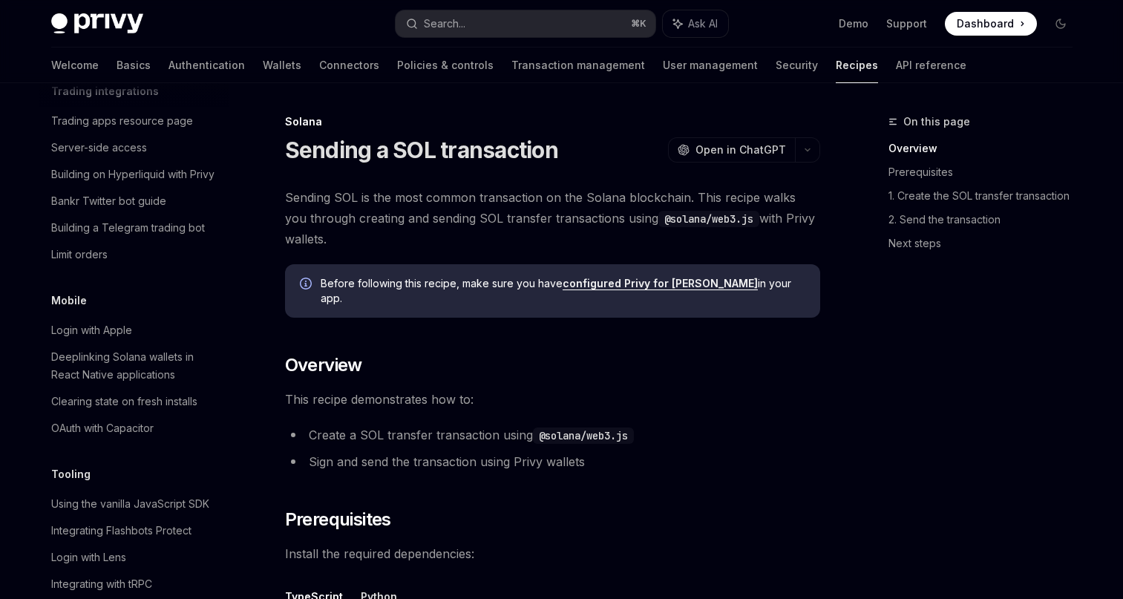
scroll to position [1534, 0]
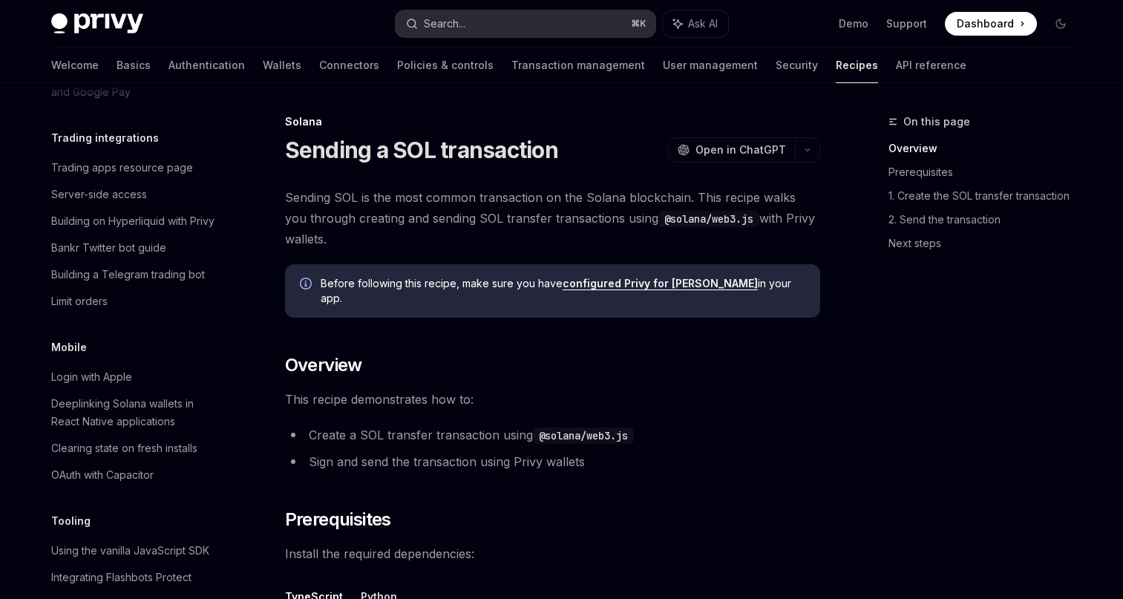
click at [457, 25] on div "Search..." at bounding box center [445, 24] width 42 height 18
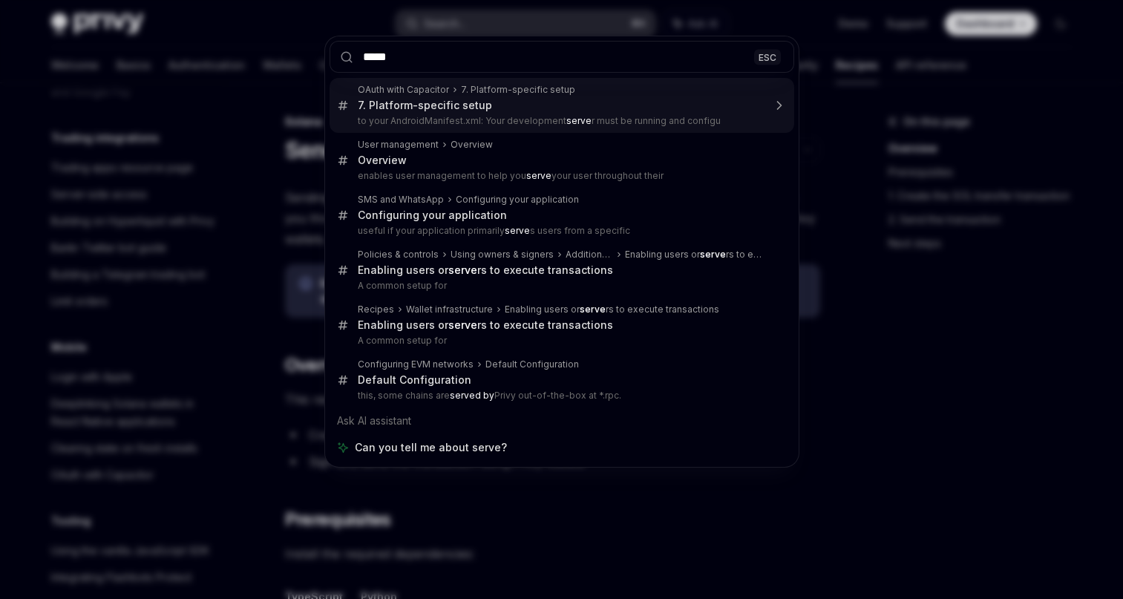
type input "******"
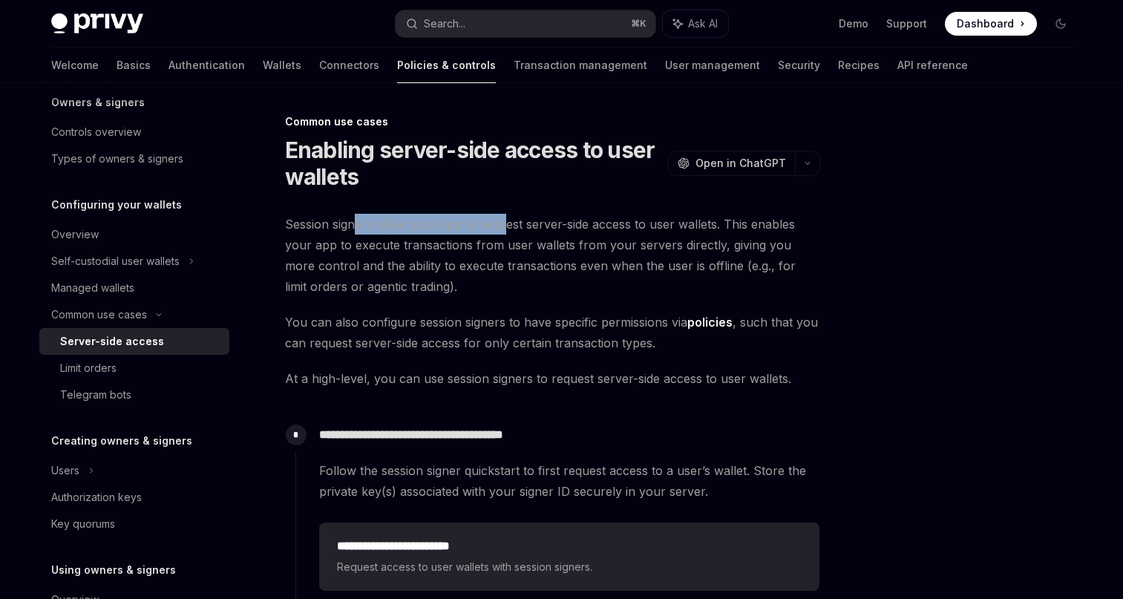
drag, startPoint x: 353, startPoint y: 221, endPoint x: 501, endPoint y: 232, distance: 148.2
click at [501, 232] on span "Session signers allow your app to request server-side access to user wallets. T…" at bounding box center [552, 255] width 535 height 83
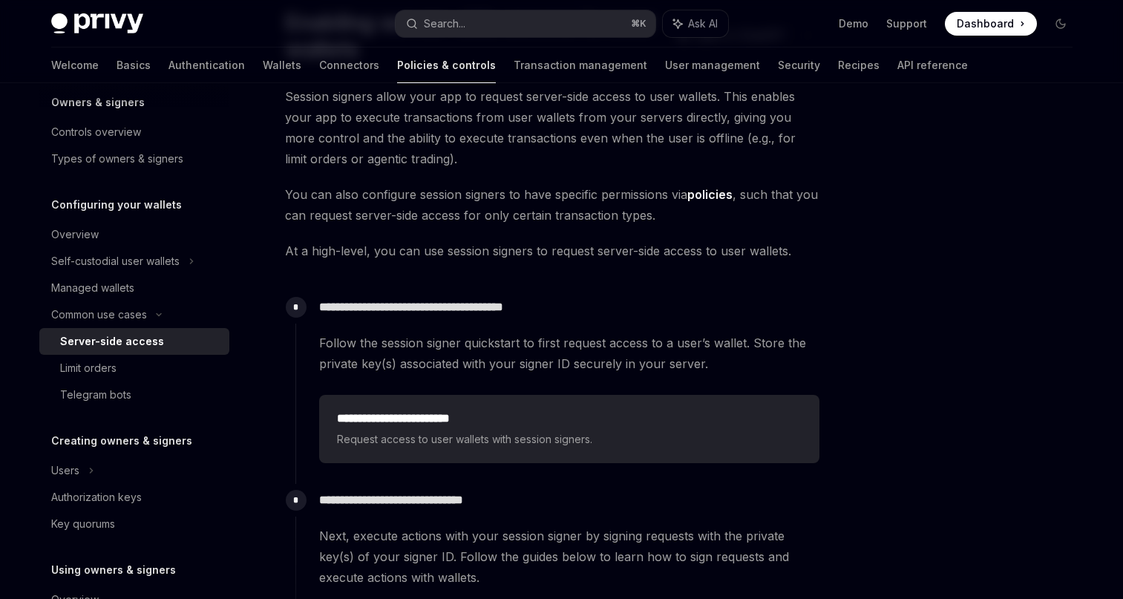
scroll to position [151, 0]
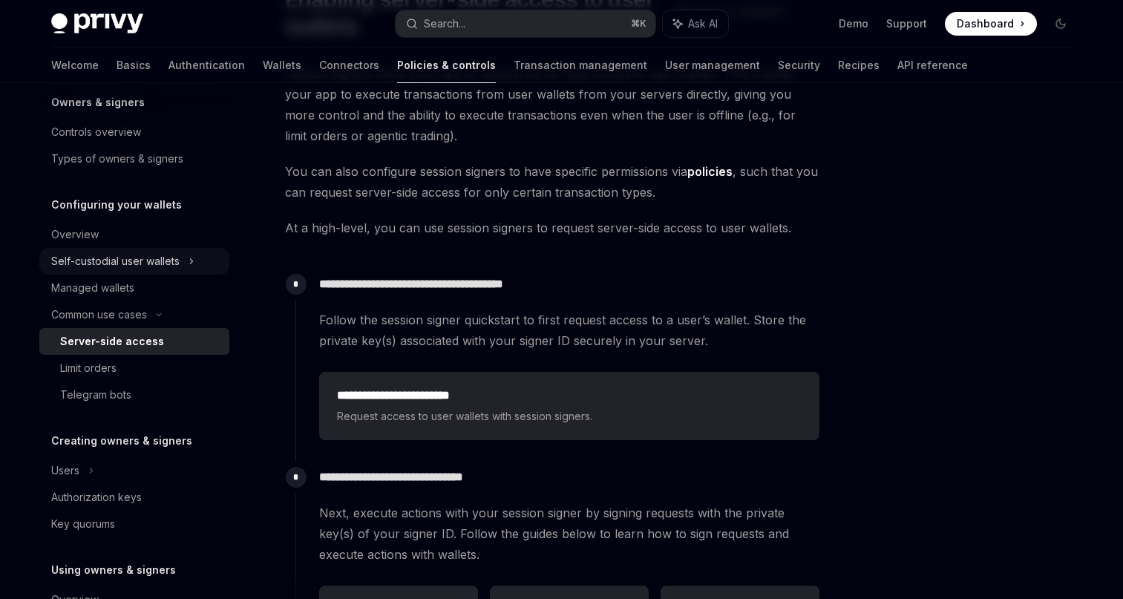
click at [157, 264] on div "Self-custodial user wallets" at bounding box center [115, 261] width 128 height 18
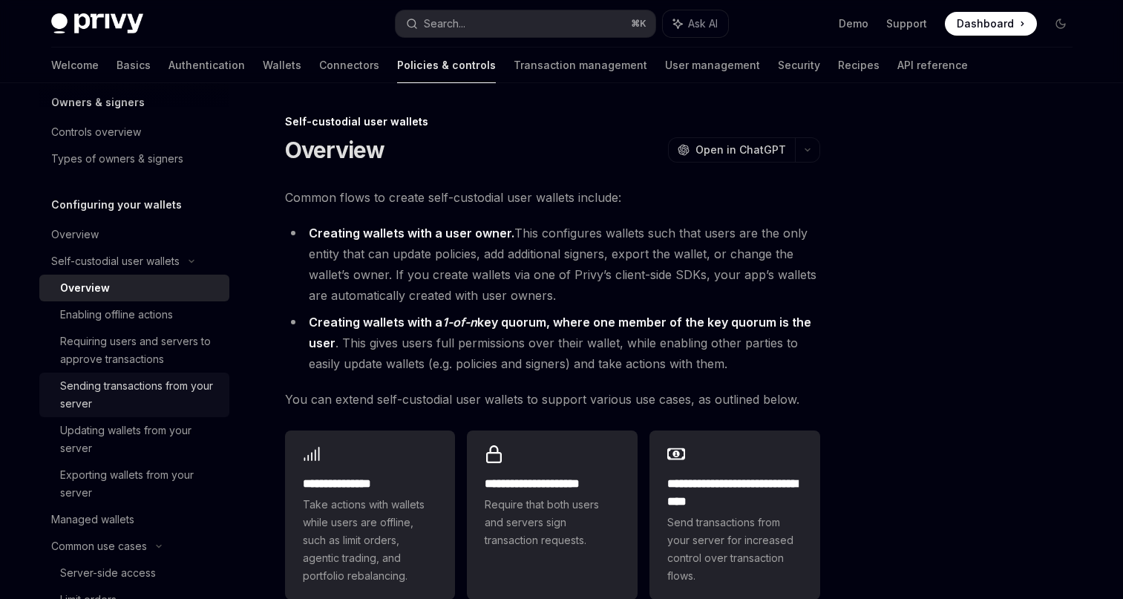
click at [173, 402] on div "Sending transactions from your server" at bounding box center [140, 395] width 160 height 36
type textarea "*"
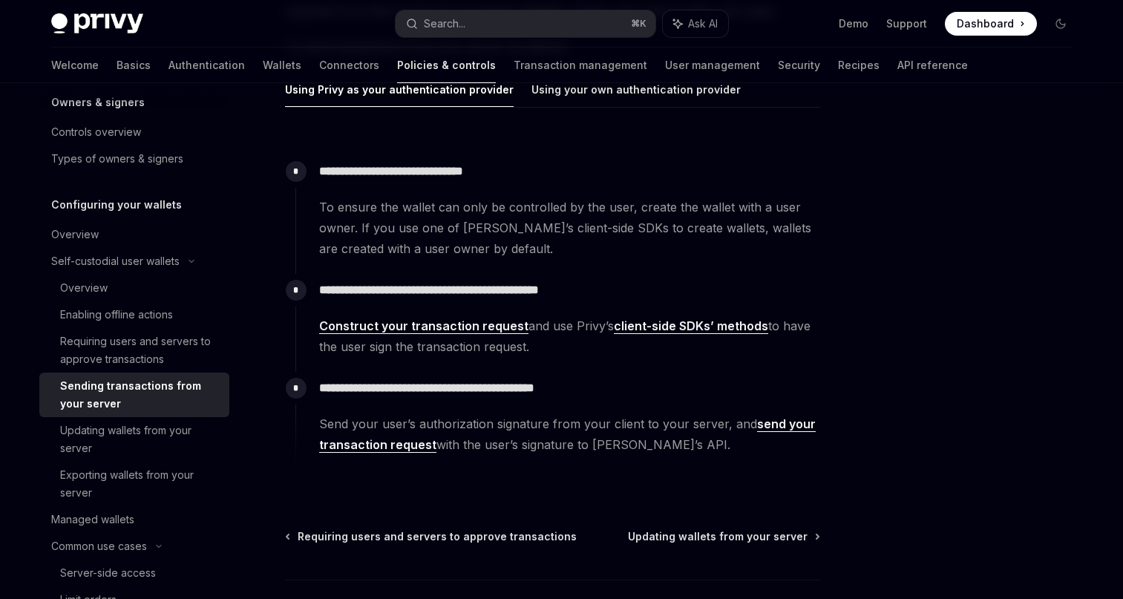
scroll to position [251, 0]
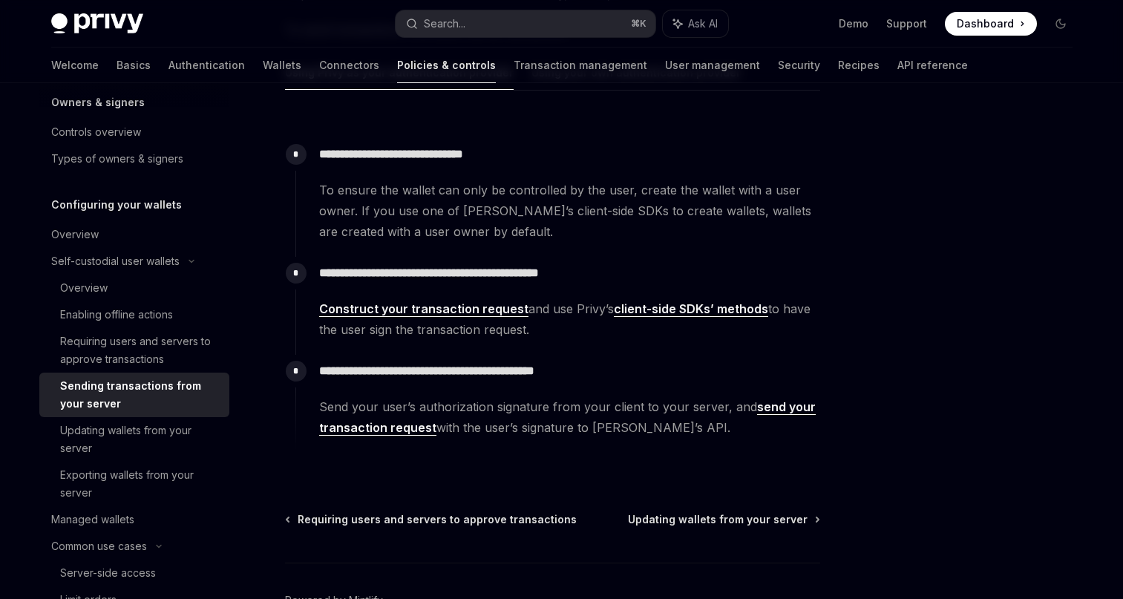
click at [439, 217] on span "To ensure the wallet can only be controlled by the user, create the wallet with…" at bounding box center [569, 211] width 500 height 62
click at [394, 299] on span "Construct your transaction request and use Privy’s client-side SDKs’ methods to…" at bounding box center [569, 319] width 500 height 42
click at [405, 310] on link "Construct your transaction request" at bounding box center [423, 309] width 209 height 16
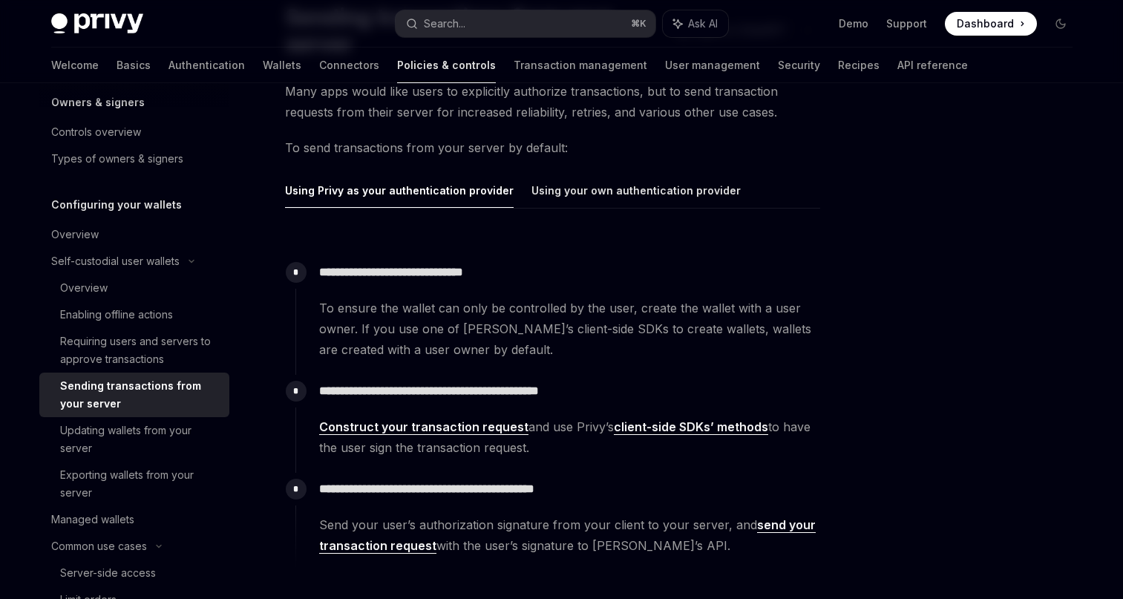
scroll to position [134, 0]
click at [684, 426] on link "client-side SDKs’ methods" at bounding box center [691, 427] width 154 height 16
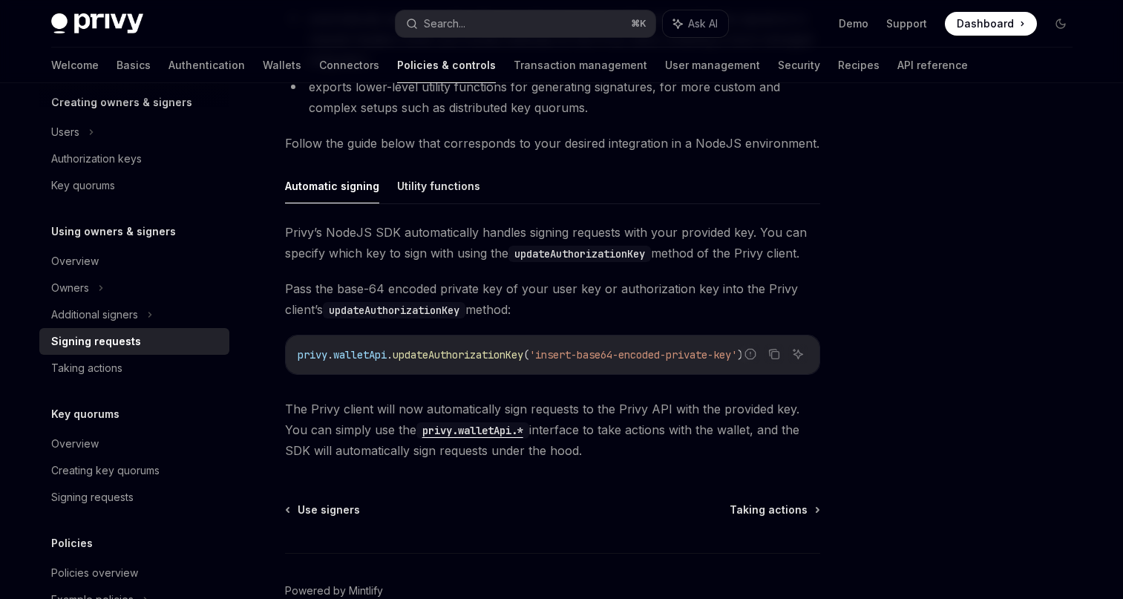
scroll to position [380, 0]
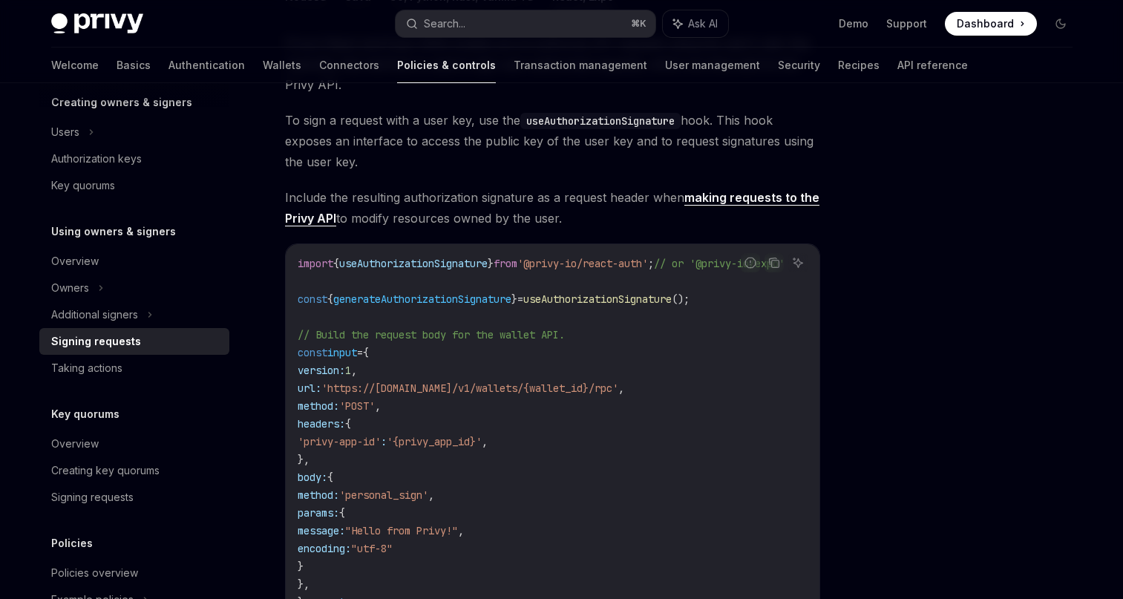
scroll to position [339, 0]
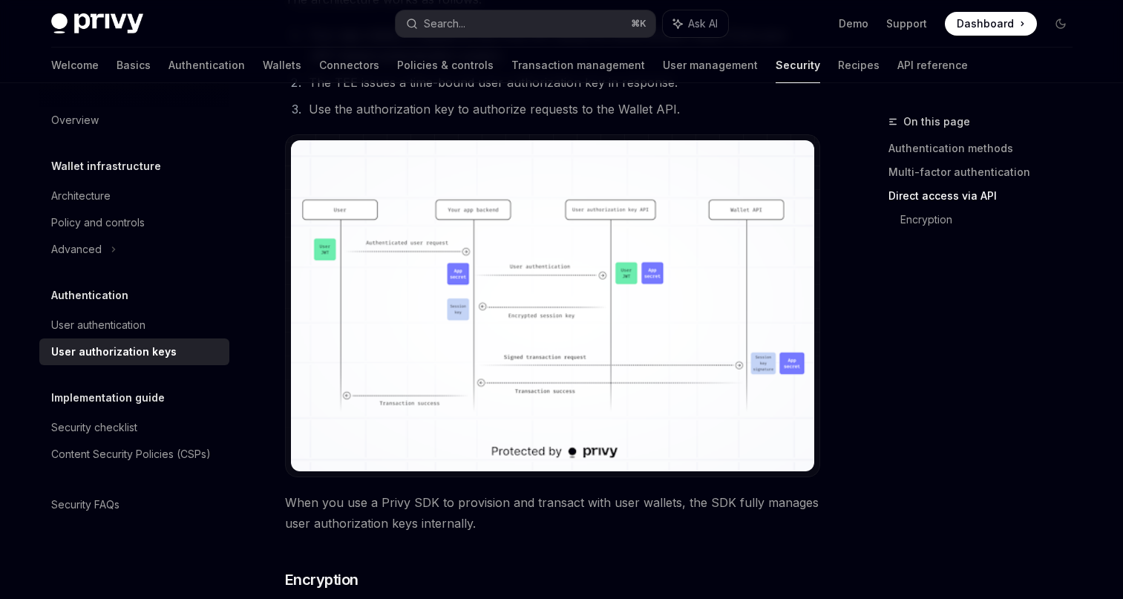
scroll to position [1354, 0]
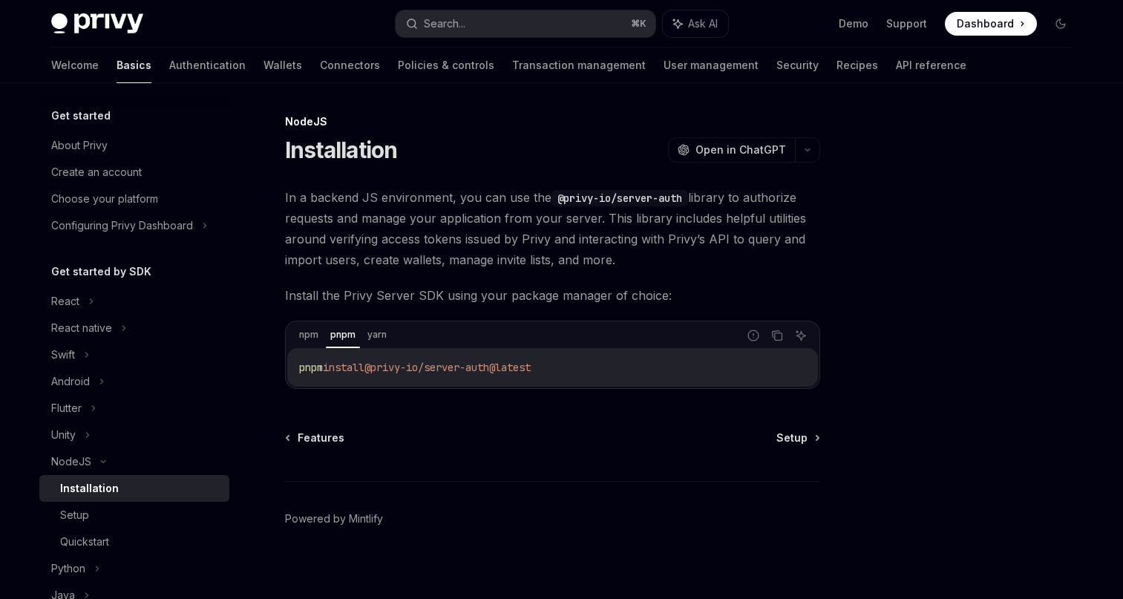
drag, startPoint x: 558, startPoint y: 365, endPoint x: 326, endPoint y: 361, distance: 231.7
click at [326, 361] on code "pnpm install @privy-io/server-auth@latest" at bounding box center [552, 368] width 507 height 18
click at [324, 367] on span "install" at bounding box center [338, 367] width 42 height 13
drag, startPoint x: 299, startPoint y: 368, endPoint x: 558, endPoint y: 373, distance: 258.5
click at [558, 373] on code "npm install @privy-io/server-auth@latest" at bounding box center [552, 368] width 507 height 18
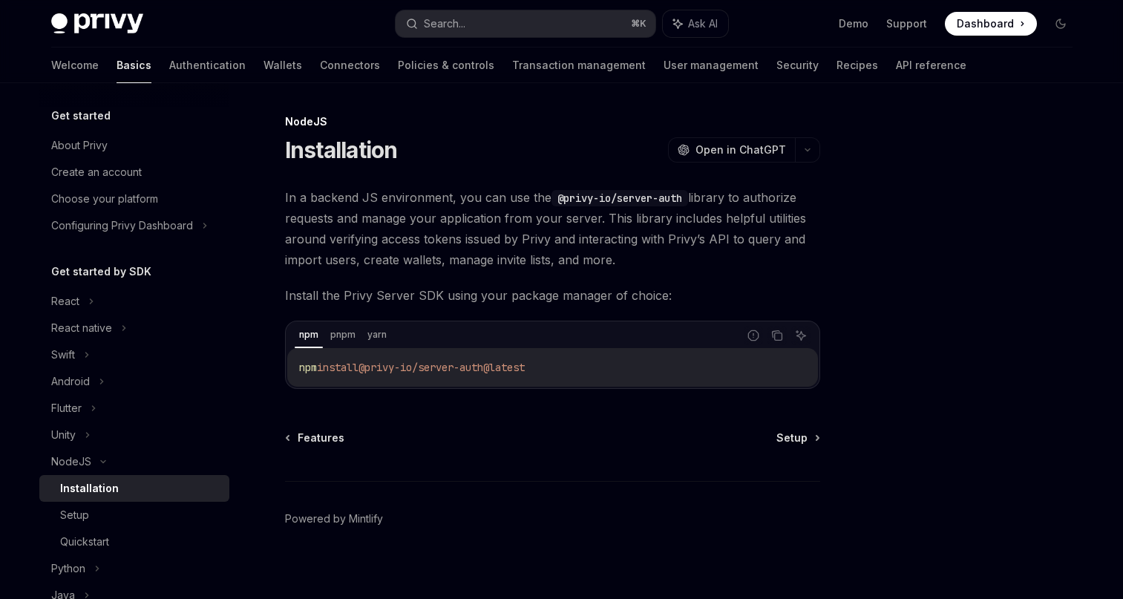
copy span "npm install @privy-io/server-auth@latest"
click at [523, 285] on span "Install the Privy Server SDK using your package manager of choice:" at bounding box center [552, 295] width 535 height 21
click at [507, 307] on div "In a backend JS environment, you can use the @privy-io/server-auth library to a…" at bounding box center [552, 288] width 535 height 202
click at [803, 441] on span "Setup" at bounding box center [792, 438] width 31 height 15
type textarea "*"
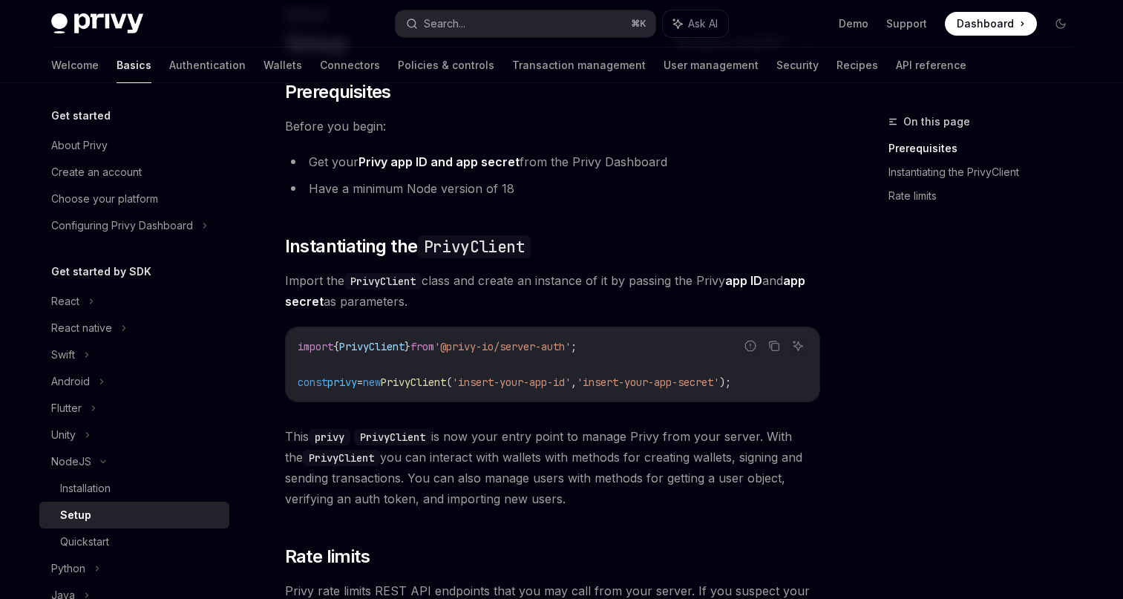
scroll to position [134, 0]
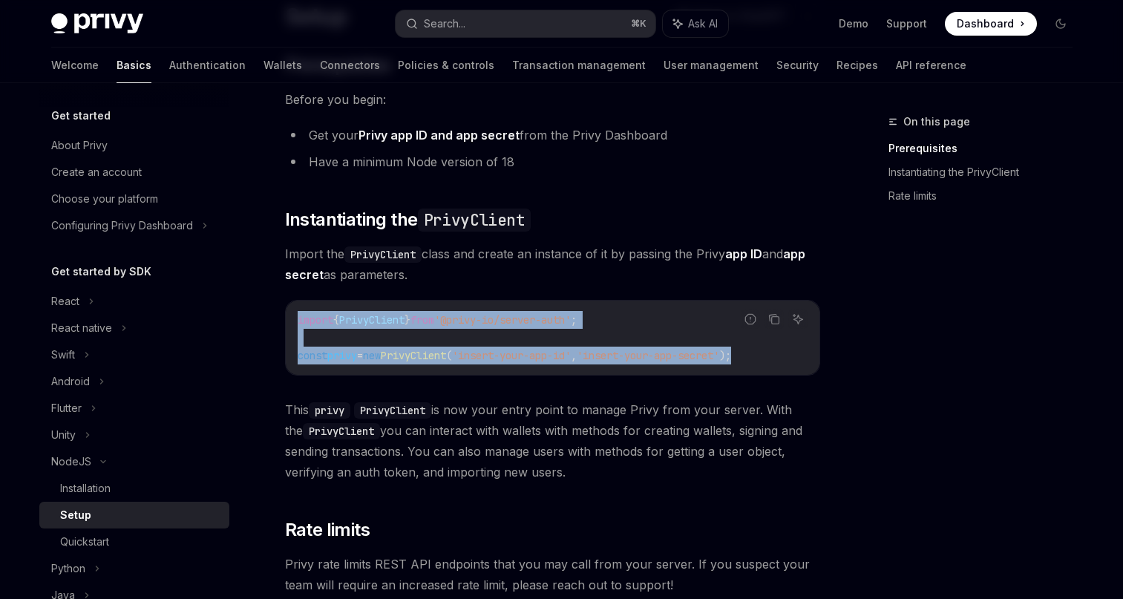
drag, startPoint x: 789, startPoint y: 356, endPoint x: 293, endPoint y: 321, distance: 497.3
click at [293, 321] on div "import { PrivyClient } from '@privy-io/server-auth' ; const privy = new PrivyCl…" at bounding box center [553, 338] width 534 height 74
copy code "import { PrivyClient } from '@privy-io/server-auth' ; const privy = new PrivyCl…"
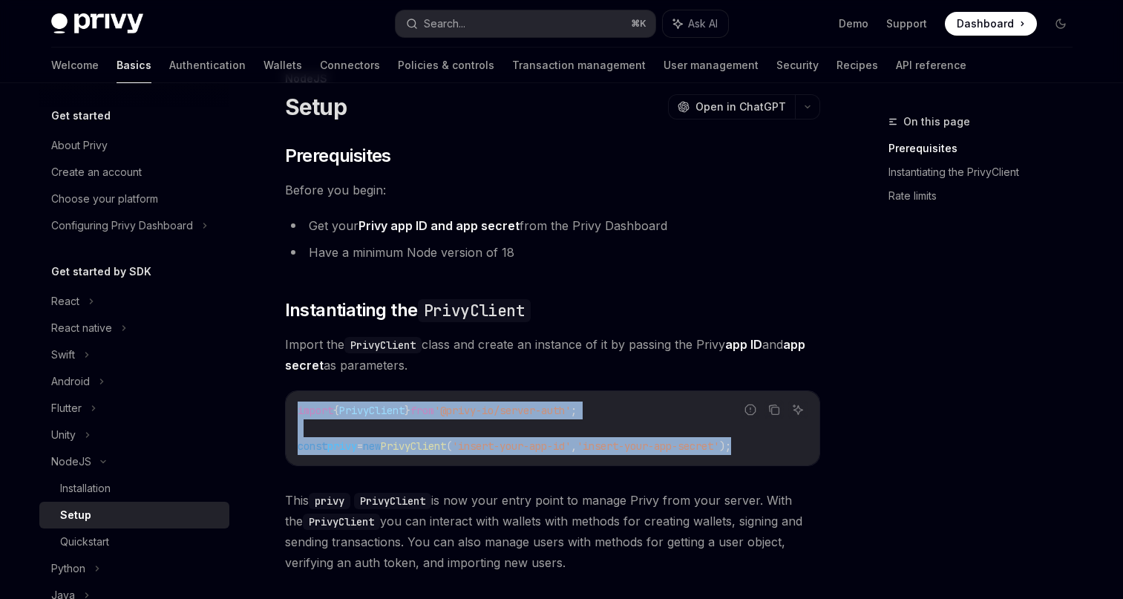
scroll to position [0, 0]
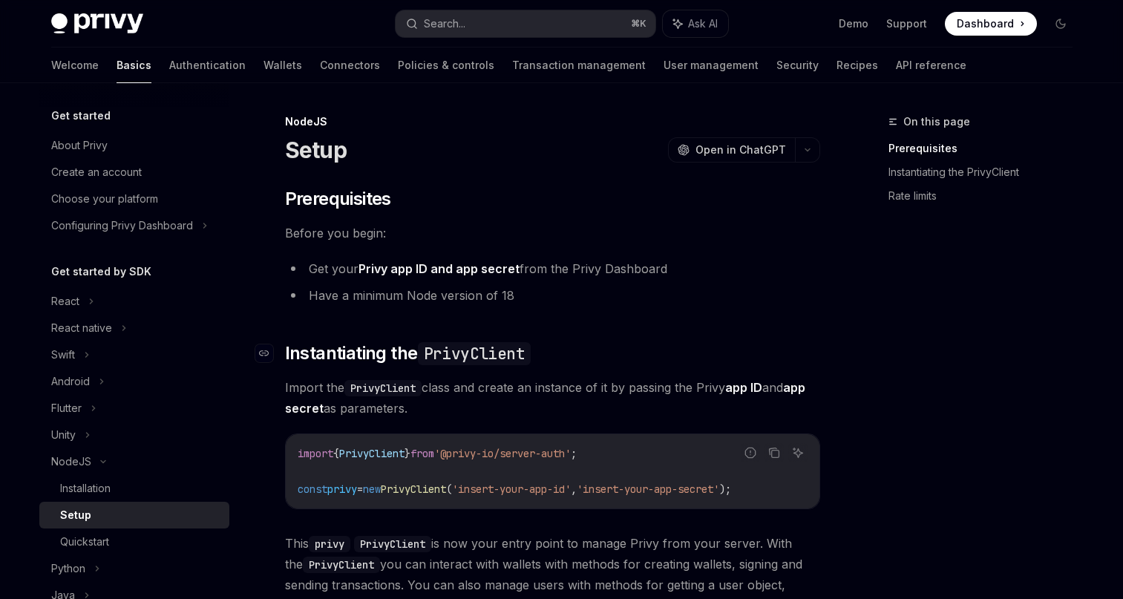
click at [564, 350] on h2 "​ Instantiating the PrivyClient" at bounding box center [552, 354] width 535 height 24
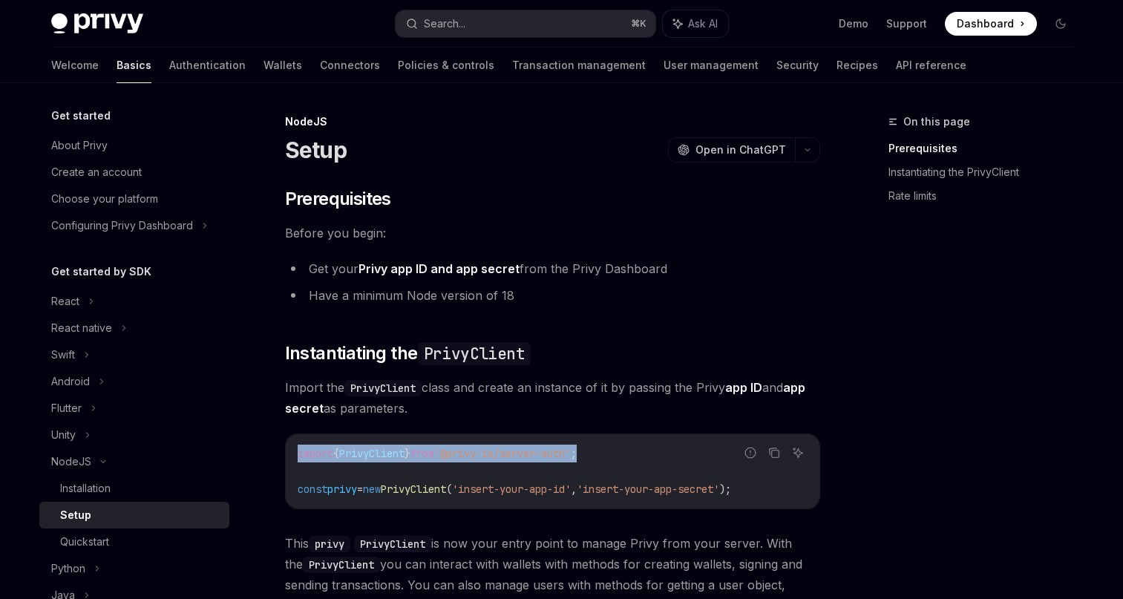
drag, startPoint x: 610, startPoint y: 452, endPoint x: 284, endPoint y: 441, distance: 326.2
click at [285, 441] on div "​ Prerequisites Before you begin: Get your Privy app ID and app secret from the…" at bounding box center [552, 485] width 535 height 596
copy span "import { PrivyClient } from '@privy-io/server-auth' ;"
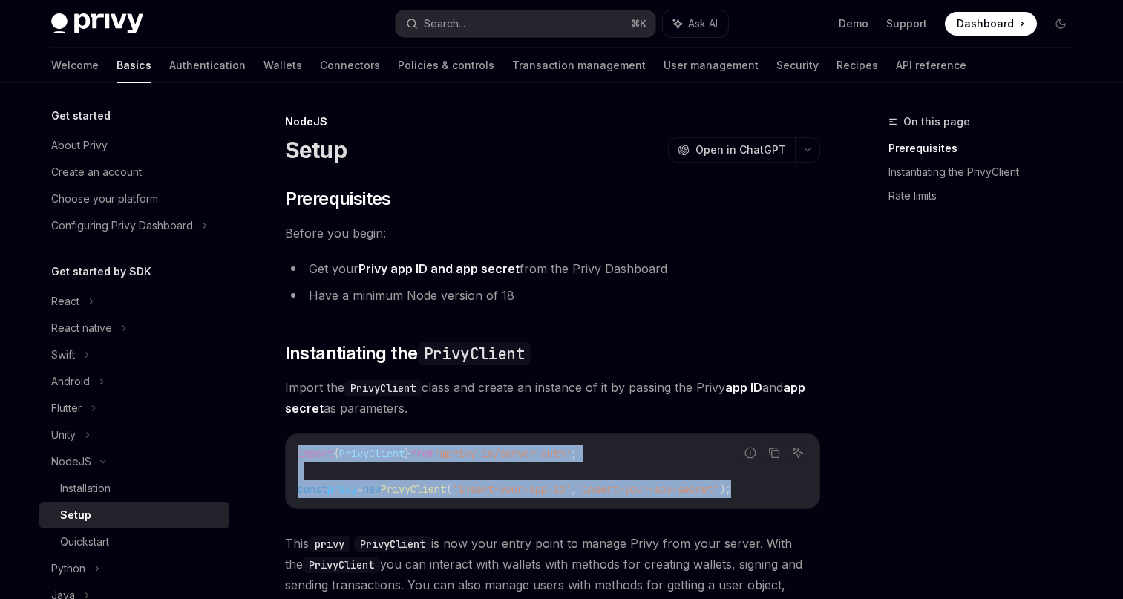
drag, startPoint x: 792, startPoint y: 492, endPoint x: 282, endPoint y: 458, distance: 510.5
click at [282, 458] on div "NodeJS Setup OpenAI Open in ChatGPT OpenAI Open in ChatGPT ​ Prerequisites Befo…" at bounding box center [414, 558] width 820 height 890
copy code "import { PrivyClient } from '@privy-io/server-auth' ; const privy = new PrivyCl…"
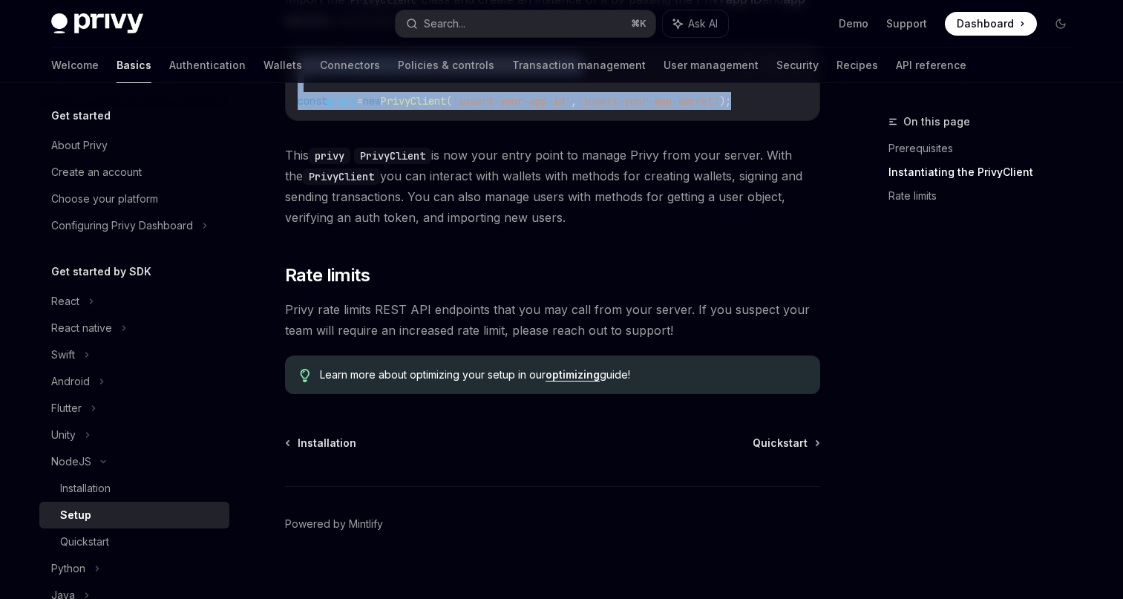
scroll to position [368, 0]
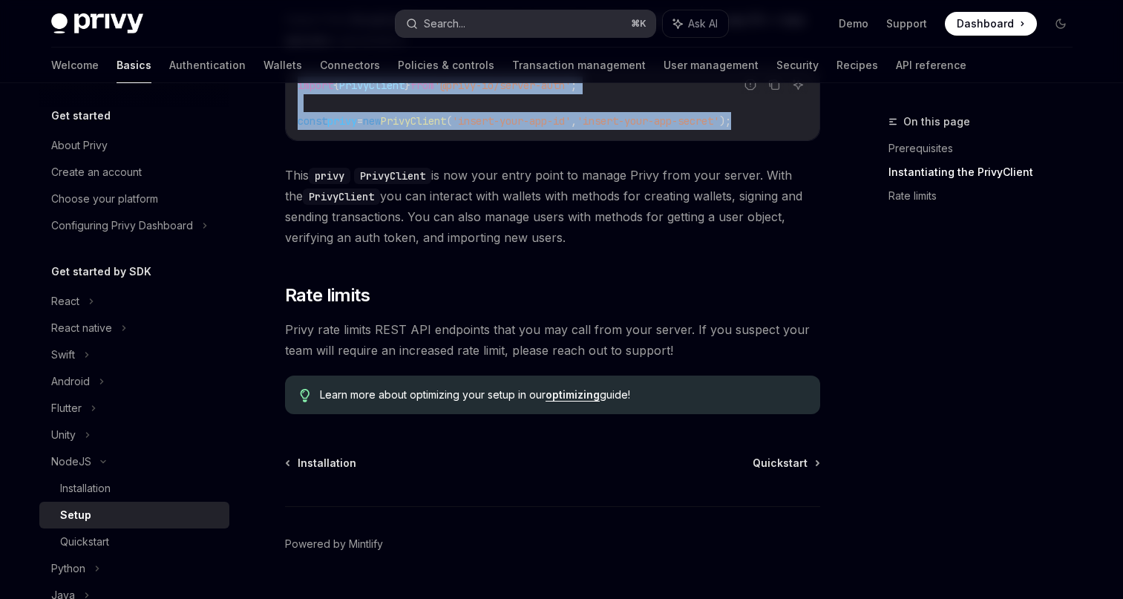
click at [457, 24] on div "Search..." at bounding box center [445, 24] width 42 height 18
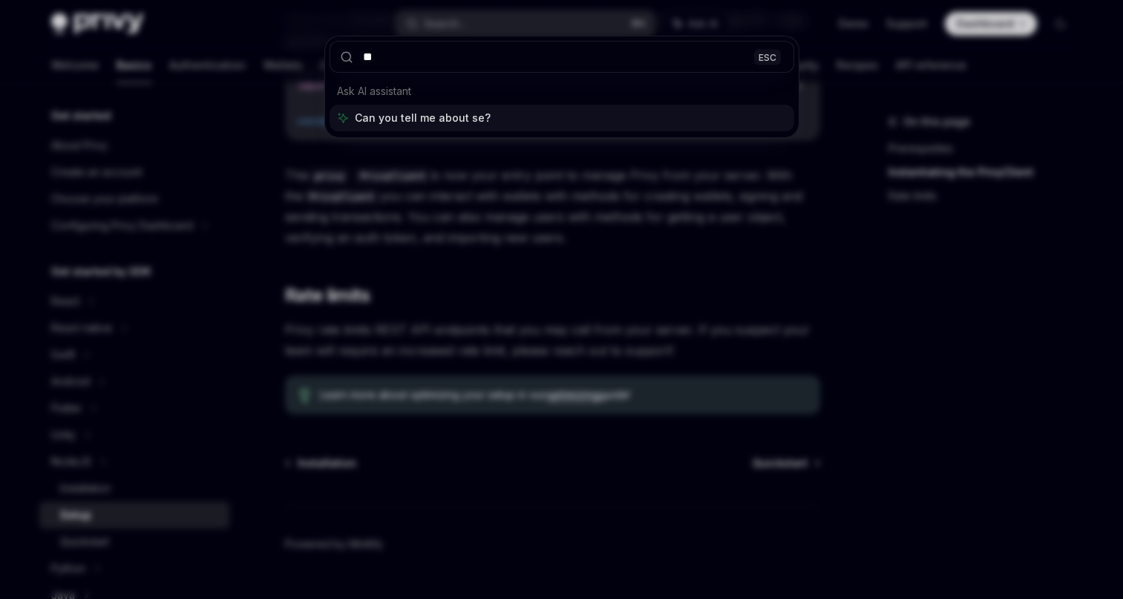
type input "*"
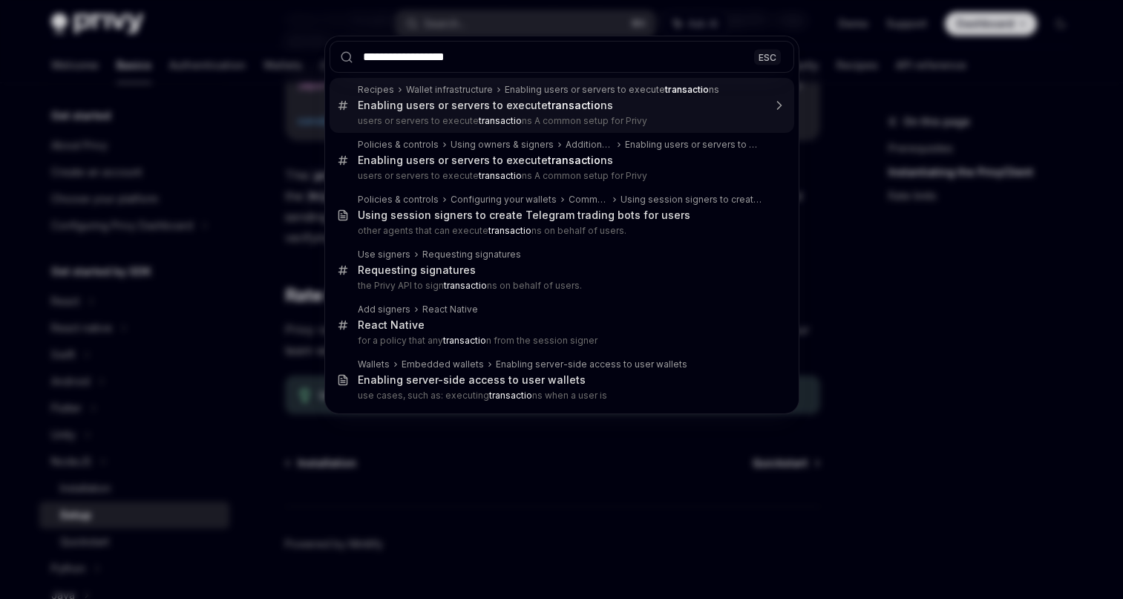
type input "**********"
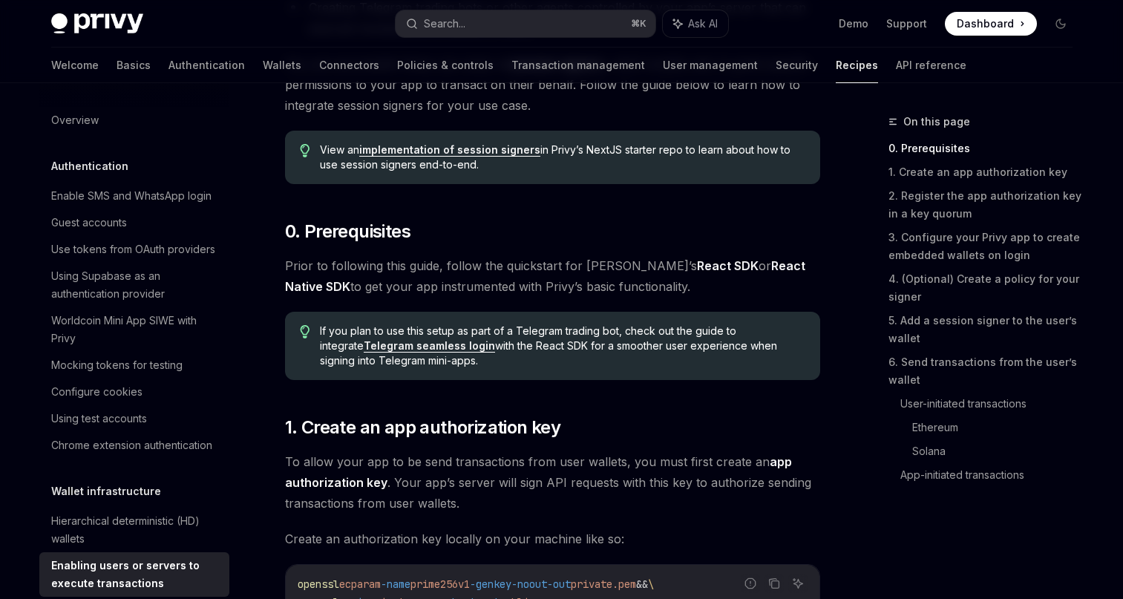
scroll to position [336, 0]
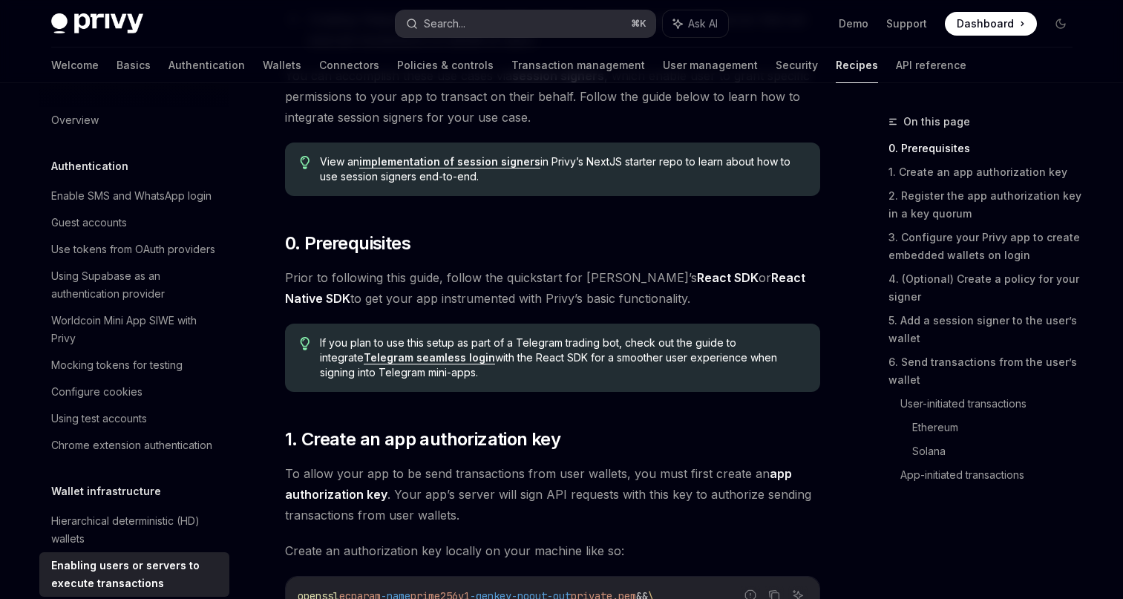
click at [462, 22] on div "Search..." at bounding box center [445, 24] width 42 height 18
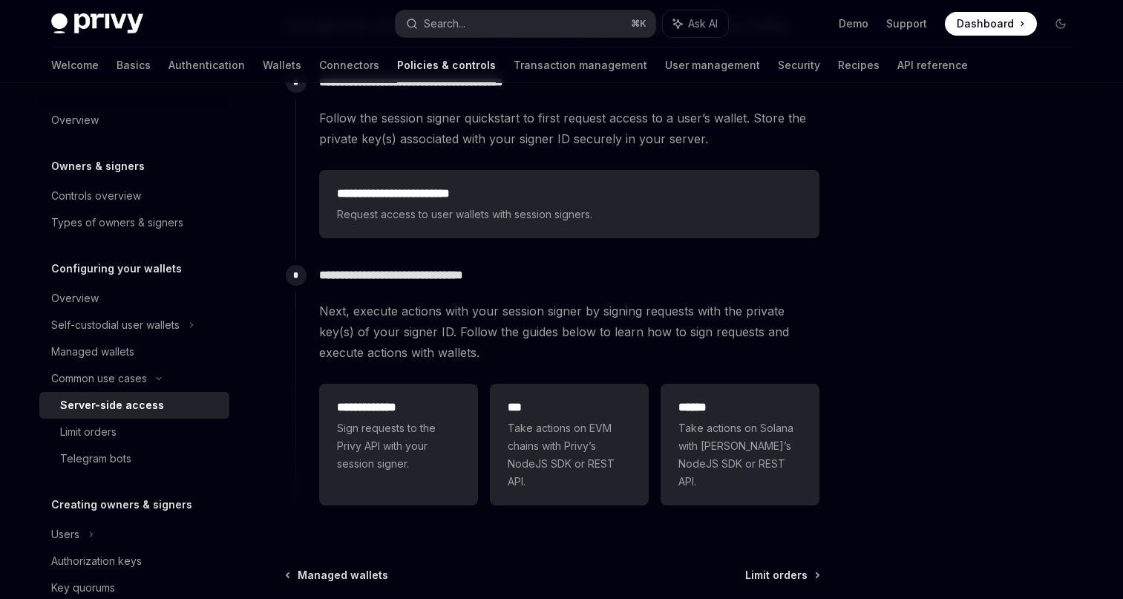
scroll to position [358, 0]
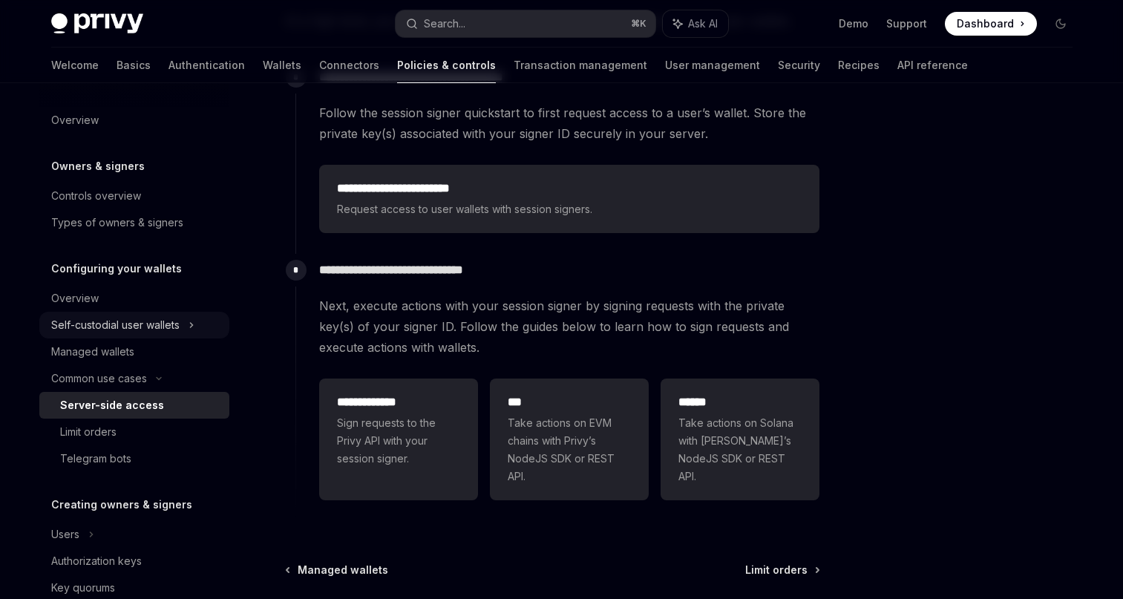
click at [147, 316] on div "Self-custodial user wallets" at bounding box center [115, 325] width 128 height 18
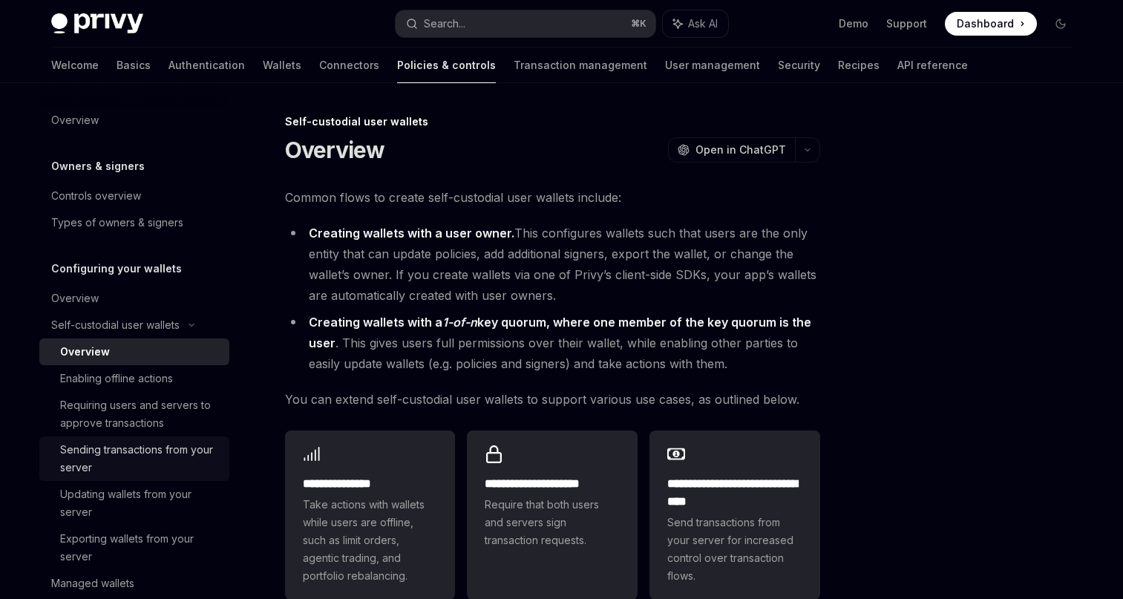
click at [162, 456] on div "Sending transactions from your server" at bounding box center [140, 459] width 160 height 36
type textarea "*"
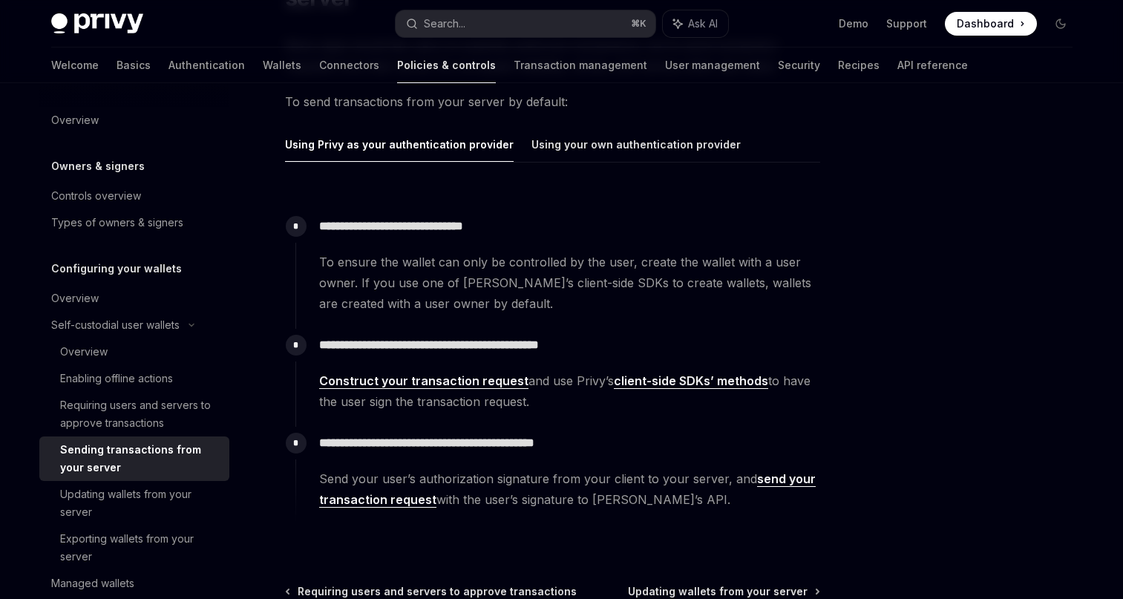
scroll to position [182, 0]
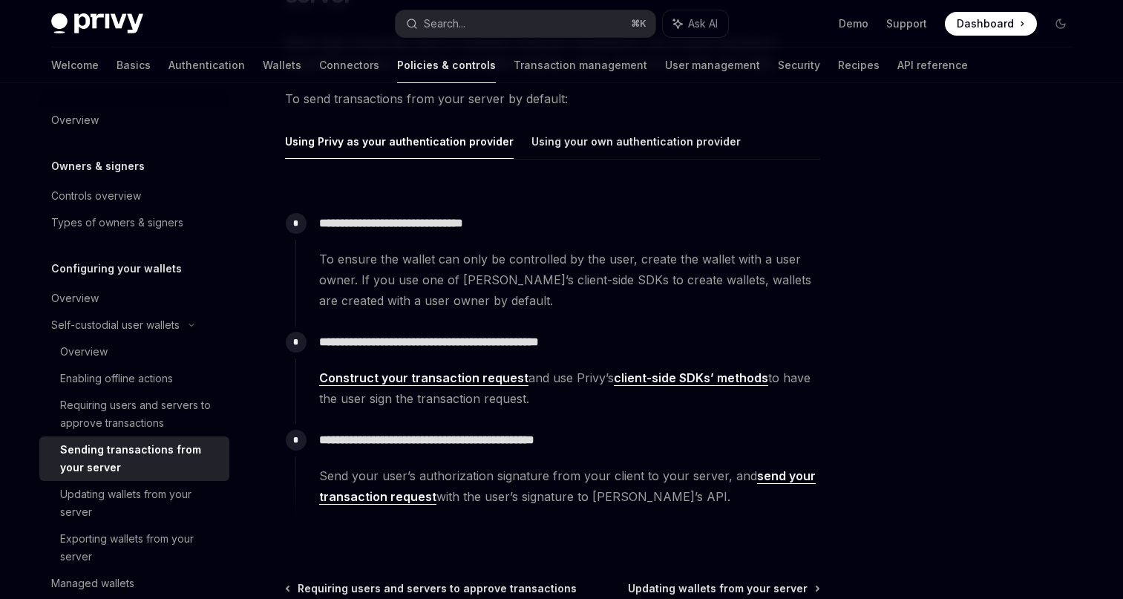
click at [543, 349] on p "**********" at bounding box center [569, 342] width 500 height 21
click at [560, 380] on span "Construct your transaction request and use Privy’s client-side SDKs’ methods to…" at bounding box center [569, 389] width 500 height 42
click at [471, 377] on link "Construct your transaction request" at bounding box center [423, 379] width 209 height 16
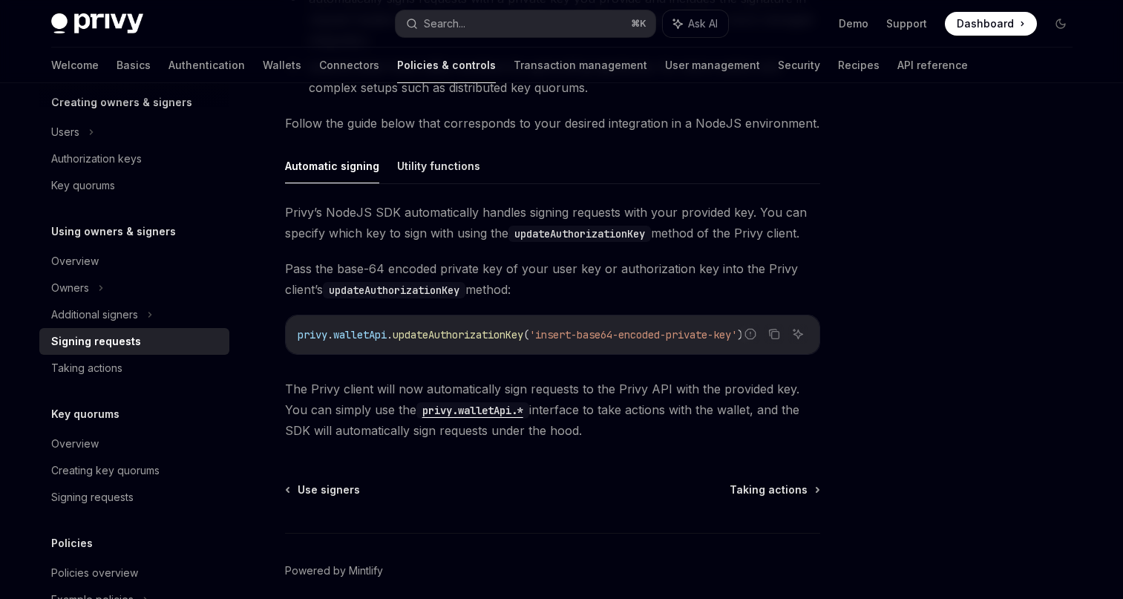
scroll to position [434, 0]
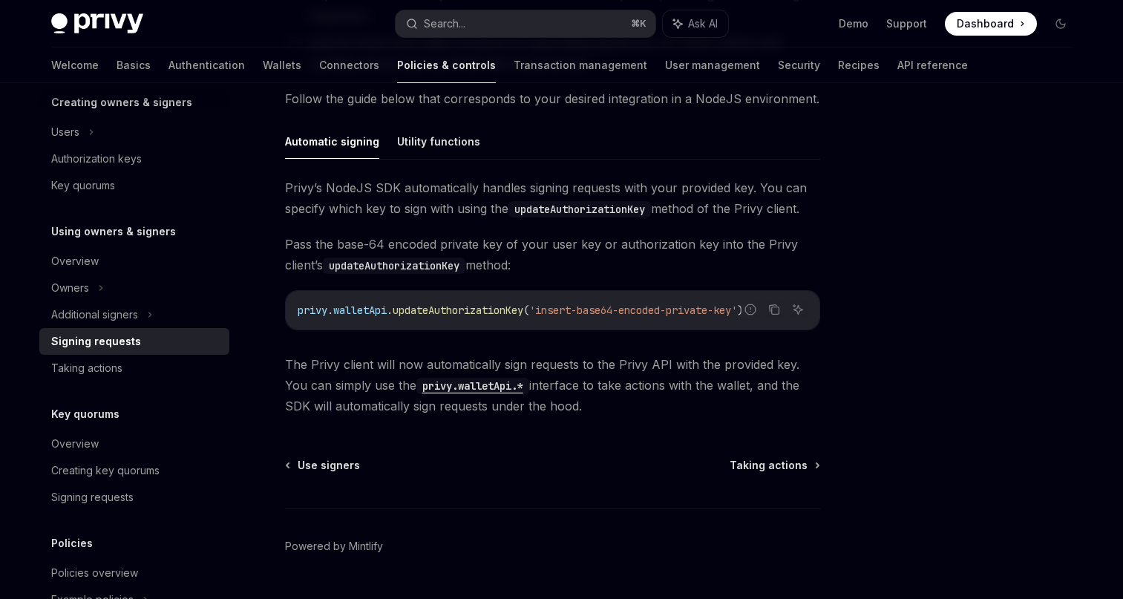
click at [667, 228] on div "[PERSON_NAME]’s NodeJS SDK automatically handles signing requests with your pro…" at bounding box center [552, 296] width 535 height 239
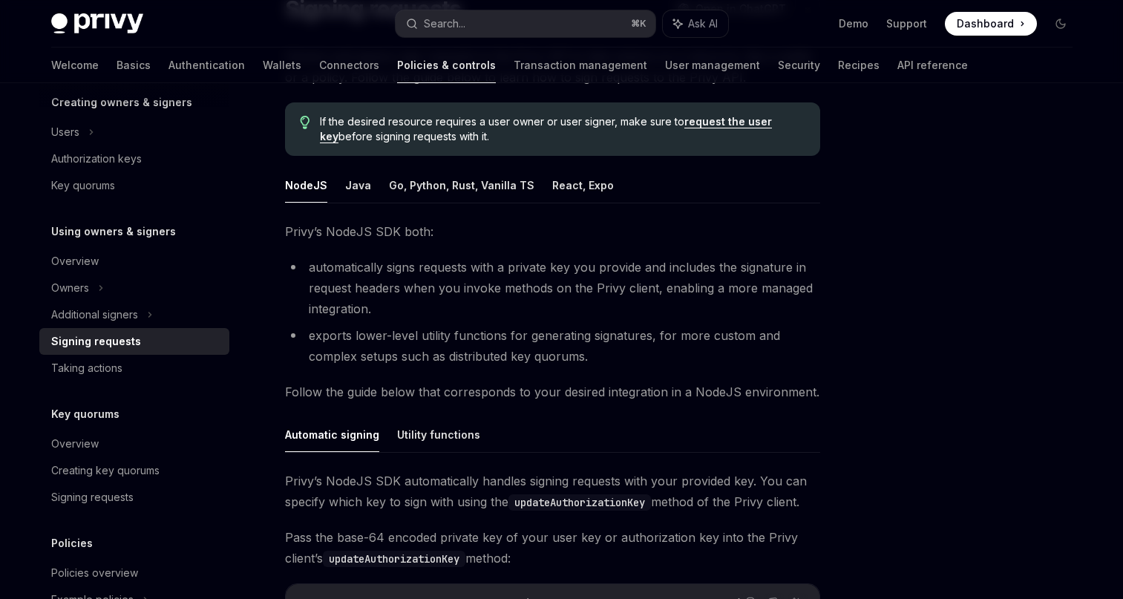
scroll to position [138, 0]
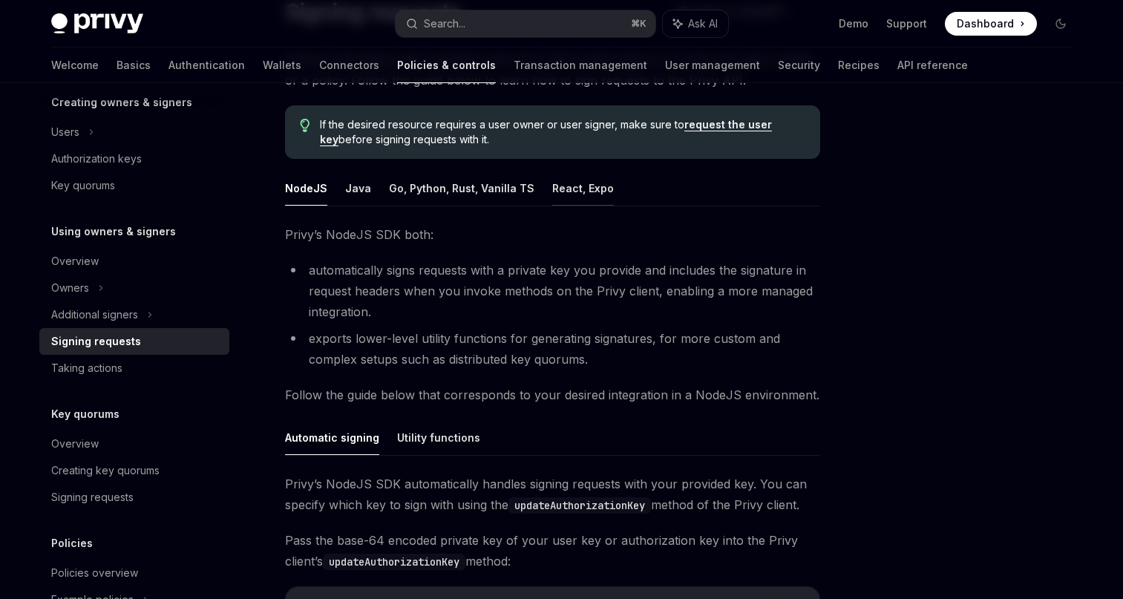
click at [582, 192] on button "React, Expo" at bounding box center [583, 188] width 62 height 35
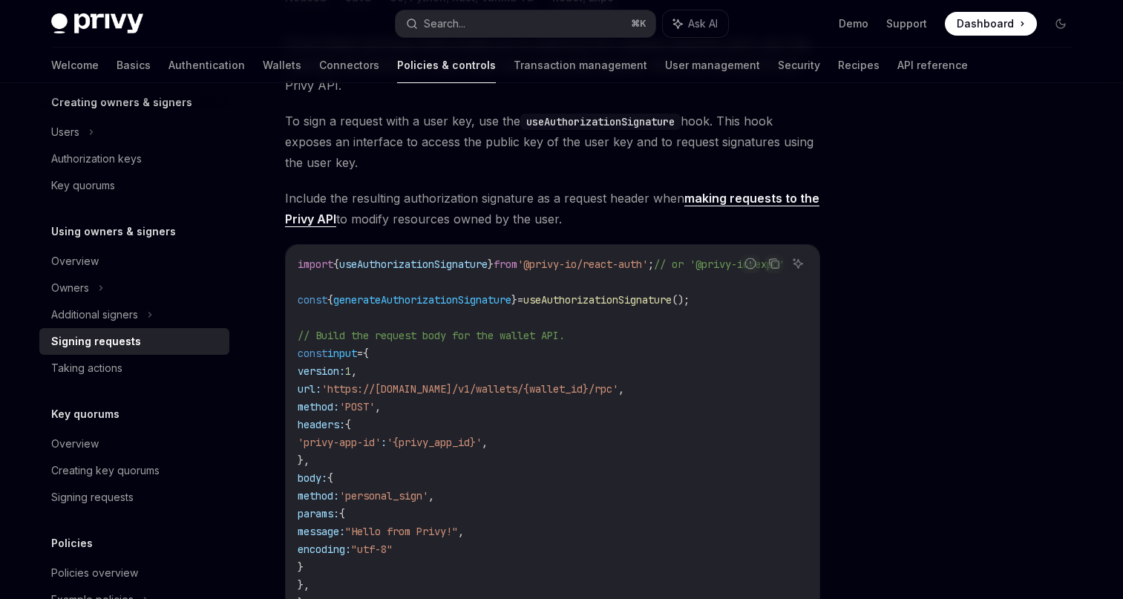
scroll to position [330, 0]
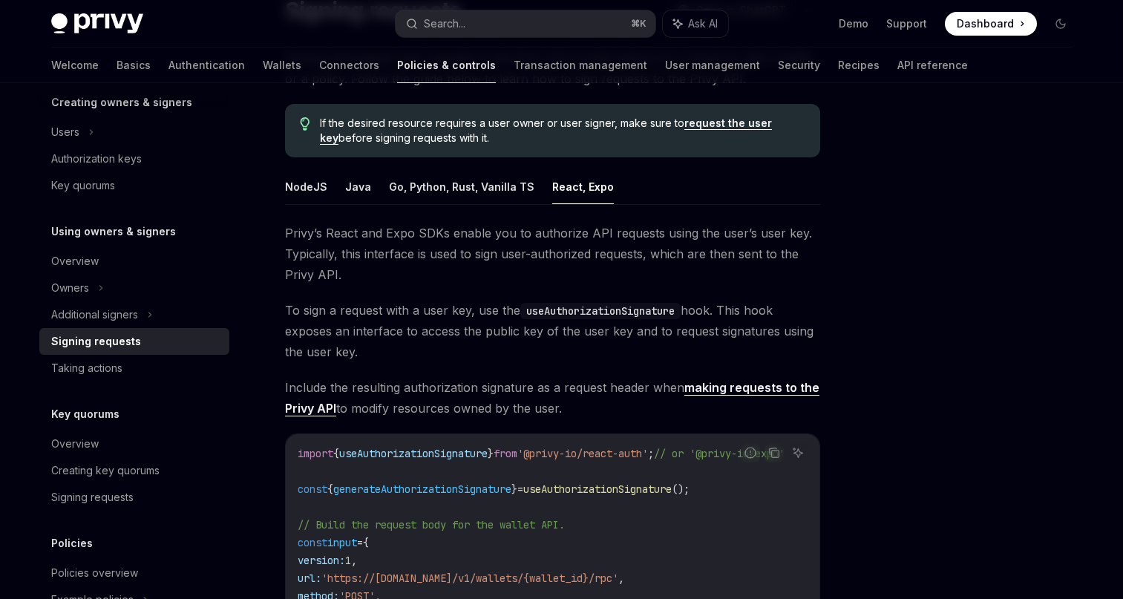
scroll to position [138, 0]
click at [306, 189] on button "NodeJS" at bounding box center [306, 188] width 42 height 35
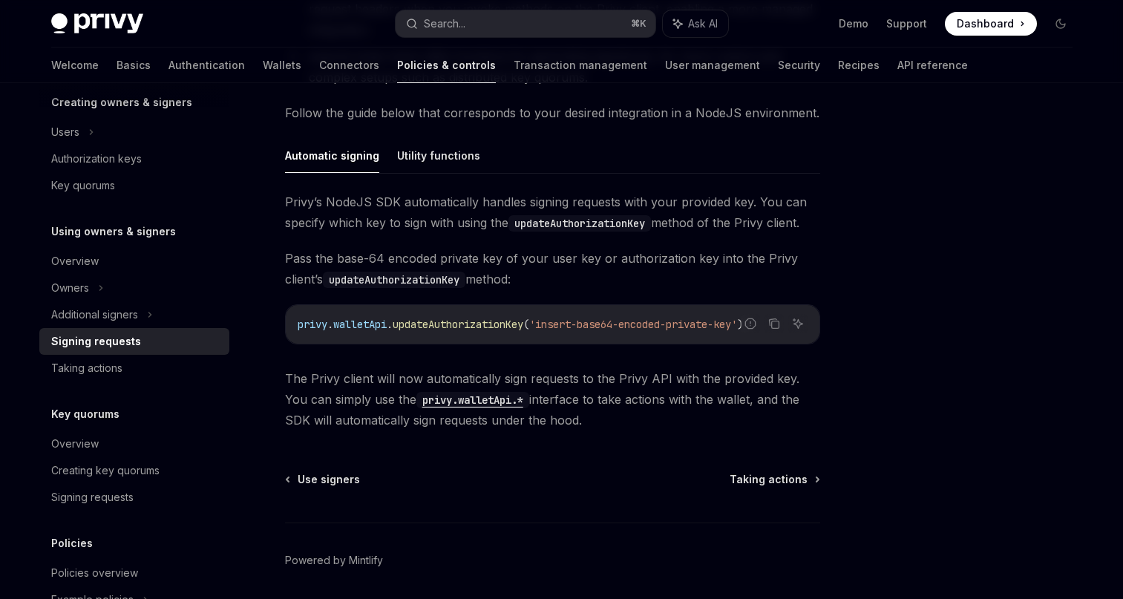
scroll to position [416, 0]
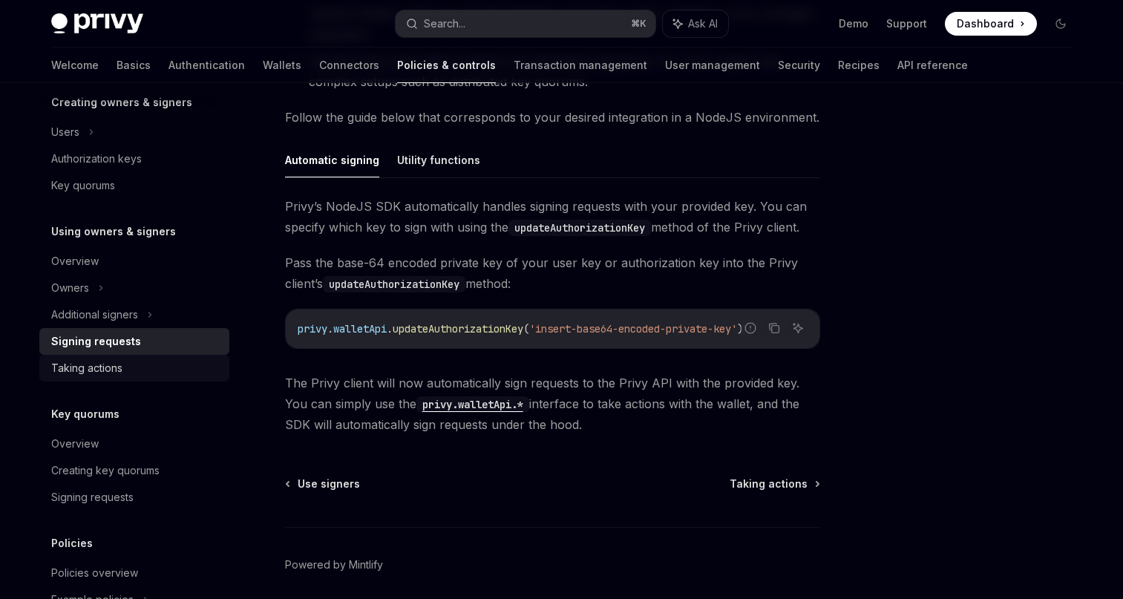
click at [122, 362] on div "Taking actions" at bounding box center [135, 368] width 169 height 18
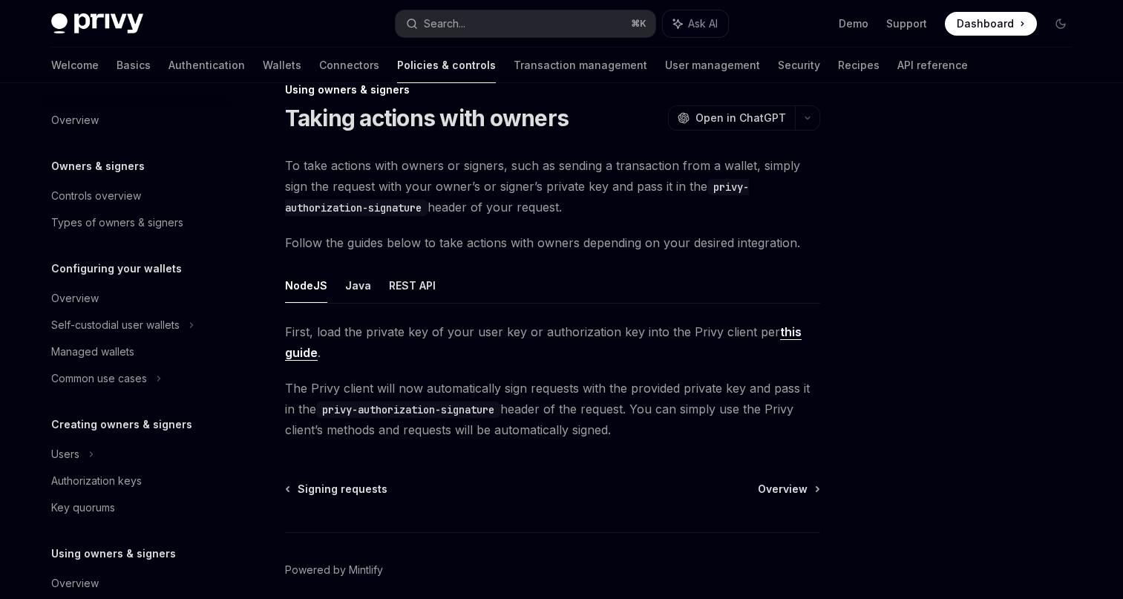
scroll to position [22, 0]
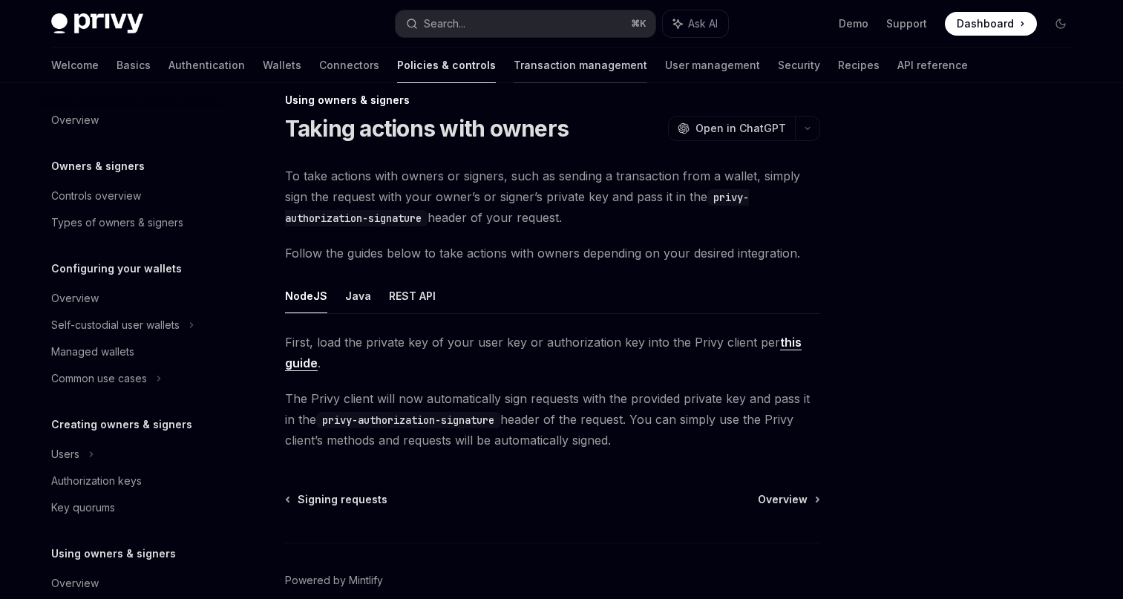
click at [514, 53] on link "Transaction management" at bounding box center [581, 66] width 134 height 36
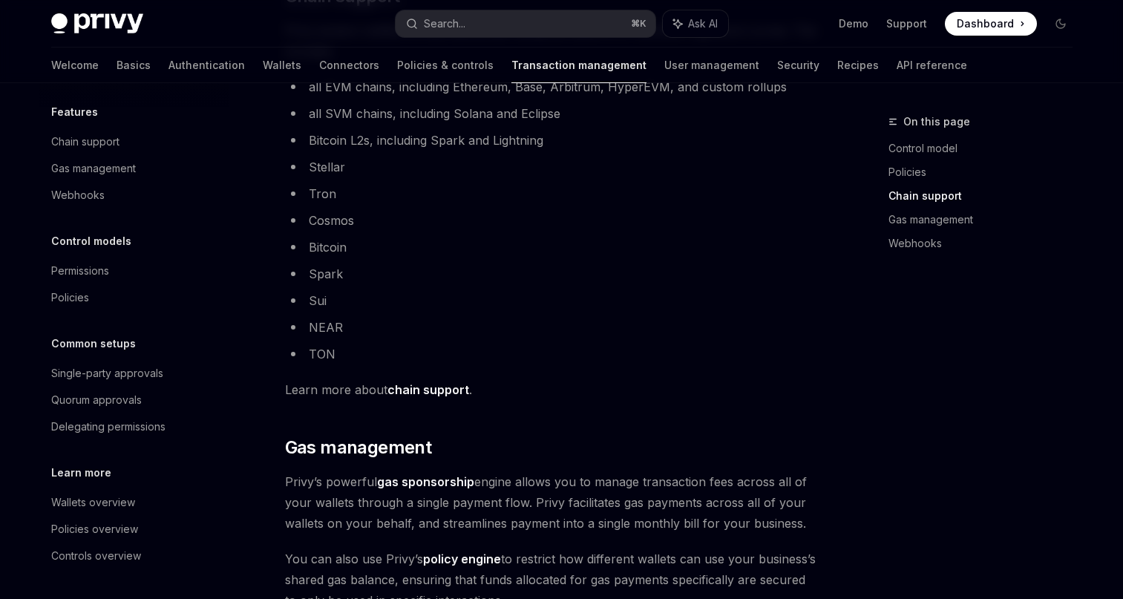
scroll to position [1405, 0]
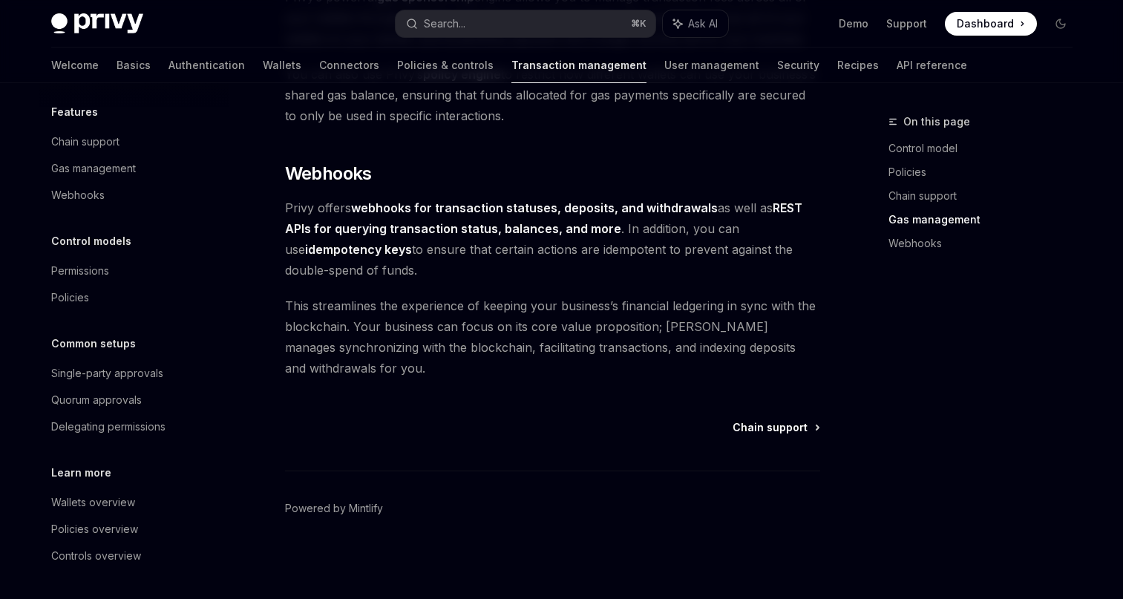
click at [766, 429] on span "Chain support" at bounding box center [770, 427] width 75 height 15
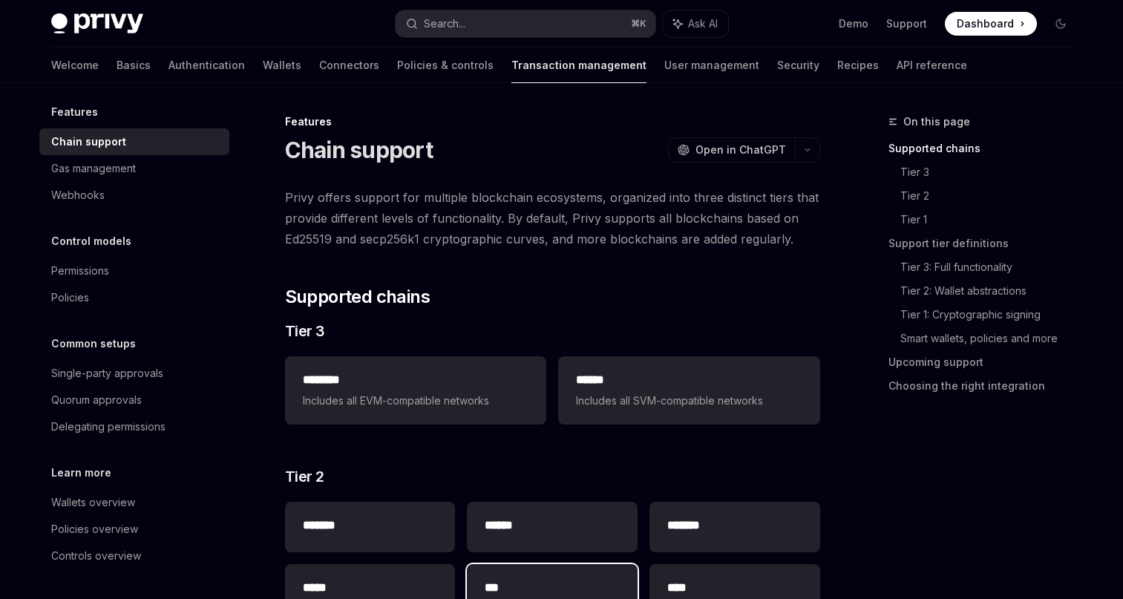
type textarea "*"
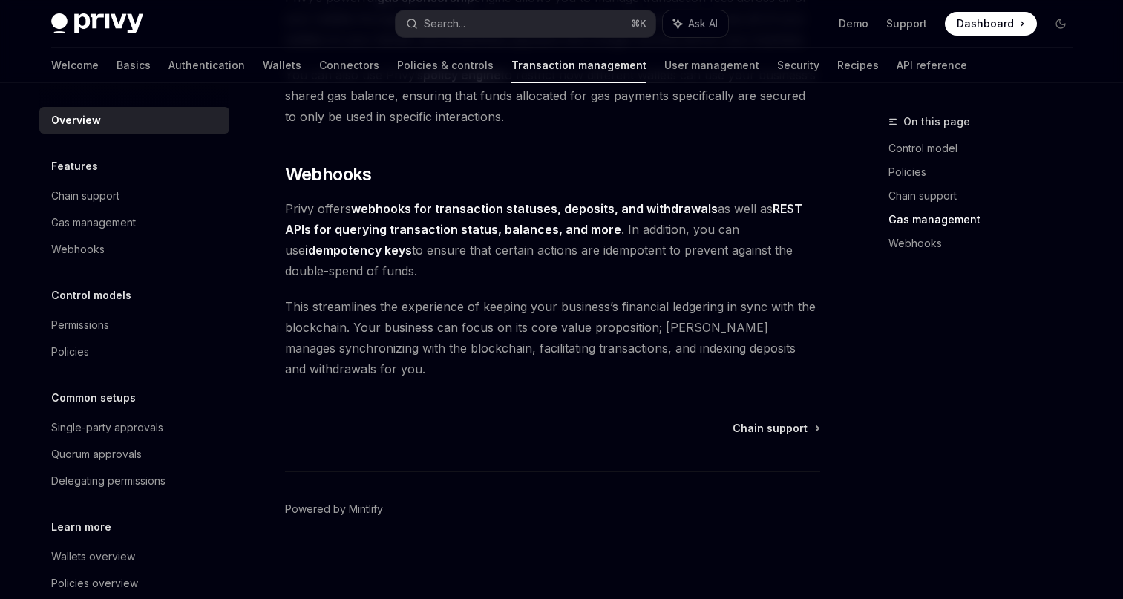
scroll to position [1405, 0]
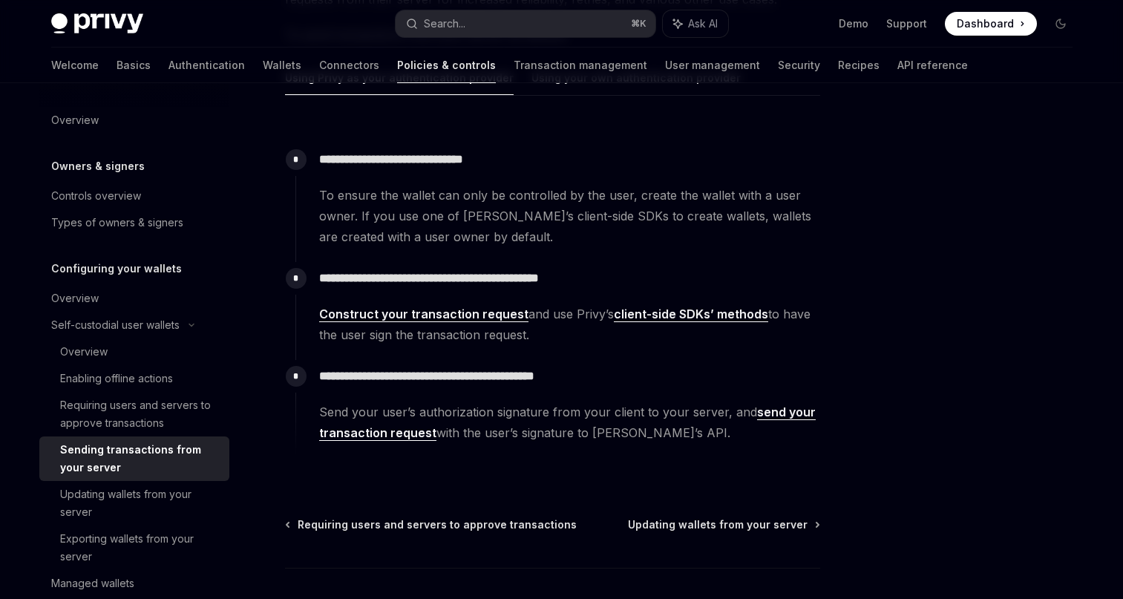
scroll to position [236, 0]
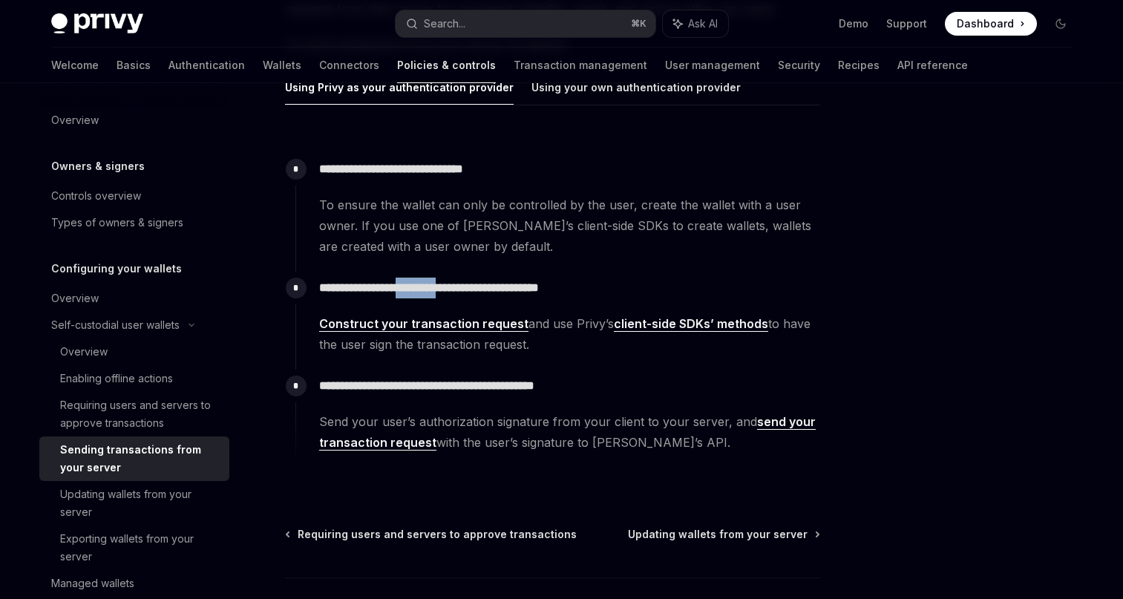
drag, startPoint x: 420, startPoint y: 293, endPoint x: 472, endPoint y: 290, distance: 52.0
click at [472, 290] on p "**********" at bounding box center [569, 288] width 500 height 21
click at [646, 324] on link "client-side SDKs’ methods" at bounding box center [691, 324] width 154 height 16
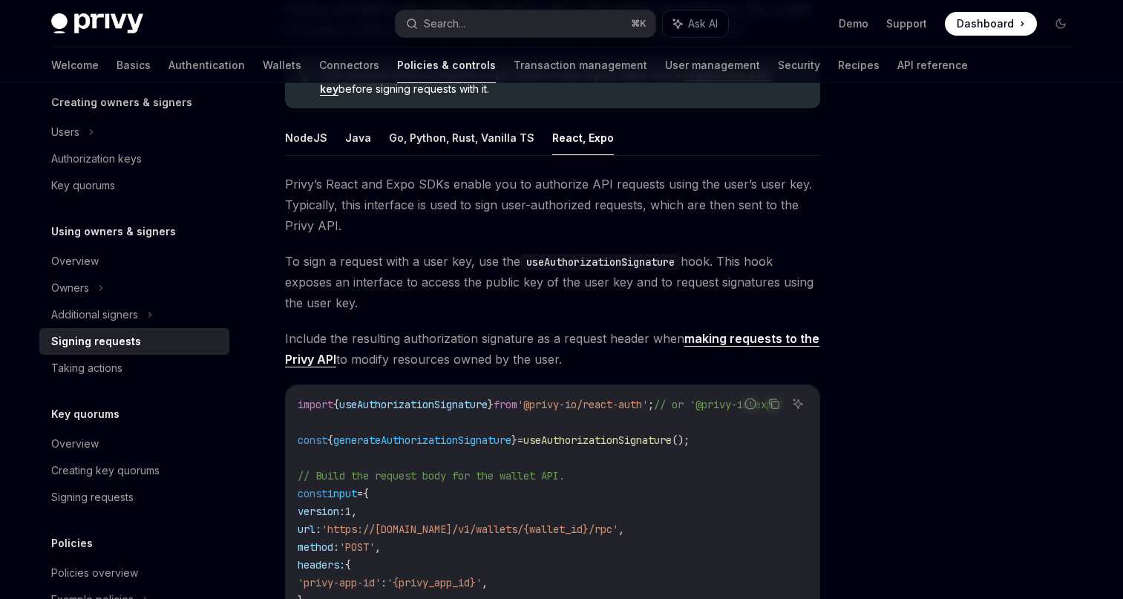
scroll to position [185, 0]
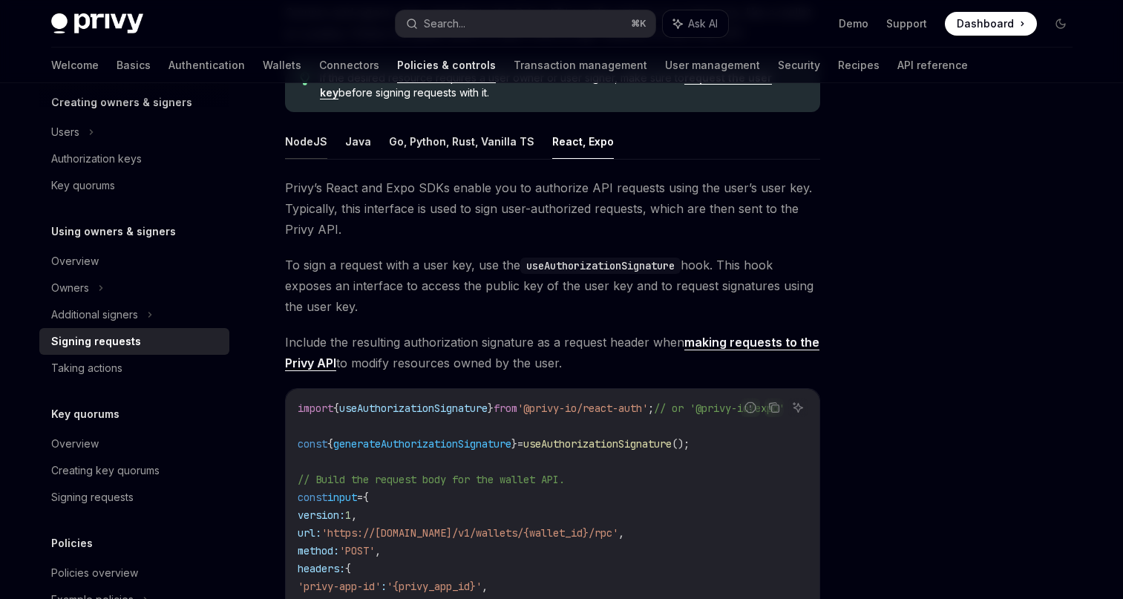
click at [313, 140] on button "NodeJS" at bounding box center [306, 141] width 42 height 35
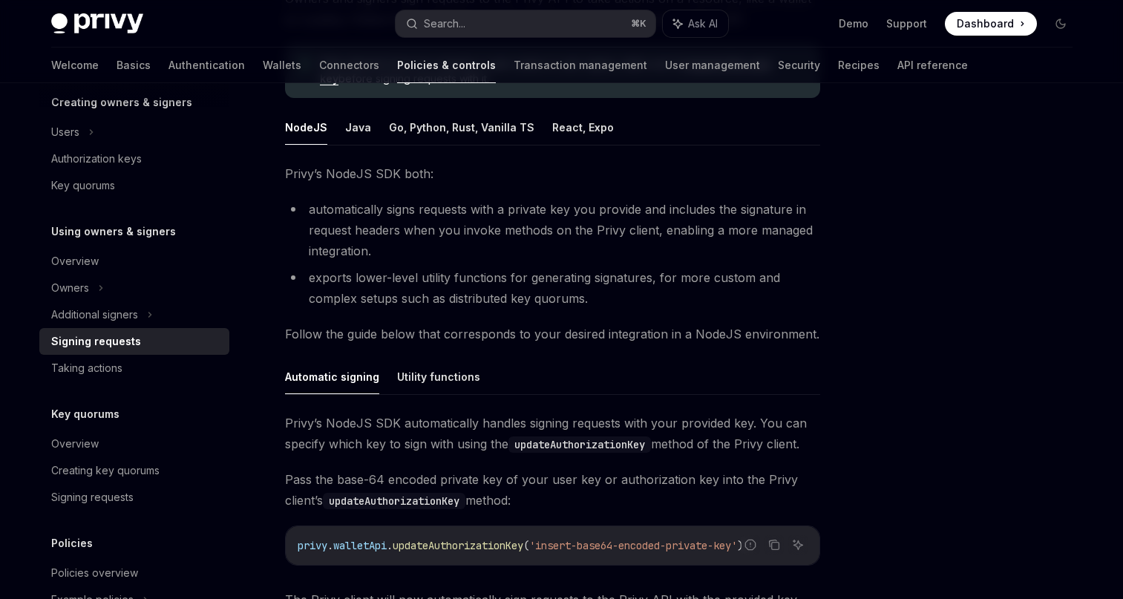
scroll to position [183, 0]
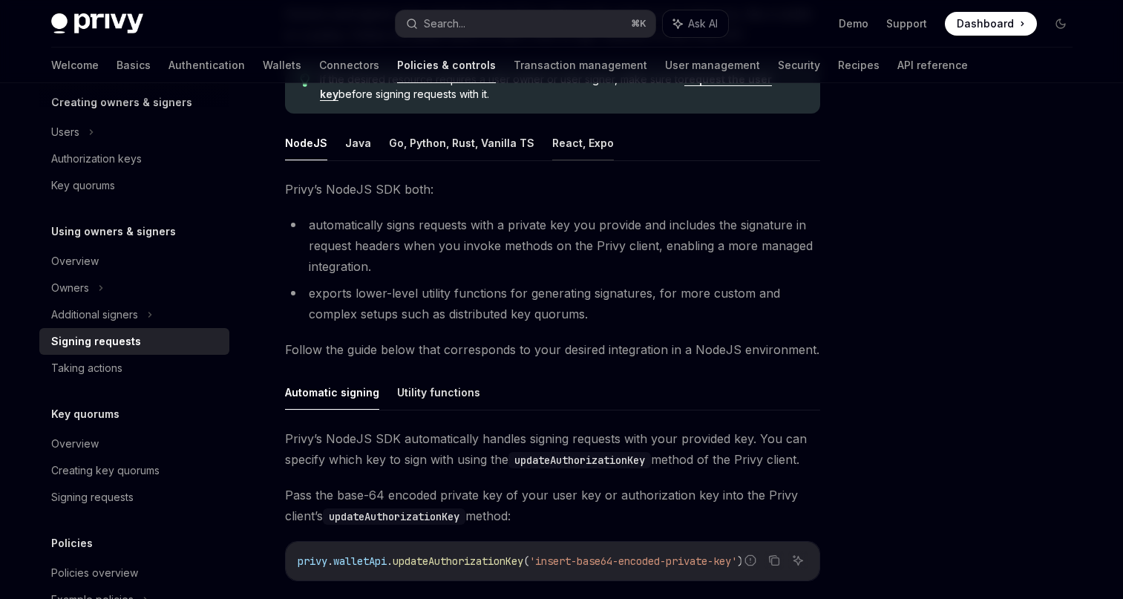
click at [560, 151] on button "React, Expo" at bounding box center [583, 142] width 62 height 35
type textarea "*"
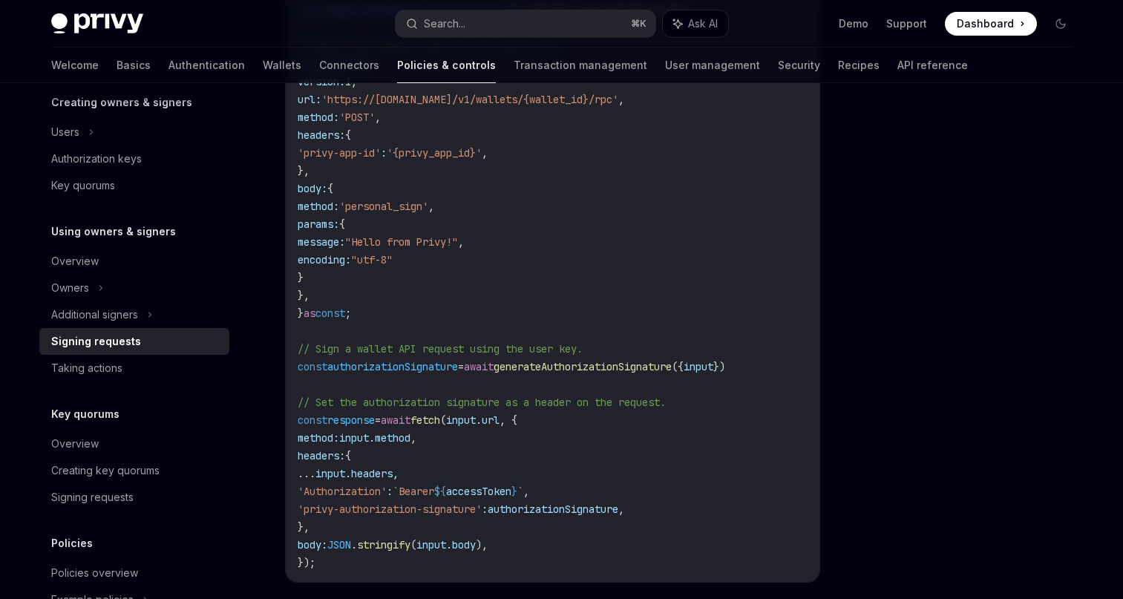
scroll to position [622, 0]
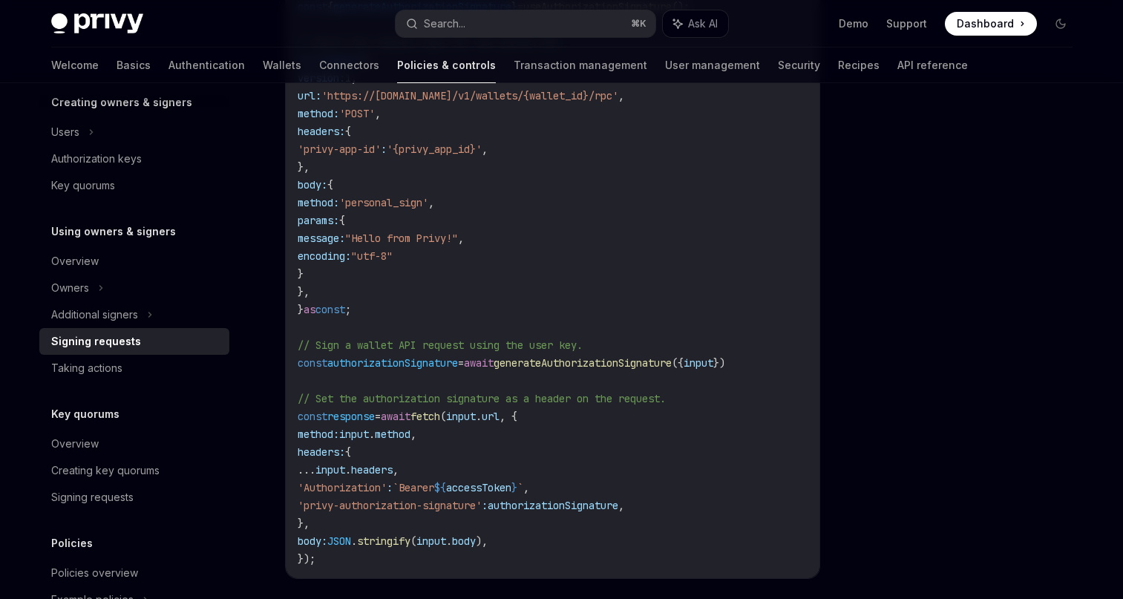
click at [588, 368] on span "generateAuthorizationSignature" at bounding box center [583, 362] width 178 height 13
copy span "generateAuthorizationSignature"
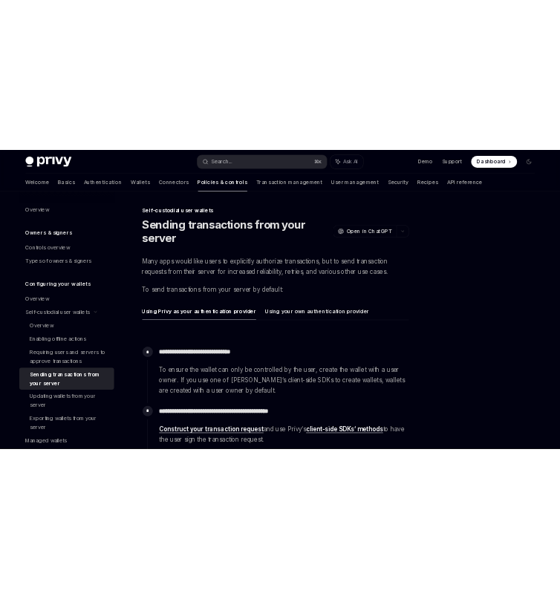
scroll to position [226, 0]
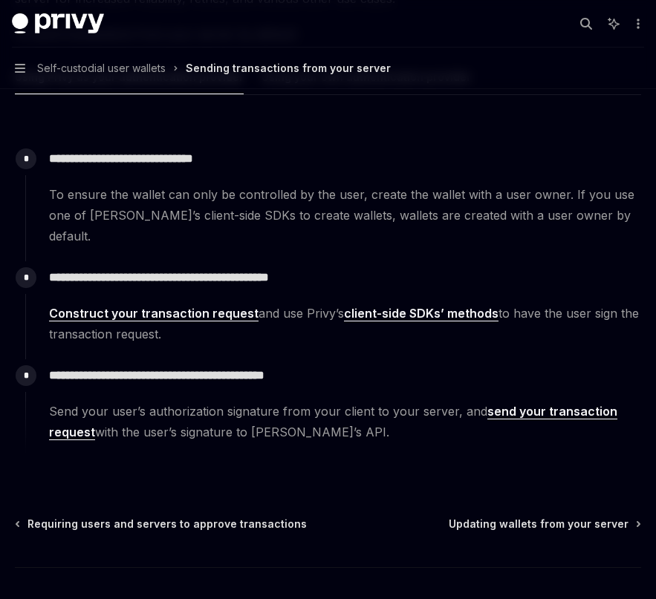
type textarea "*"
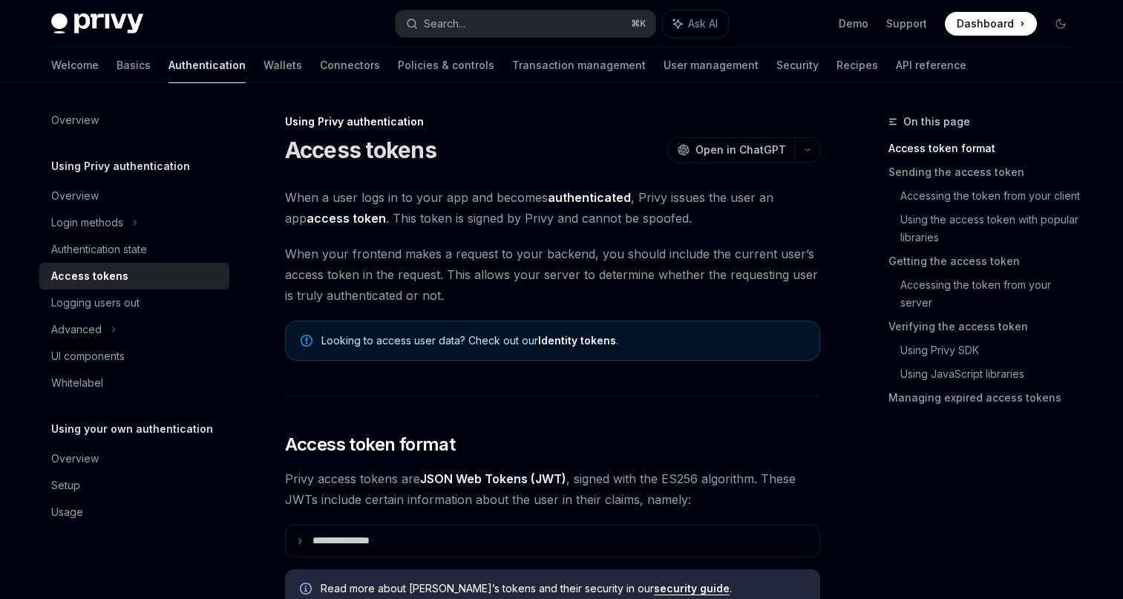
click at [422, 193] on span "When a user logs in to your app and becomes authenticated , Privy issues the us…" at bounding box center [552, 208] width 535 height 42
click at [492, 195] on span "When a user logs in to your app and becomes authenticated , Privy issues the us…" at bounding box center [552, 208] width 535 height 42
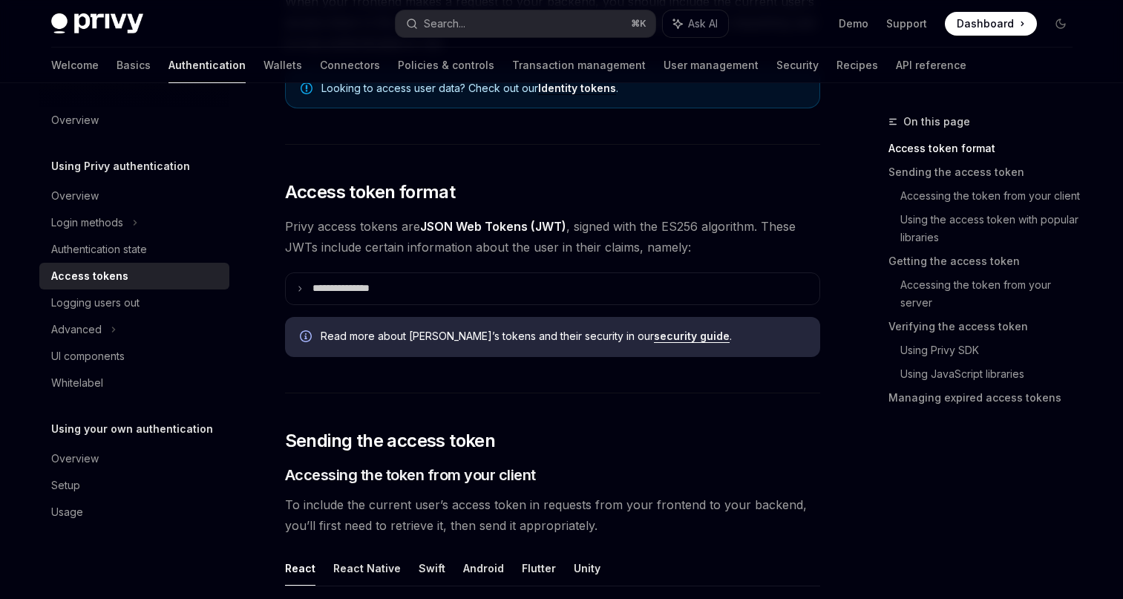
scroll to position [235, 0]
